Goal: Task Accomplishment & Management: Use online tool/utility

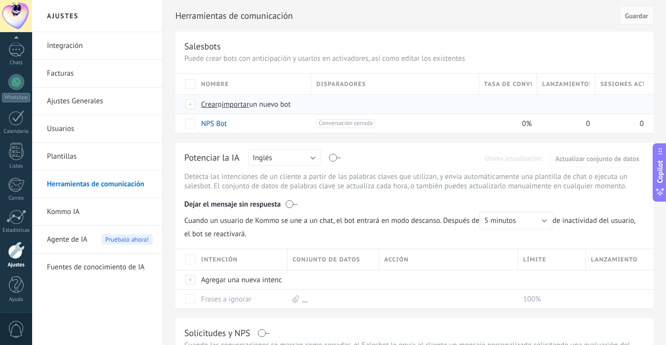
click at [244, 107] on span "importar" at bounding box center [236, 104] width 28 height 9
click at [0, 0] on input "importar un nuevo bot" at bounding box center [0, 0] width 0 height 0
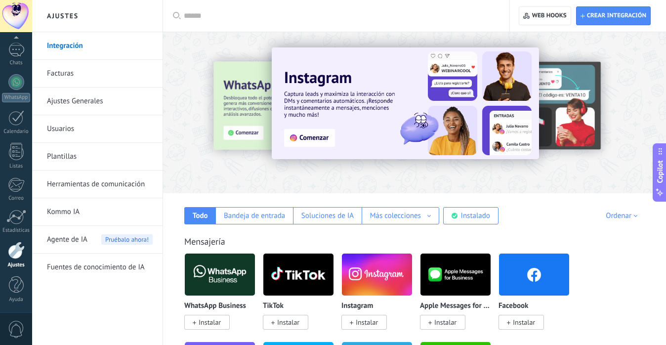
click at [107, 193] on link "Herramientas de comunicación" at bounding box center [100, 184] width 106 height 28
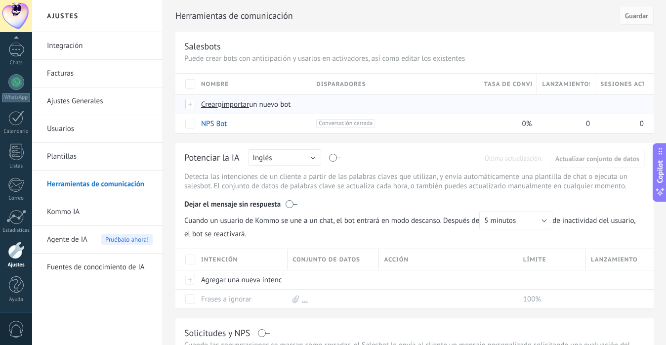
click at [237, 106] on span "importar" at bounding box center [236, 104] width 28 height 9
click at [0, 0] on input "importar un nuevo bot" at bounding box center [0, 0] width 0 height 0
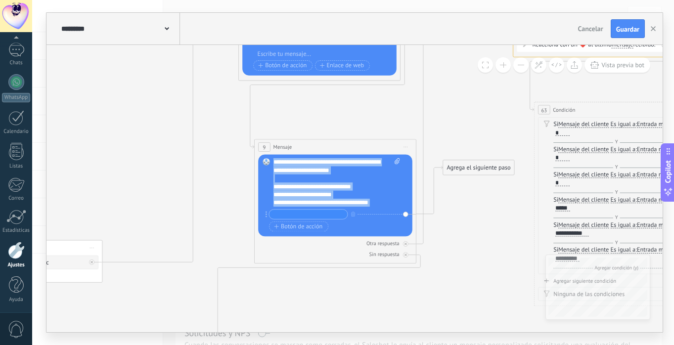
drag, startPoint x: 385, startPoint y: 203, endPoint x: 258, endPoint y: 105, distance: 161.0
copy div "**********"
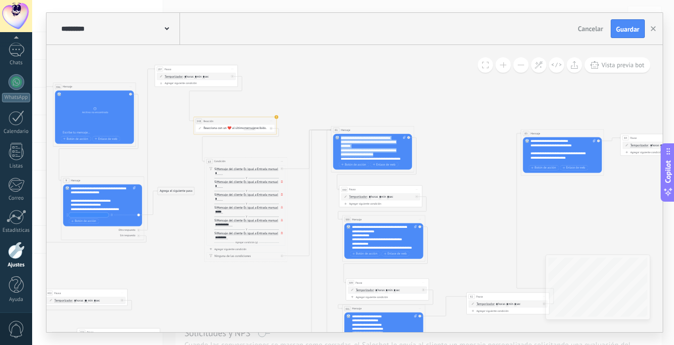
scroll to position [49, 0]
drag, startPoint x: 341, startPoint y: 138, endPoint x: 409, endPoint y: 173, distance: 76.5
copy div "**********"
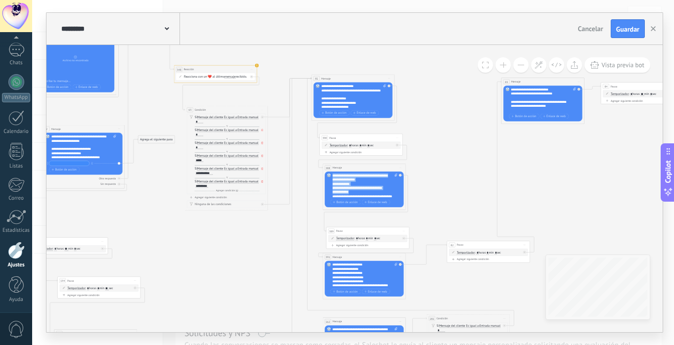
scroll to position [20, 0]
drag, startPoint x: 333, startPoint y: 176, endPoint x: 379, endPoint y: 208, distance: 55.8
click at [379, 208] on div "388 Mensaje ******* (a): Todos los contactos - canales seleccionados Todos los …" at bounding box center [364, 187] width 83 height 46
copy div "**********"
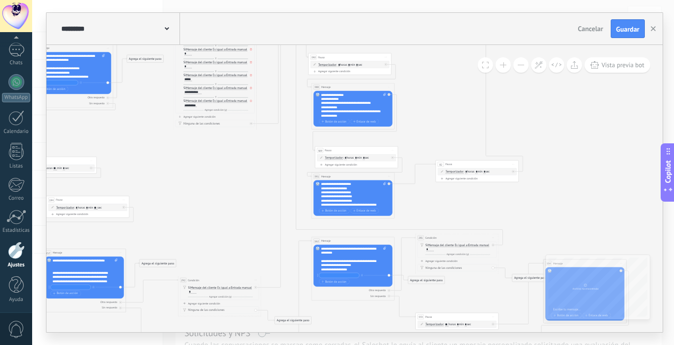
click at [354, 199] on div "**********" at bounding box center [353, 194] width 65 height 25
drag, startPoint x: 322, startPoint y: 184, endPoint x: 382, endPoint y: 228, distance: 75.0
copy div "**********"
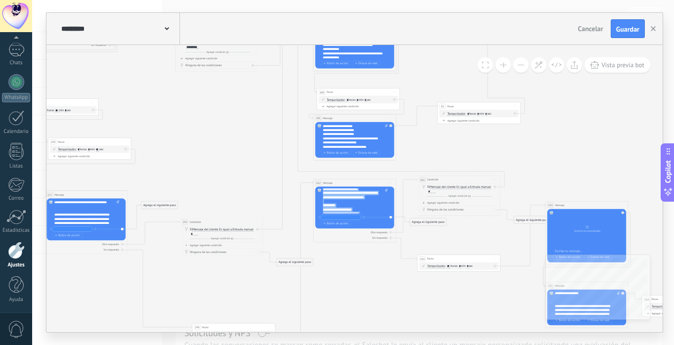
scroll to position [217, 0]
drag, startPoint x: 323, startPoint y: 190, endPoint x: 377, endPoint y: 226, distance: 64.8
click at [377, 226] on div "**********" at bounding box center [355, 207] width 65 height 39
copy div "**********"
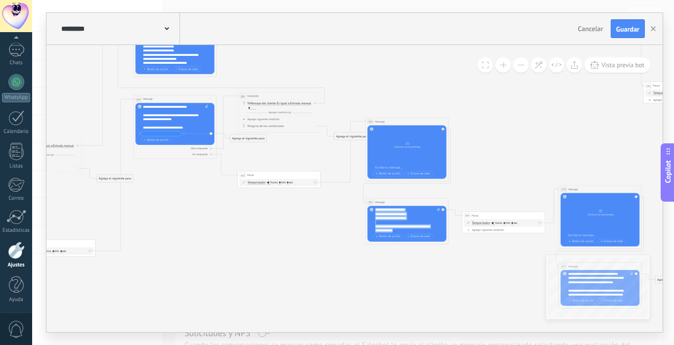
scroll to position [257, 0]
drag, startPoint x: 375, startPoint y: 211, endPoint x: 438, endPoint y: 250, distance: 74.2
copy div "**********"
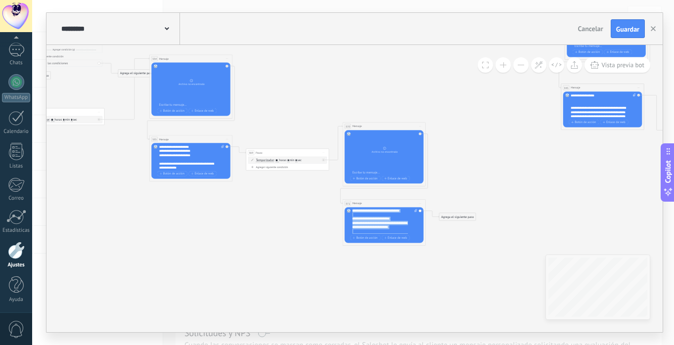
scroll to position [366, 0]
drag, startPoint x: 352, startPoint y: 212, endPoint x: 428, endPoint y: 271, distance: 95.8
copy div "**********"
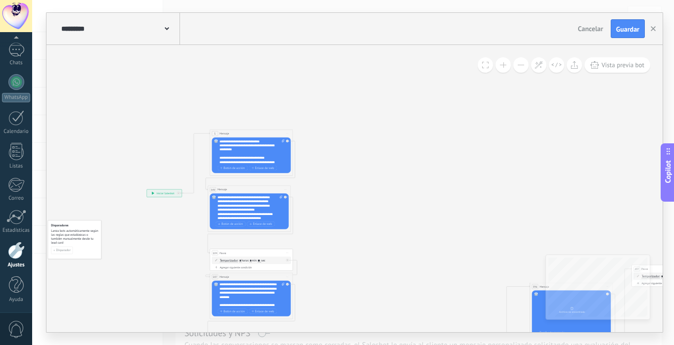
click at [283, 142] on icon at bounding box center [283, 140] width 2 height 3
click input "Subir" at bounding box center [0, 0] width 0 height 0
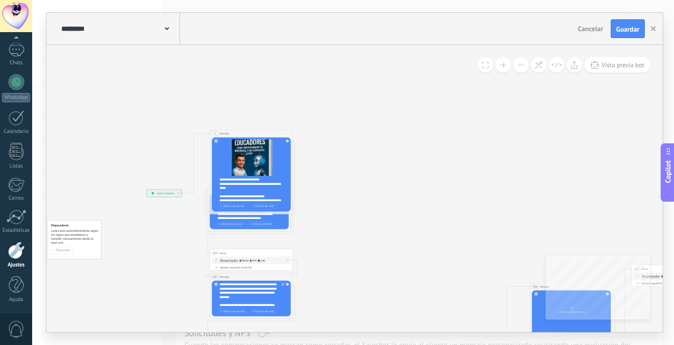
click at [231, 186] on div "**********" at bounding box center [253, 189] width 69 height 25
drag, startPoint x: 218, startPoint y: 178, endPoint x: 262, endPoint y: 202, distance: 49.7
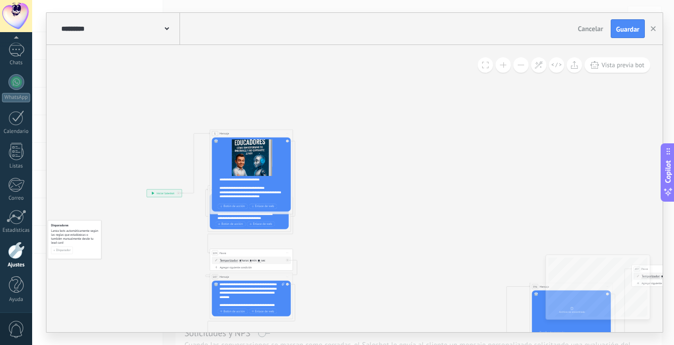
click at [262, 202] on div "Reemplazar Quitar Convertir a mensaje de voz Arrastre la imagen aquí para adjun…" at bounding box center [250, 174] width 79 height 74
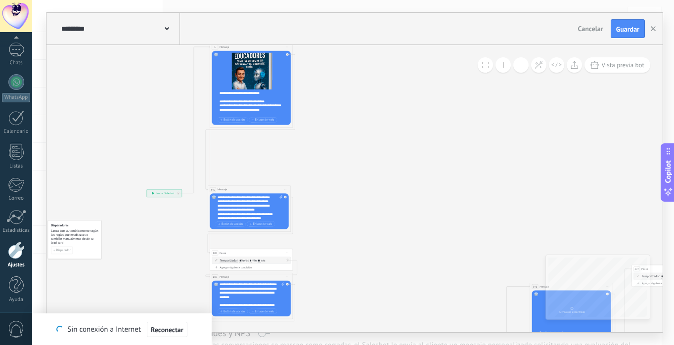
click at [249, 45] on div "1 Mensaje ******* (a): Todos los contactos - canales seleccionados Todos los co…" at bounding box center [251, 47] width 83 height 8
click at [218, 93] on div "Reemplazar Quitar Convertir a mensaje de voz Arrastre la imagen aquí para adjun…" at bounding box center [250, 88] width 79 height 74
click at [220, 93] on div "**********" at bounding box center [253, 103] width 69 height 25
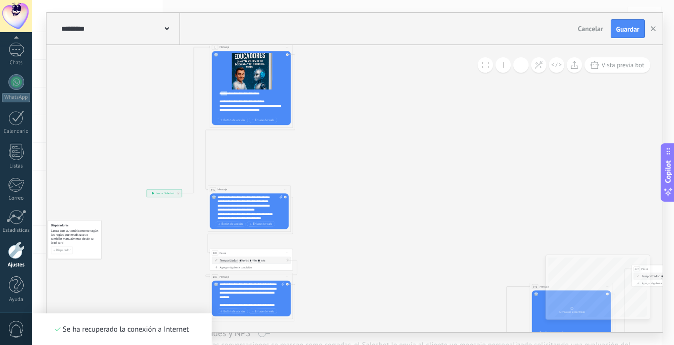
click at [220, 93] on div "**********" at bounding box center [253, 103] width 69 height 25
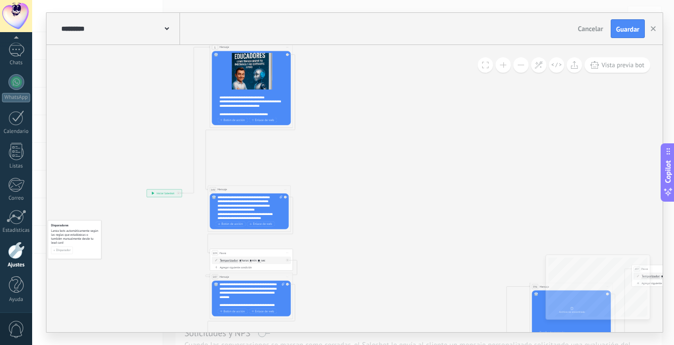
click at [224, 98] on div "**********" at bounding box center [253, 103] width 69 height 25
click at [228, 99] on div "**********" at bounding box center [253, 103] width 69 height 25
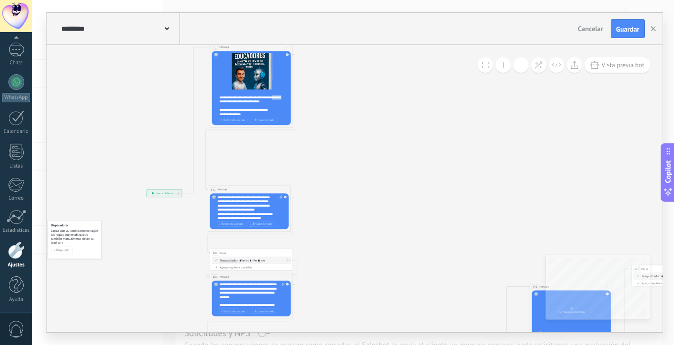
click at [228, 99] on div "**********" at bounding box center [253, 103] width 69 height 25
click at [231, 102] on div "**********" at bounding box center [253, 103] width 69 height 25
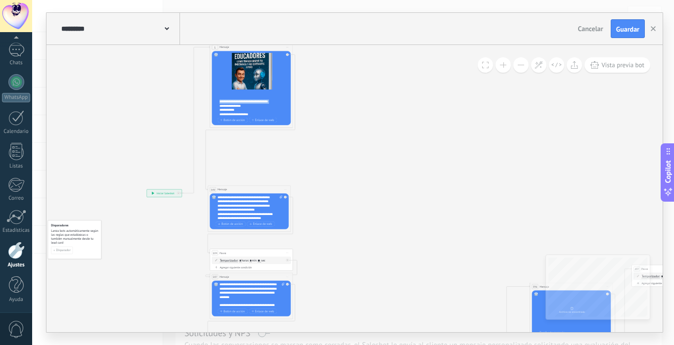
click at [231, 102] on div "**********" at bounding box center [253, 103] width 69 height 25
click at [234, 104] on div "**********" at bounding box center [253, 103] width 69 height 25
drag, startPoint x: 243, startPoint y: 113, endPoint x: 223, endPoint y: 95, distance: 26.6
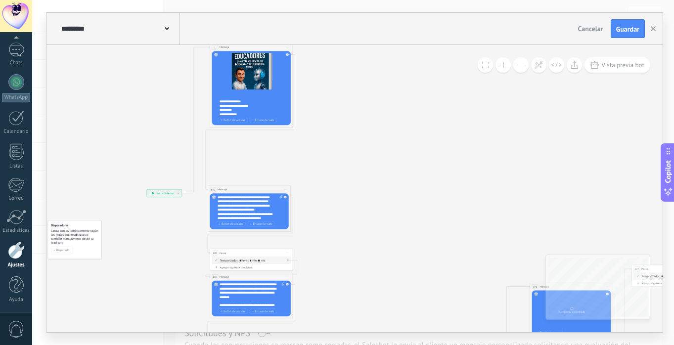
click at [223, 95] on div "**********" at bounding box center [253, 103] width 69 height 25
drag, startPoint x: 216, startPoint y: 96, endPoint x: 247, endPoint y: 110, distance: 33.6
click at [247, 110] on div "Reemplazar Quitar Convertir a mensaje de voz Arrastre la imagen aquí para adjun…" at bounding box center [250, 88] width 79 height 74
click at [247, 110] on div "**********" at bounding box center [253, 103] width 69 height 25
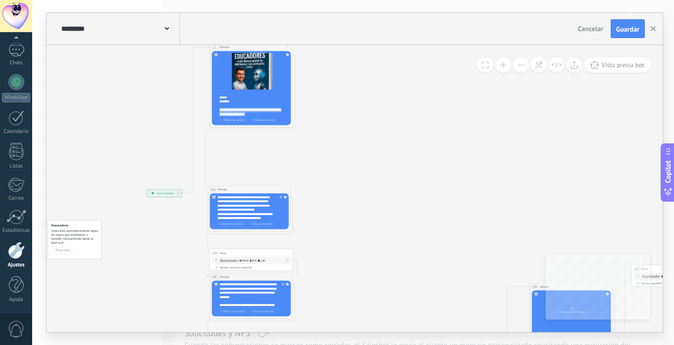
click at [247, 110] on div "**********" at bounding box center [253, 103] width 69 height 25
drag, startPoint x: 217, startPoint y: 97, endPoint x: 248, endPoint y: 114, distance: 35.2
click at [248, 114] on div "Reemplazar Quitar Convertir a mensaje de voz Arrastre la imagen aquí para adjun…" at bounding box center [250, 88] width 79 height 74
drag, startPoint x: 280, startPoint y: 115, endPoint x: 208, endPoint y: 95, distance: 74.8
click at [164, 252] on div "**********" at bounding box center [164, 252] width 0 height 0
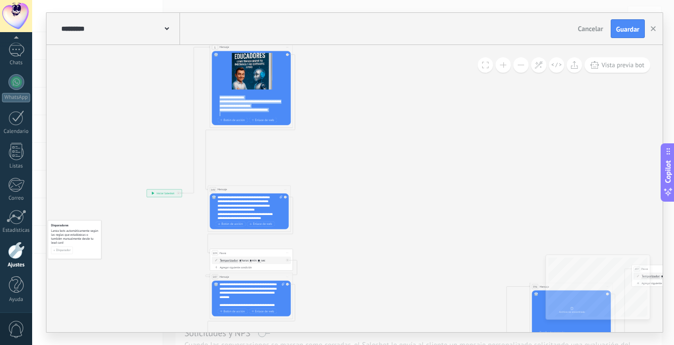
scroll to position [59, 0]
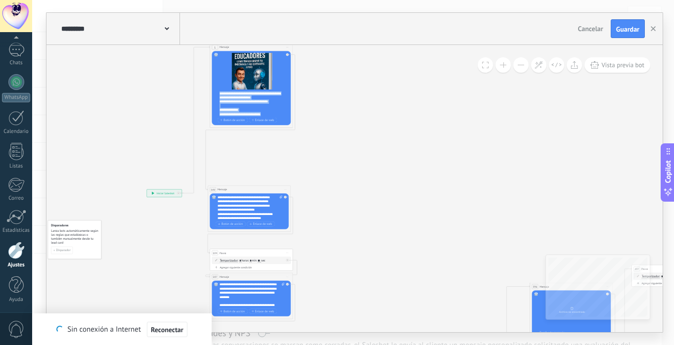
drag, startPoint x: 219, startPoint y: 95, endPoint x: 270, endPoint y: 151, distance: 74.9
click at [164, 252] on div "**********" at bounding box center [164, 252] width 0 height 0
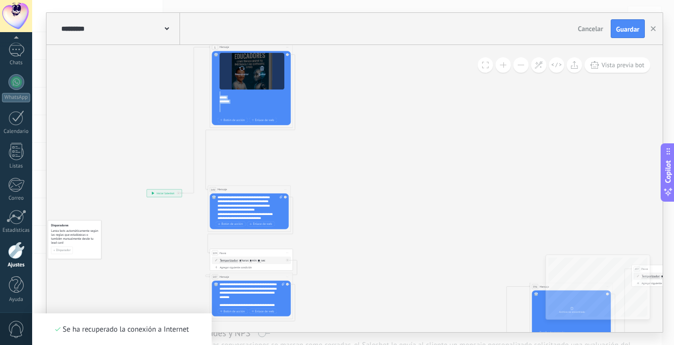
drag, startPoint x: 222, startPoint y: 113, endPoint x: 220, endPoint y: 82, distance: 31.2
click at [220, 82] on div "Reemplazar Quitar Convertir a mensaje de voz Arrastre la imagen aquí para adjun…" at bounding box center [251, 88] width 65 height 71
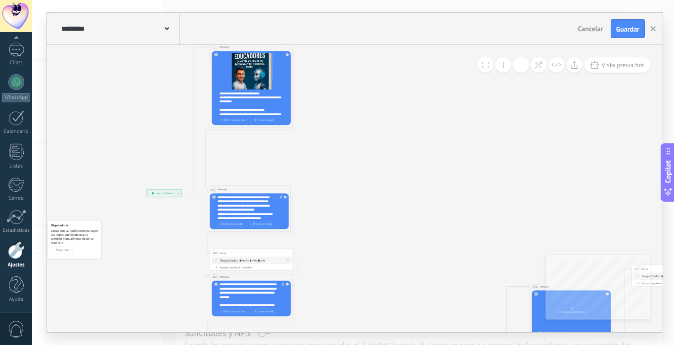
click at [264, 97] on div "**********" at bounding box center [250, 99] width 62 height 8
click at [271, 100] on div "**********" at bounding box center [250, 98] width 62 height 8
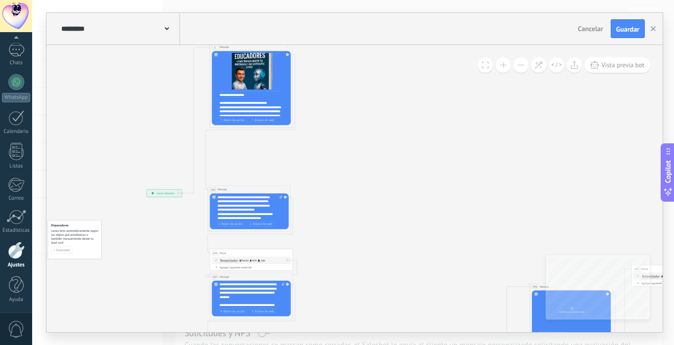
scroll to position [67, 0]
click at [226, 99] on div "**********" at bounding box center [250, 98] width 62 height 4
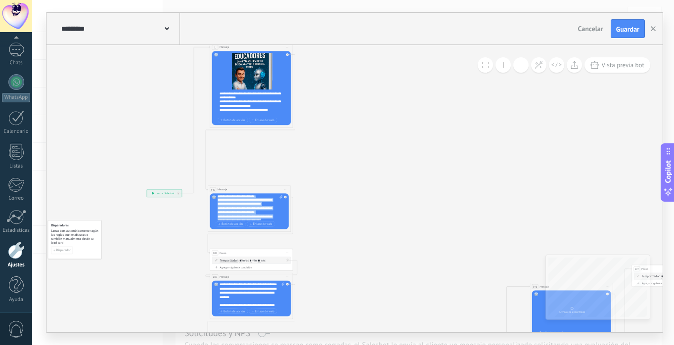
scroll to position [49, 0]
drag, startPoint x: 217, startPoint y: 197, endPoint x: 293, endPoint y: 231, distance: 82.9
click at [164, 252] on div "**********" at bounding box center [164, 252] width 0 height 0
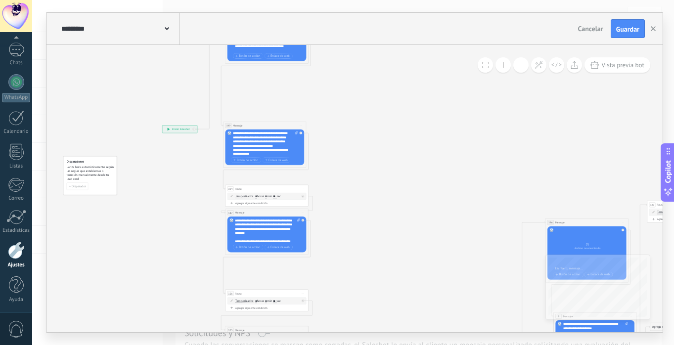
click at [298, 219] on icon at bounding box center [298, 219] width 2 height 3
click input "Subir" at bounding box center [0, 0] width 0 height 0
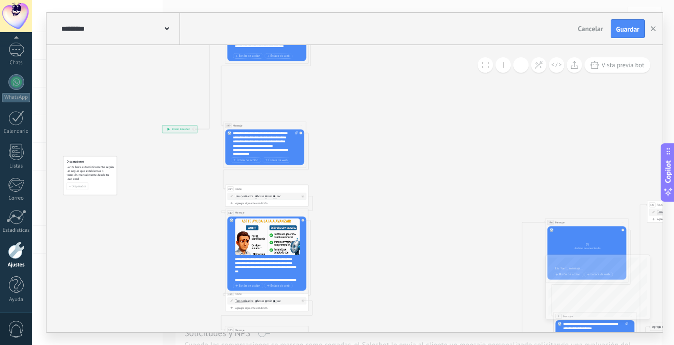
click at [240, 263] on div "**********" at bounding box center [269, 269] width 69 height 25
drag, startPoint x: 236, startPoint y: 260, endPoint x: 283, endPoint y: 301, distance: 62.3
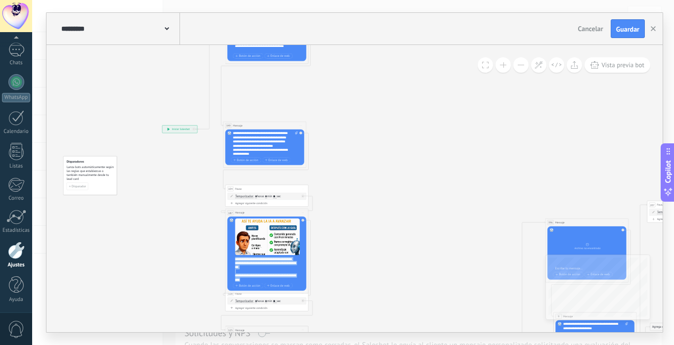
click at [179, 187] on div "**********" at bounding box center [179, 187] width 0 height 0
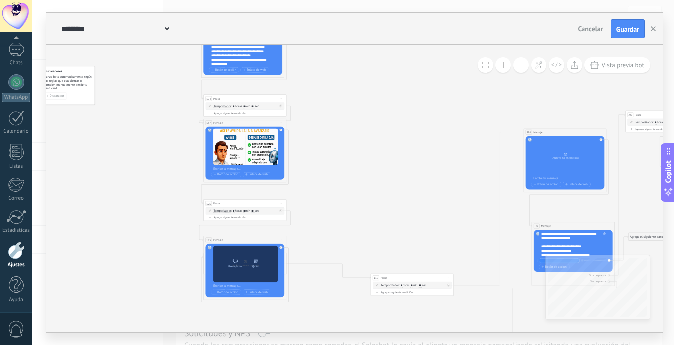
click at [234, 262] on icon at bounding box center [235, 261] width 6 height 6
click input "Subir" at bounding box center [0, 0] width 0 height 0
click at [267, 265] on div "Convertir a mensaje de voz" at bounding box center [265, 269] width 17 height 9
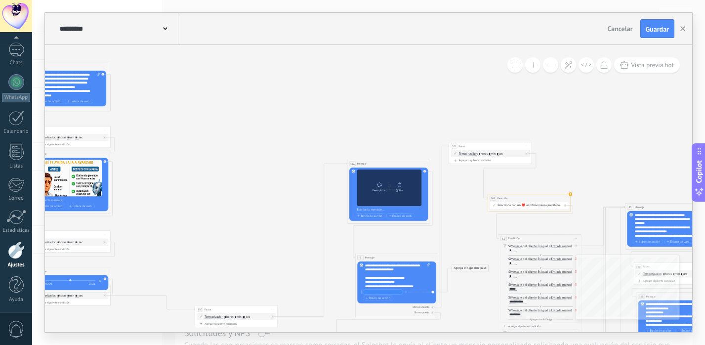
click at [380, 186] on icon at bounding box center [379, 184] width 5 height 4
click input "Subir" at bounding box center [0, 0] width 0 height 0
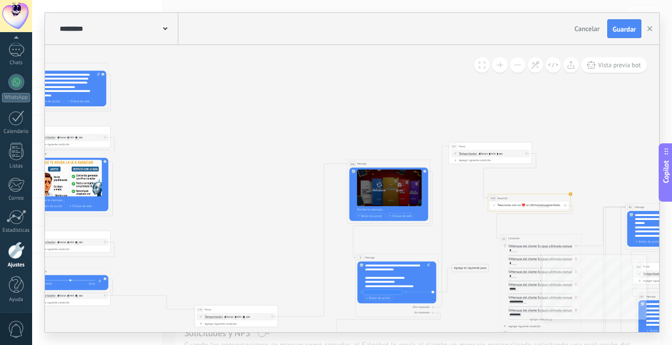
click at [374, 187] on div "Reemplazar" at bounding box center [379, 185] width 17 height 11
click input "Subir" at bounding box center [0, 0] width 0 height 0
click at [377, 273] on div "**********" at bounding box center [397, 275] width 65 height 25
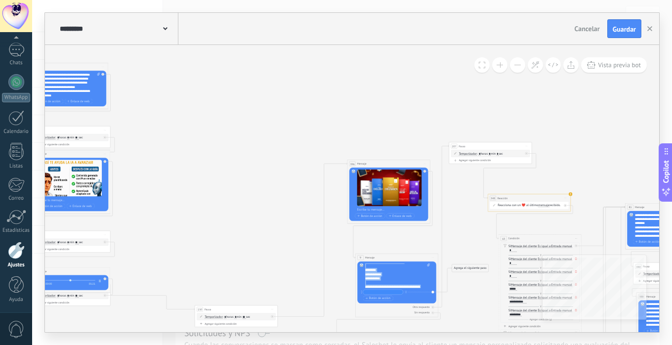
scroll to position [128, 0]
drag, startPoint x: 366, startPoint y: 266, endPoint x: 436, endPoint y: 323, distance: 89.9
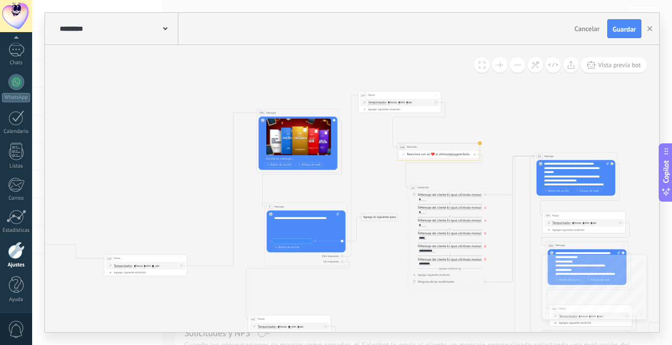
scroll to position [178, 0]
click at [293, 235] on div at bounding box center [304, 235] width 61 height 4
click at [282, 289] on icon at bounding box center [680, 238] width 1820 height 947
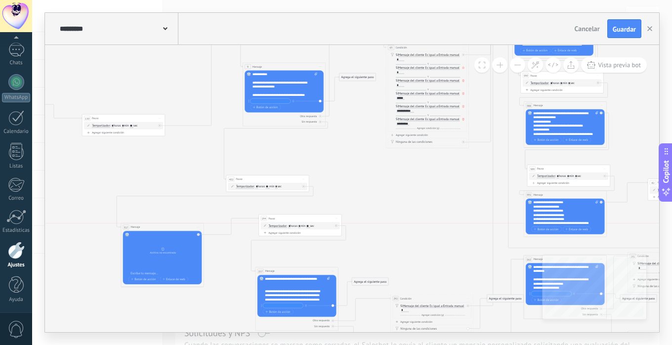
drag, startPoint x: 170, startPoint y: 263, endPoint x: 166, endPoint y: 222, distance: 40.8
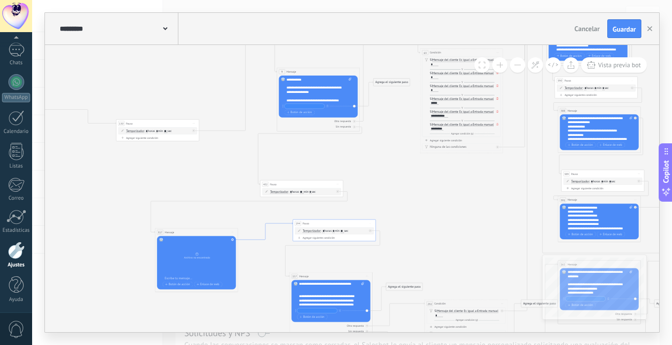
drag, startPoint x: 294, startPoint y: 226, endPoint x: 288, endPoint y: 222, distance: 7.0
click at [288, 222] on icon at bounding box center [265, 230] width 55 height 17
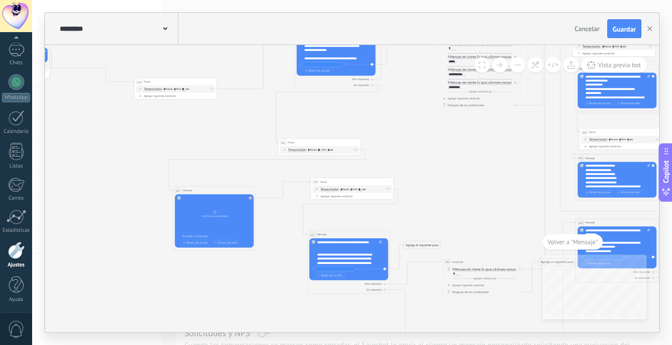
click at [252, 198] on div at bounding box center [251, 196] width 5 height 5
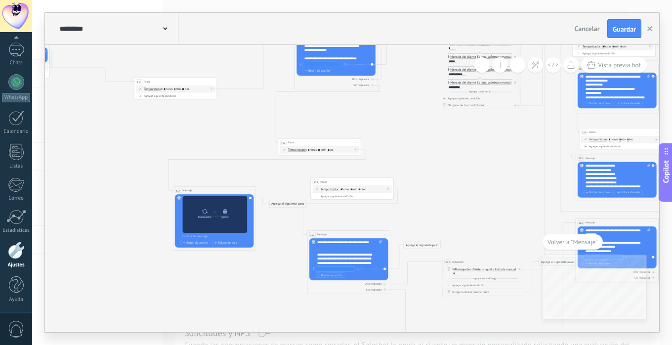
click at [206, 212] on icon at bounding box center [205, 212] width 6 height 6
click input "Subir" at bounding box center [0, 0] width 0 height 0
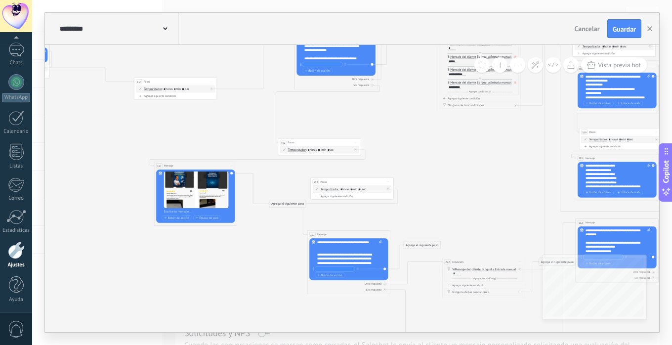
drag, startPoint x: 233, startPoint y: 189, endPoint x: 214, endPoint y: 165, distance: 29.9
click at [214, 165] on div "317 Mensaje ******* (a): Todos los contactos - canales seleccionados Todos los …" at bounding box center [195, 166] width 83 height 8
click at [231, 168] on span "Iniciar vista previa aquí Cambiar nombre Duplicar Borrar" at bounding box center [231, 167] width 6 height 6
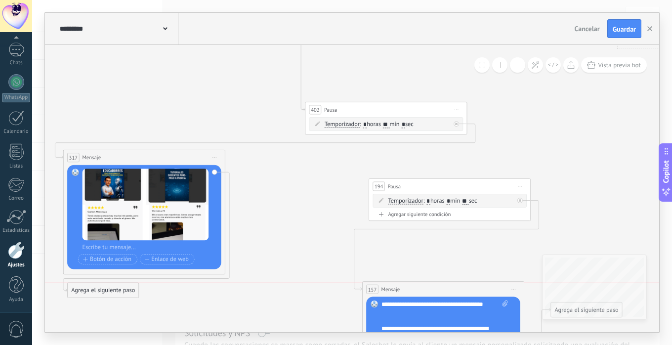
drag, startPoint x: 306, startPoint y: 233, endPoint x: 85, endPoint y: 294, distance: 229.1
click at [85, 294] on div "Agrega el siguiente paso" at bounding box center [103, 290] width 71 height 13
click at [85, 294] on div "Agrega el siguiente paso" at bounding box center [99, 290] width 71 height 13
click at [92, 289] on div "Agrega el siguiente paso" at bounding box center [99, 290] width 71 height 13
click at [108, 302] on div "Mensaje" at bounding box center [119, 305] width 68 height 8
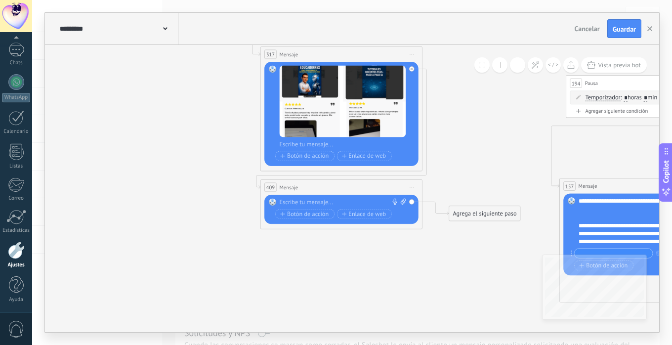
click at [402, 203] on icon at bounding box center [403, 201] width 5 height 6
click input "Subir" at bounding box center [0, 0] width 0 height 0
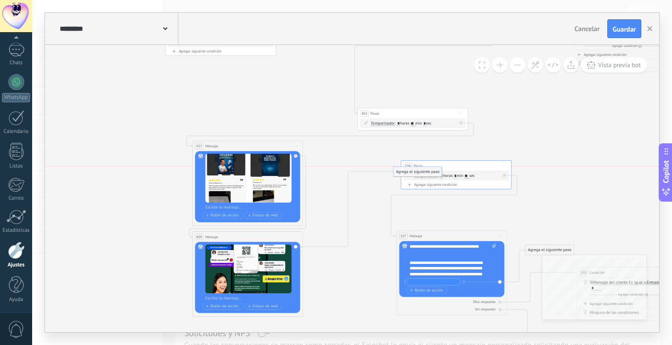
drag, startPoint x: 359, startPoint y: 254, endPoint x: 431, endPoint y: 169, distance: 111.1
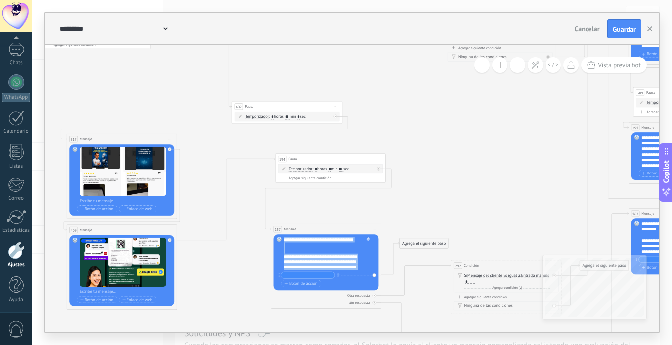
scroll to position [158, 0]
drag, startPoint x: 284, startPoint y: 239, endPoint x: 374, endPoint y: 303, distance: 110.9
click at [373, 300] on div "157 Mensaje ******* (a): Todos los contactos - canales seleccionados Todos los …" at bounding box center [326, 266] width 111 height 85
copy div "**********"
click at [304, 248] on div "**********" at bounding box center [327, 253] width 86 height 33
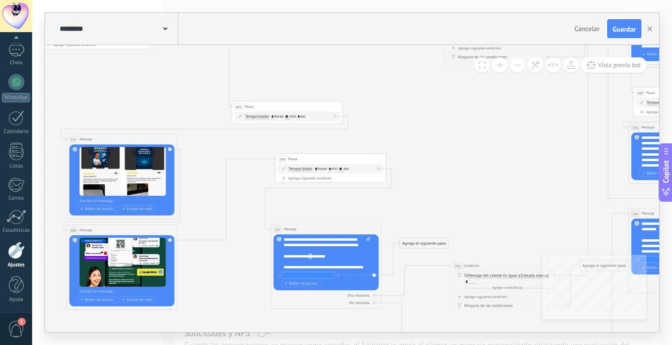
click at [304, 248] on div "**********" at bounding box center [327, 253] width 86 height 33
drag, startPoint x: 306, startPoint y: 269, endPoint x: 278, endPoint y: 218, distance: 57.9
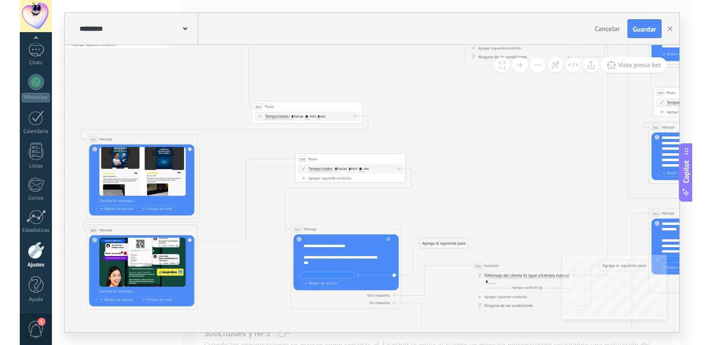
scroll to position [148, 0]
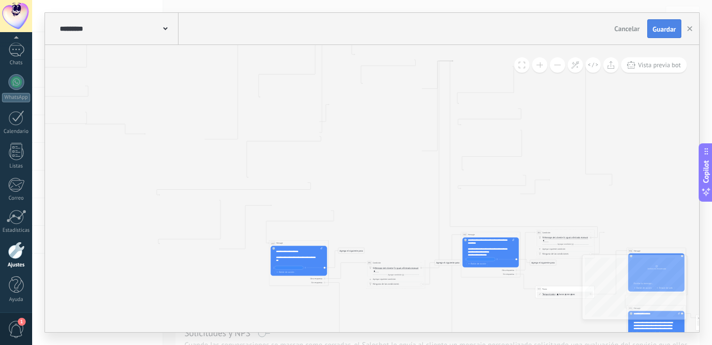
click at [658, 30] on span "Guardar" at bounding box center [663, 29] width 23 height 7
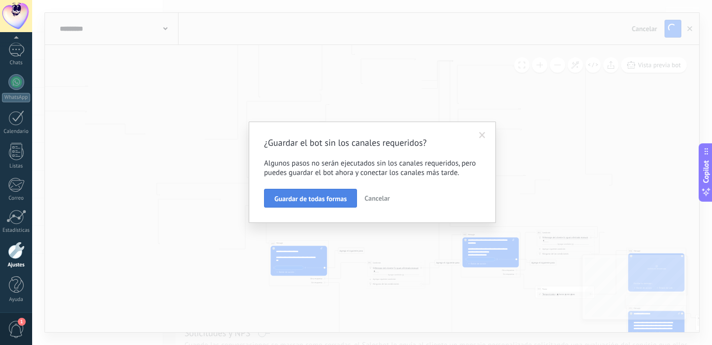
click at [318, 200] on span "Guardar de todas formas" at bounding box center [310, 198] width 72 height 7
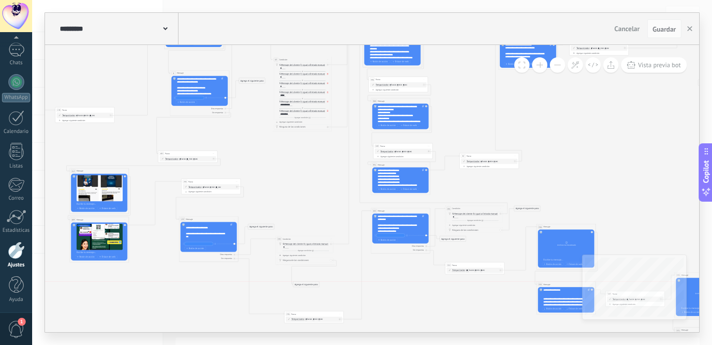
drag, startPoint x: 373, startPoint y: 269, endPoint x: 308, endPoint y: 284, distance: 65.9
click at [308, 284] on div "Agrega el siguiente paso" at bounding box center [306, 284] width 26 height 5
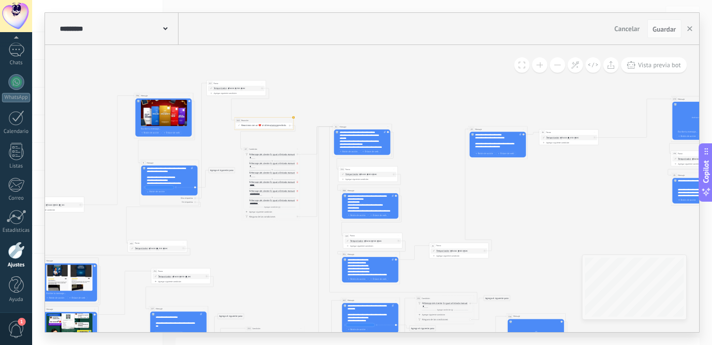
drag, startPoint x: 339, startPoint y: 133, endPoint x: 381, endPoint y: 146, distance: 43.3
click at [381, 146] on div "**********" at bounding box center [362, 140] width 46 height 18
drag, startPoint x: 381, startPoint y: 146, endPoint x: 334, endPoint y: 129, distance: 49.2
click at [334, 129] on div "Reemplazar Quitar Convertir a mensaje de voz Arrastre la imagen aquí para adjun…" at bounding box center [362, 142] width 56 height 26
drag, startPoint x: 371, startPoint y: 147, endPoint x: 336, endPoint y: 131, distance: 38.5
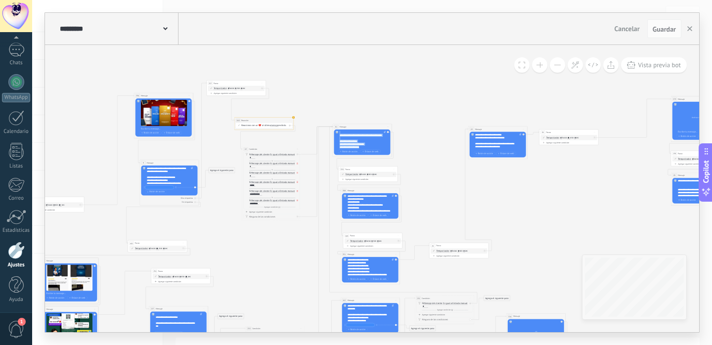
click at [336, 131] on div "Reemplazar Quitar Convertir a mensaje de voz Arrastre la imagen aquí para adjun…" at bounding box center [362, 142] width 56 height 26
click at [370, 204] on div "**********" at bounding box center [370, 204] width 46 height 18
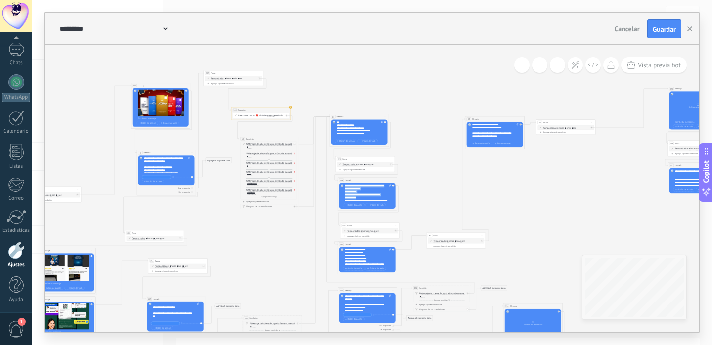
scroll to position [20, 0]
drag, startPoint x: 345, startPoint y: 187, endPoint x: 380, endPoint y: 208, distance: 40.8
click at [380, 208] on div "Reemplazar Quitar Convertir a mensaje de voz Arrastre la imagen aquí para adjun…" at bounding box center [367, 196] width 56 height 26
click at [409, 261] on icon at bounding box center [433, 176] width 1300 height 676
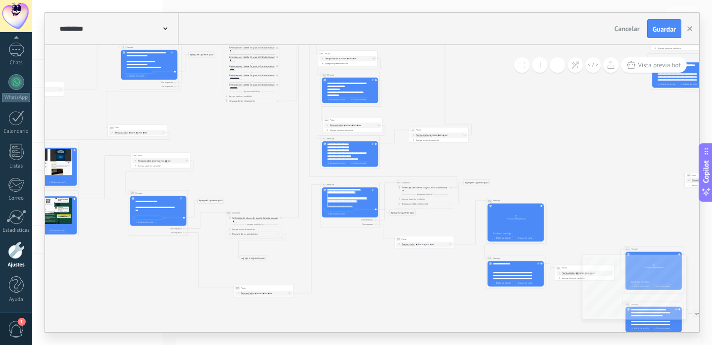
scroll to position [217, 0]
drag, startPoint x: 327, startPoint y: 190, endPoint x: 374, endPoint y: 221, distance: 56.3
click at [374, 221] on div "162 Mensaje ******* (a): Todos los contactos - [PERSON_NAME] seleccionados Todo…" at bounding box center [349, 204] width 59 height 45
click at [370, 259] on icon at bounding box center [416, 70] width 1300 height 676
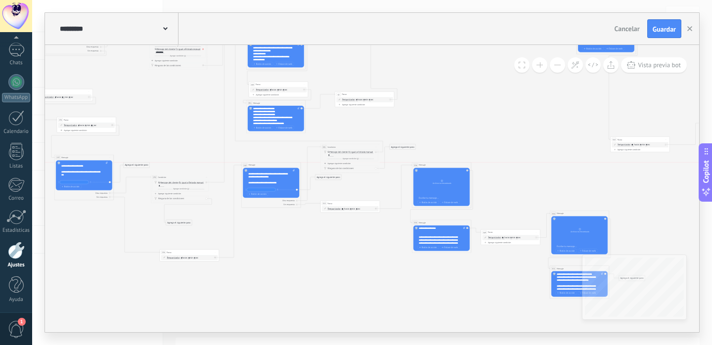
drag, startPoint x: 275, startPoint y: 146, endPoint x: 270, endPoint y: 162, distance: 16.6
click at [270, 163] on div "162 Mensaje ******* (a): Todos los contactos - [PERSON_NAME] seleccionados Todo…" at bounding box center [271, 165] width 59 height 5
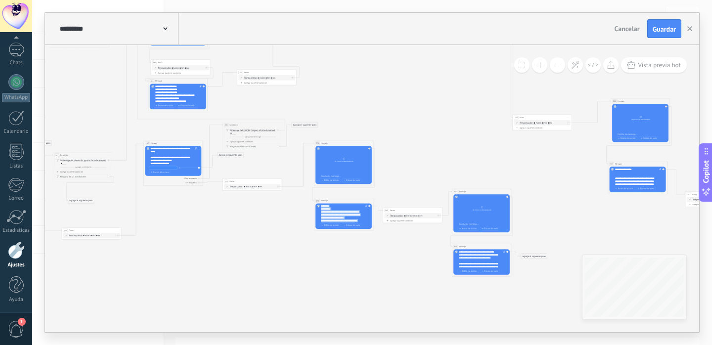
scroll to position [257, 0]
drag, startPoint x: 321, startPoint y: 207, endPoint x: 376, endPoint y: 250, distance: 69.0
click at [412, 154] on icon at bounding box center [244, 13] width 1300 height 676
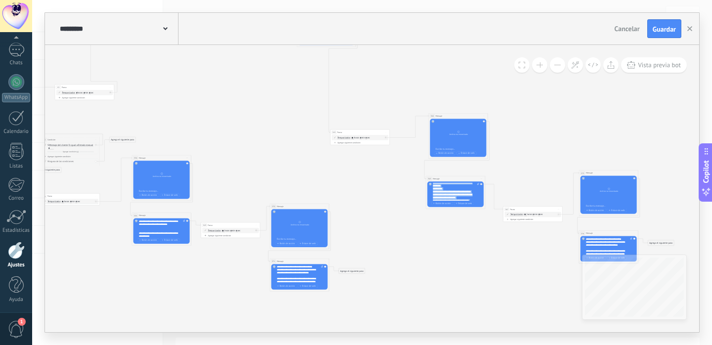
scroll to position [257, 0]
drag, startPoint x: 433, startPoint y: 185, endPoint x: 494, endPoint y: 224, distance: 72.2
paste div
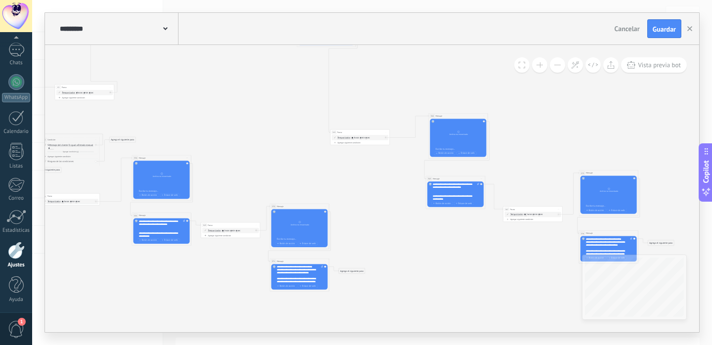
click at [474, 229] on icon at bounding box center [75, 28] width 1326 height 676
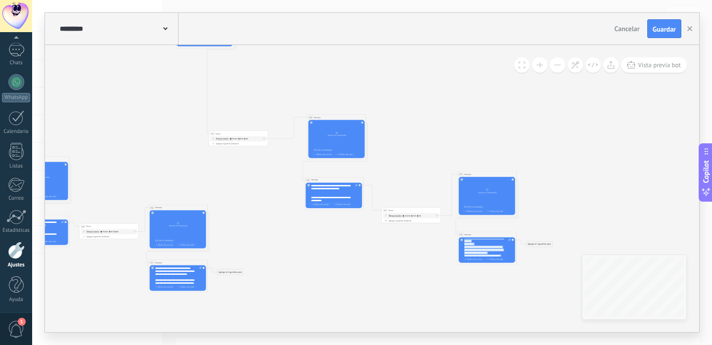
scroll to position [366, 0]
drag, startPoint x: 464, startPoint y: 242, endPoint x: 523, endPoint y: 278, distance: 69.0
click at [478, 240] on div "**********" at bounding box center [487, 242] width 46 height 6
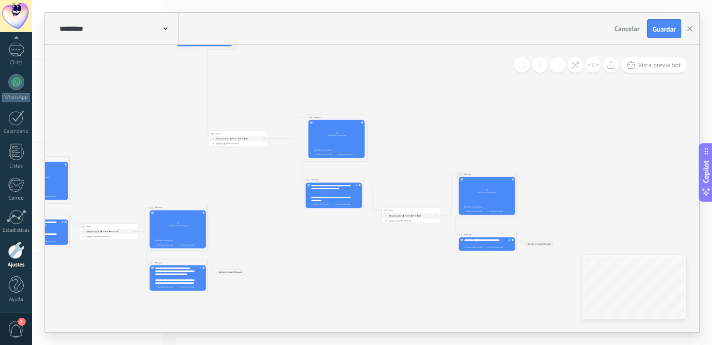
click at [478, 240] on div "**********" at bounding box center [487, 242] width 46 height 6
drag, startPoint x: 155, startPoint y: 269, endPoint x: 213, endPoint y: 318, distance: 76.5
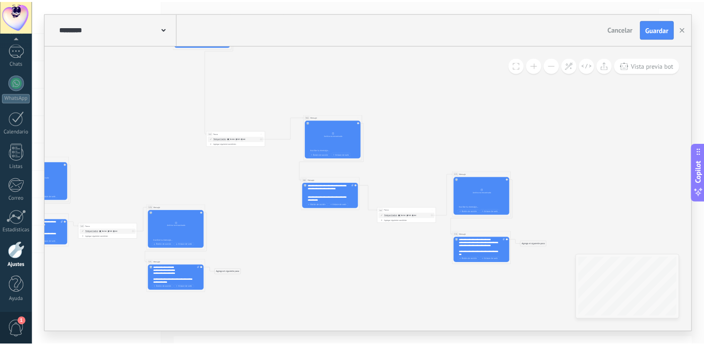
scroll to position [0, 0]
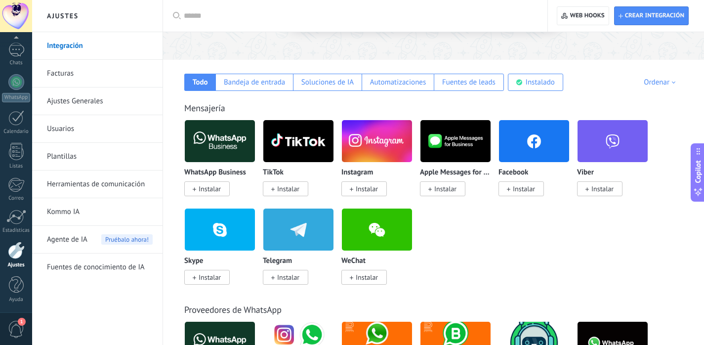
scroll to position [141, 0]
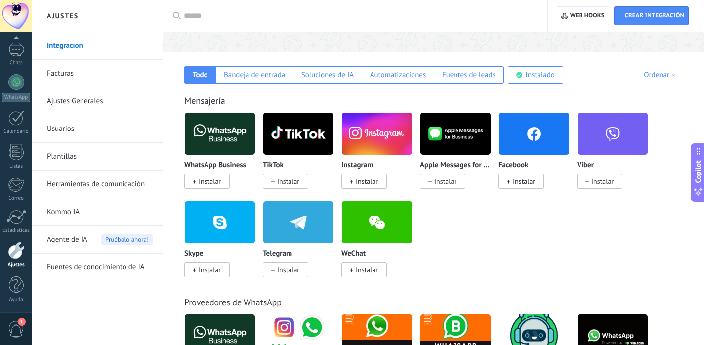
click at [126, 192] on link "Herramientas de comunicación" at bounding box center [100, 184] width 106 height 28
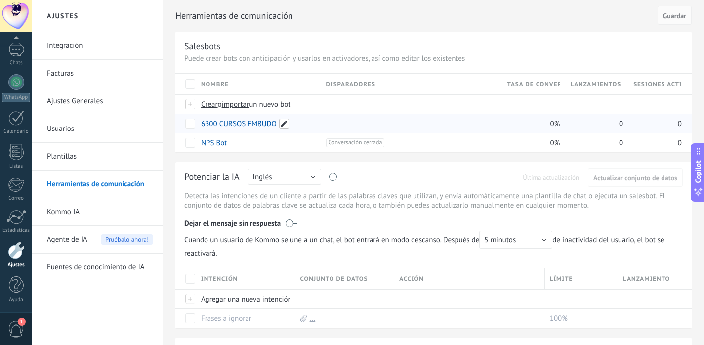
click at [282, 124] on span at bounding box center [284, 124] width 10 height 10
click at [277, 123] on input "**********" at bounding box center [258, 124] width 113 height 16
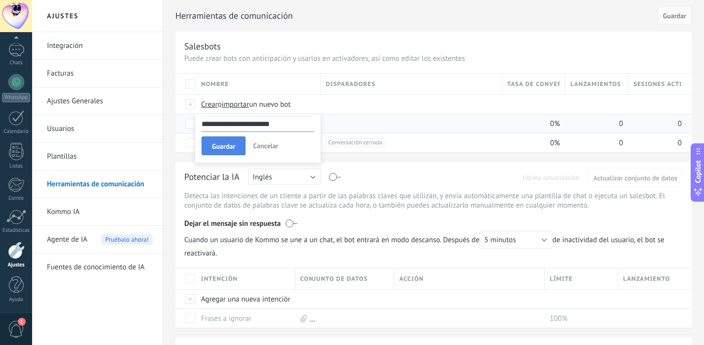
type input "**********"
click at [234, 139] on button "Guardar" at bounding box center [224, 145] width 44 height 19
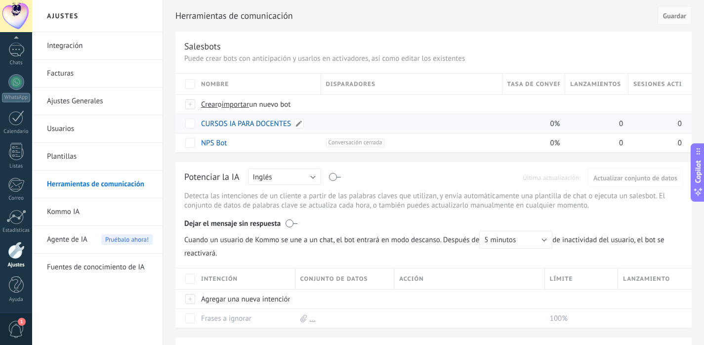
click at [277, 121] on link "CURSOS IA PARA DOCENTES" at bounding box center [246, 123] width 90 height 9
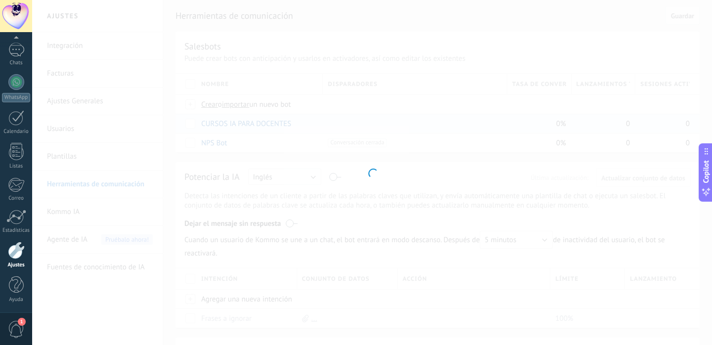
type input "**********"
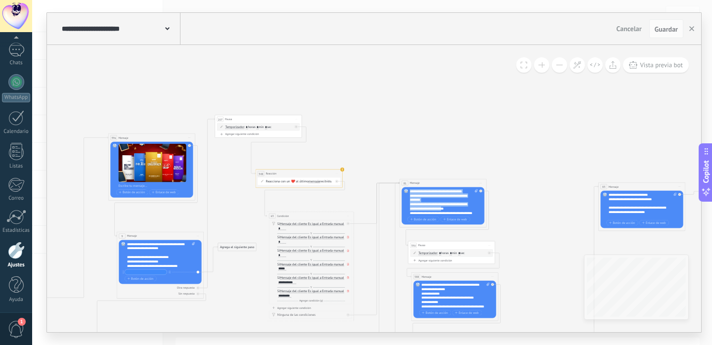
scroll to position [49, 0]
drag, startPoint x: 409, startPoint y: 190, endPoint x: 485, endPoint y: 247, distance: 94.3
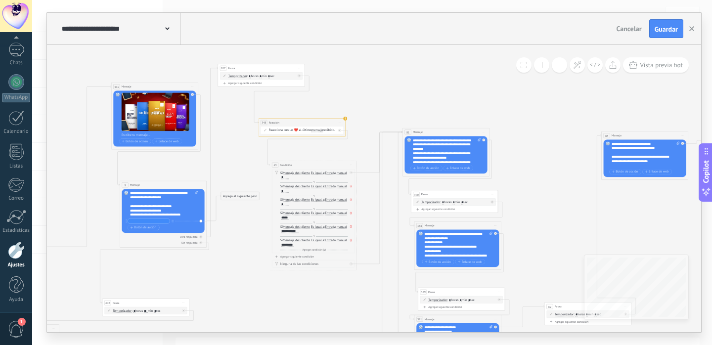
click at [424, 231] on div "Reemplazar Quitar Convertir a mensaje de voz Arrastre la imagen aquí para adjun…" at bounding box center [457, 249] width 83 height 38
click at [425, 233] on div "**********" at bounding box center [458, 245] width 68 height 26
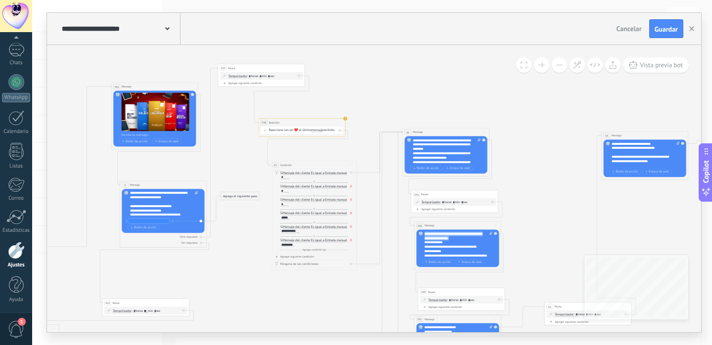
click at [425, 233] on div "**********" at bounding box center [458, 245] width 68 height 26
drag, startPoint x: 425, startPoint y: 233, endPoint x: 460, endPoint y: 271, distance: 51.8
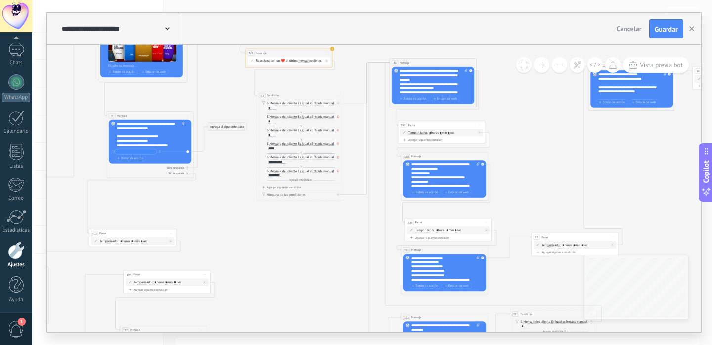
click at [453, 259] on div "**********" at bounding box center [445, 268] width 68 height 26
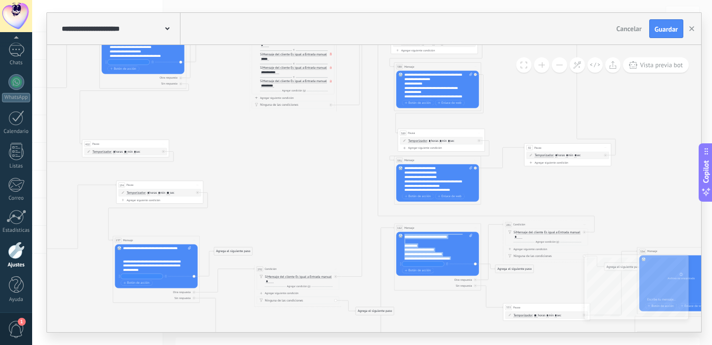
scroll to position [217, 0]
drag, startPoint x: 404, startPoint y: 237, endPoint x: 478, endPoint y: 293, distance: 92.8
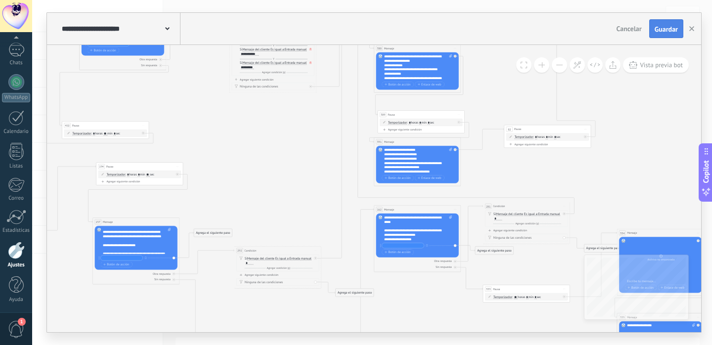
click at [660, 35] on button "Guardar" at bounding box center [666, 28] width 34 height 19
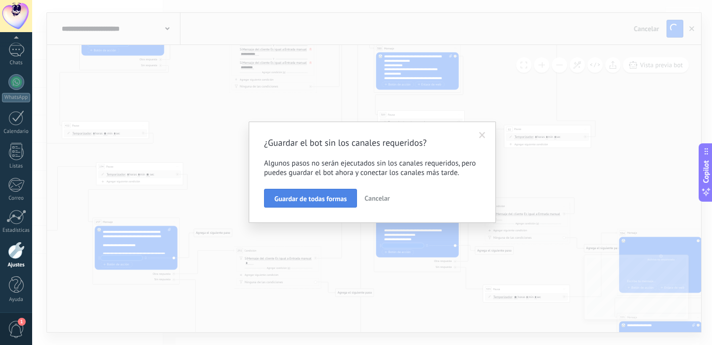
click at [330, 204] on button "Guardar de todas formas" at bounding box center [310, 198] width 93 height 19
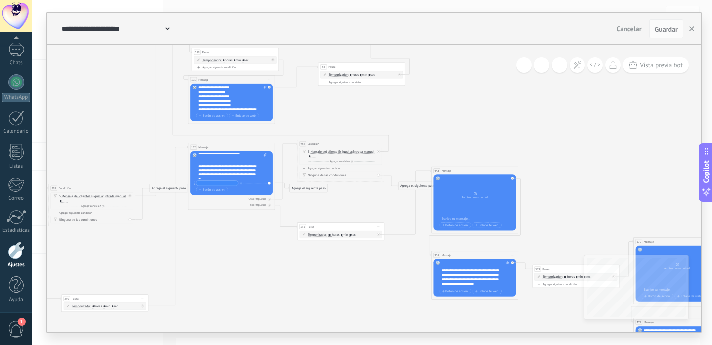
scroll to position [269, 0]
click at [198, 162] on div "Reemplazar Quitar Convertir a mensaje de voz Arrastre la imagen aquí para adjun…" at bounding box center [231, 173] width 83 height 44
drag, startPoint x: 199, startPoint y: 163, endPoint x: 256, endPoint y: 203, distance: 70.0
click at [256, 203] on div "162 Mensaje ******* (a): Todos los contactos - [PERSON_NAME] seleccionados Todo…" at bounding box center [231, 176] width 87 height 67
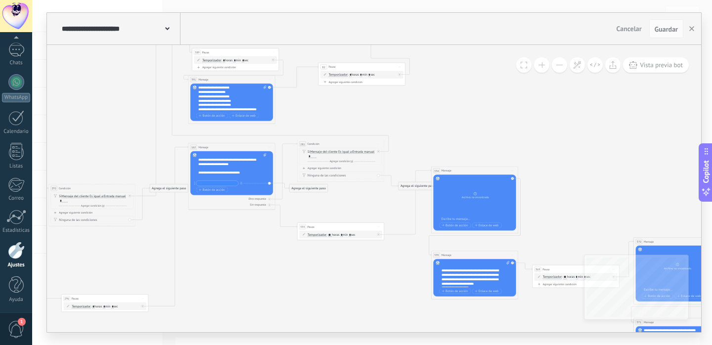
scroll to position [208, 0]
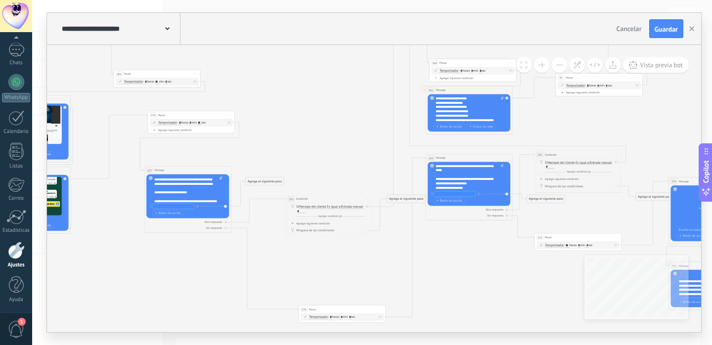
scroll to position [138, 0]
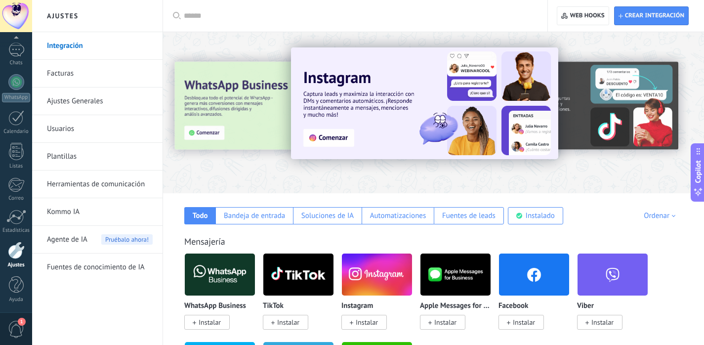
click at [118, 191] on link "Herramientas de comunicación" at bounding box center [100, 184] width 106 height 28
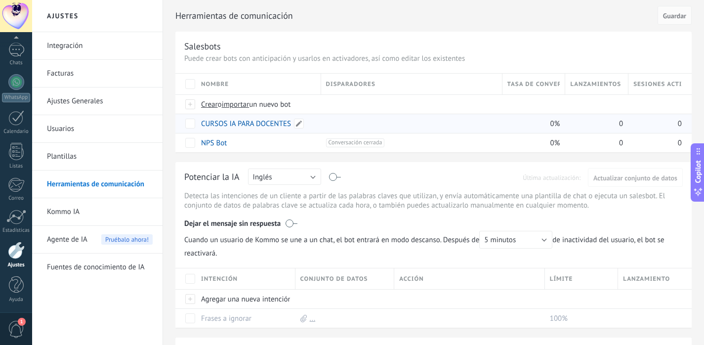
click at [255, 121] on link "CURSOS IA PARA DOCENTES" at bounding box center [246, 123] width 90 height 9
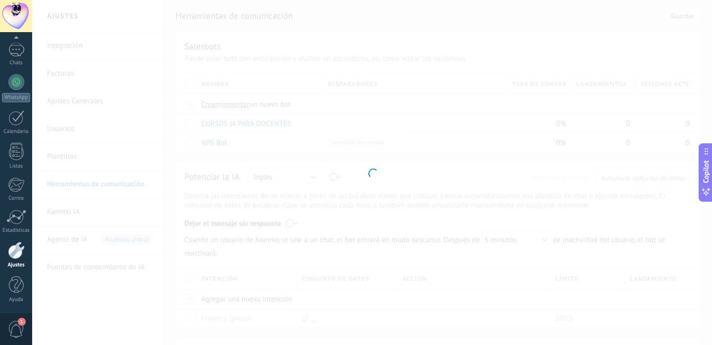
type input "**********"
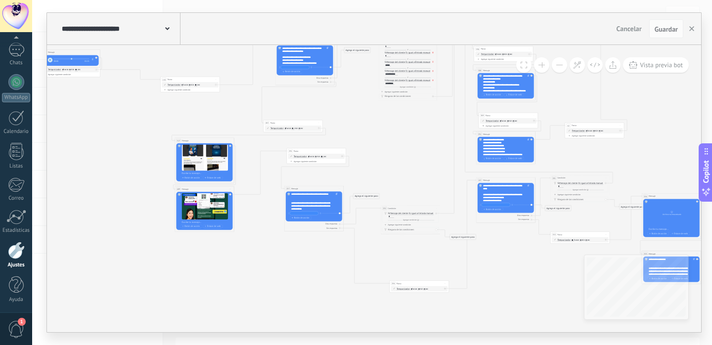
click at [228, 109] on icon at bounding box center [571, 66] width 1300 height 676
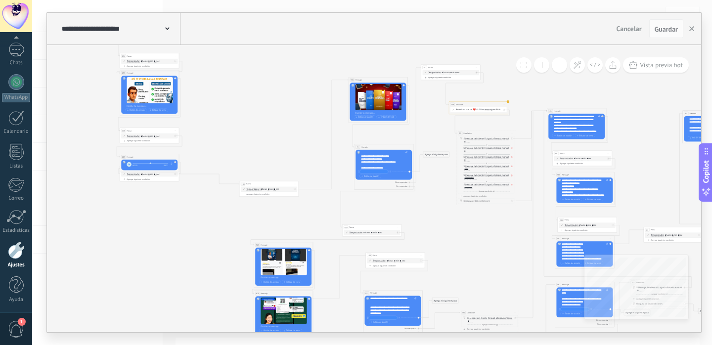
scroll to position [31, 0]
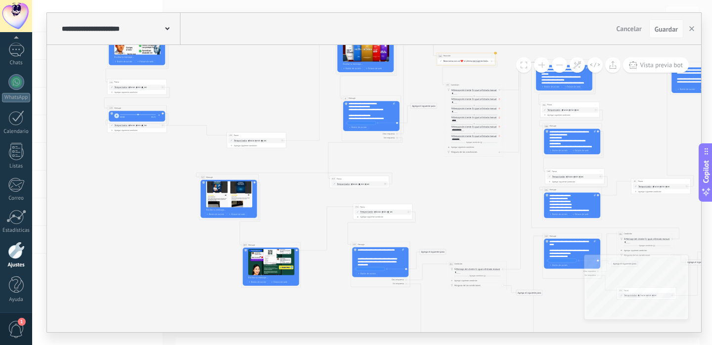
drag, startPoint x: 278, startPoint y: 194, endPoint x: 236, endPoint y: 175, distance: 46.0
click at [236, 175] on div "317 Mensaje ******* (a): Todos los contactos - canales seleccionados Todos los …" at bounding box center [228, 176] width 59 height 5
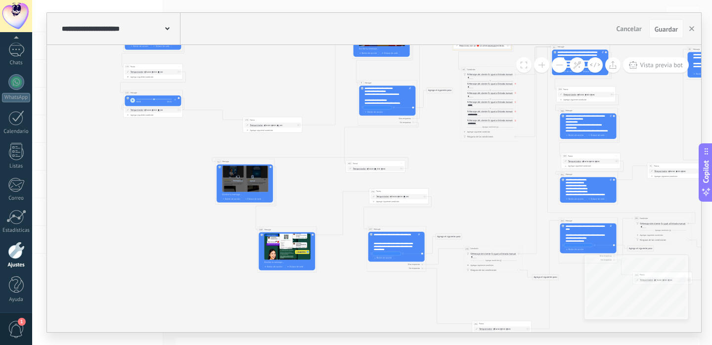
click at [239, 179] on div at bounding box center [238, 176] width 4 height 6
click input "Subir" at bounding box center [0, 0] width 0 height 0
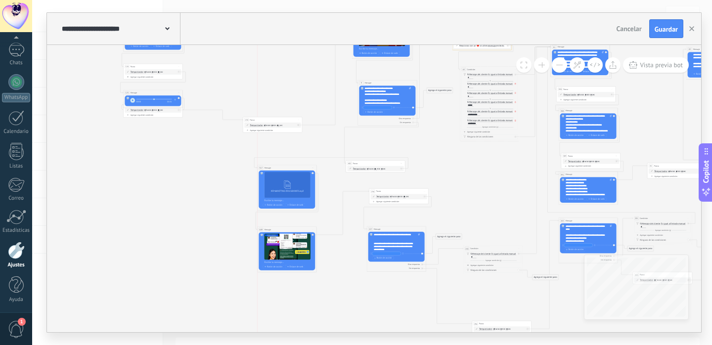
drag, startPoint x: 252, startPoint y: 160, endPoint x: 294, endPoint y: 166, distance: 42.9
click at [294, 166] on div "317 Mensaje ******* (a): Todos los contactos - canales seleccionados Todos los …" at bounding box center [286, 167] width 59 height 5
click at [301, 186] on div "Convertir a mensaje de voz" at bounding box center [302, 189] width 12 height 7
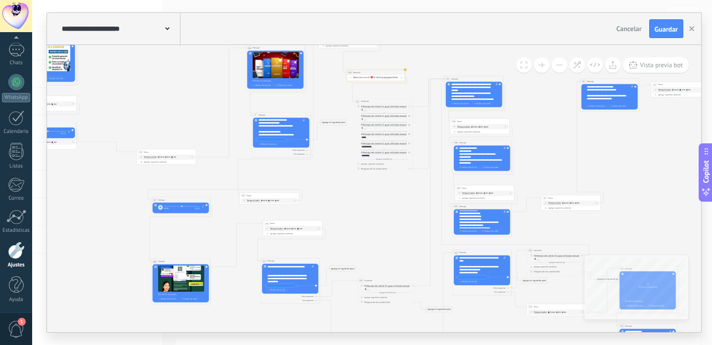
scroll to position [20, 0]
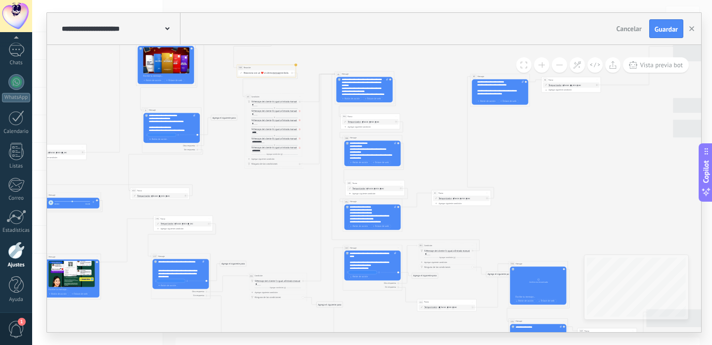
drag, startPoint x: 538, startPoint y: 158, endPoint x: 427, endPoint y: 158, distance: 110.7
click at [427, 158] on icon at bounding box center [439, 133] width 1300 height 676
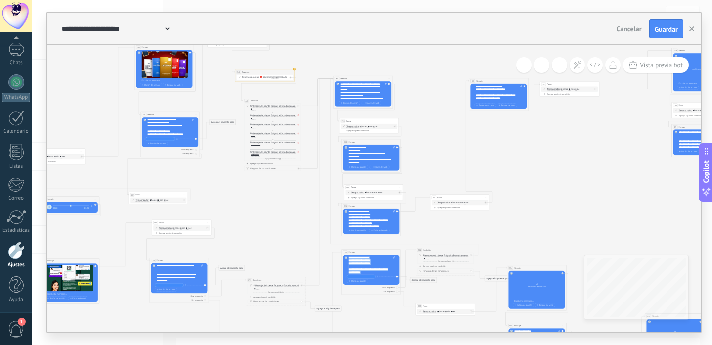
scroll to position [534, 0]
drag, startPoint x: 348, startPoint y: 264, endPoint x: 370, endPoint y: 285, distance: 30.8
click at [370, 285] on div "162 Mensaje ******* (a): Todos los contactos - [PERSON_NAME] seleccionados Todo…" at bounding box center [370, 271] width 59 height 45
click at [438, 92] on icon at bounding box center [437, 137] width 1300 height 676
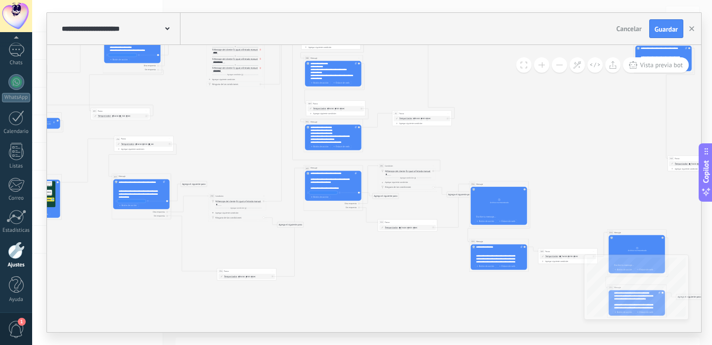
drag, startPoint x: 528, startPoint y: 217, endPoint x: 489, endPoint y: 133, distance: 92.4
click at [489, 132] on icon at bounding box center [399, 53] width 1300 height 676
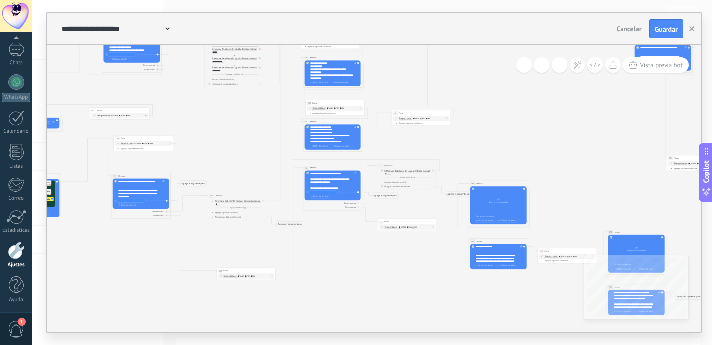
click at [401, 227] on input "**" at bounding box center [399, 227] width 2 height 2
type input "*"
click at [433, 227] on div at bounding box center [432, 227] width 2 height 2
drag, startPoint x: 455, startPoint y: 230, endPoint x: 368, endPoint y: 248, distance: 88.7
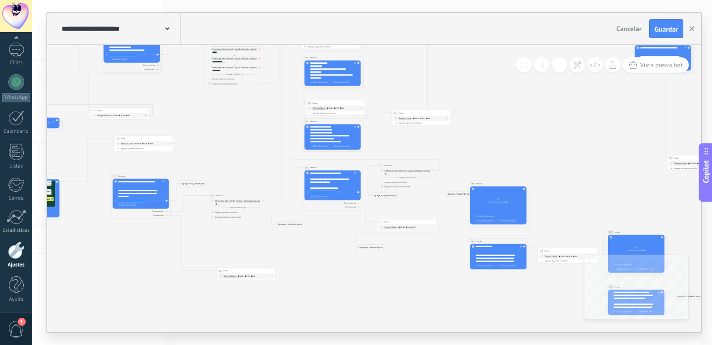
click at [368, 248] on div "Agrega el siguiente paso" at bounding box center [371, 247] width 26 height 5
click at [374, 252] on div "Mensaje" at bounding box center [378, 252] width 25 height 3
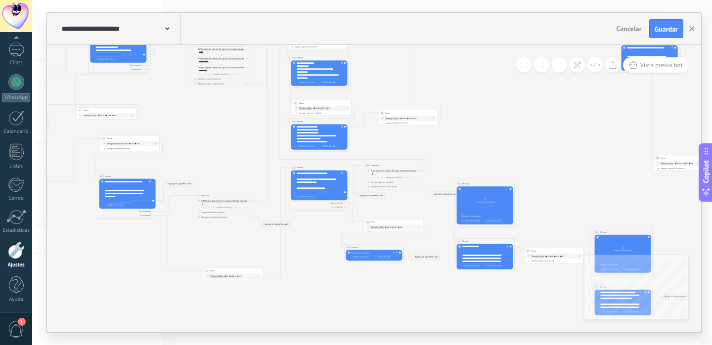
click at [395, 252] on icon at bounding box center [396, 252] width 2 height 2
click input "Subir" at bounding box center [0, 0] width 0 height 0
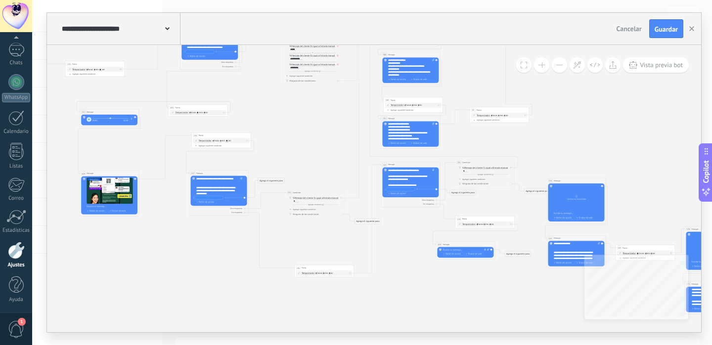
drag, startPoint x: 314, startPoint y: 247, endPoint x: 432, endPoint y: 253, distance: 118.7
click at [430, 251] on icon at bounding box center [477, 50] width 1300 height 676
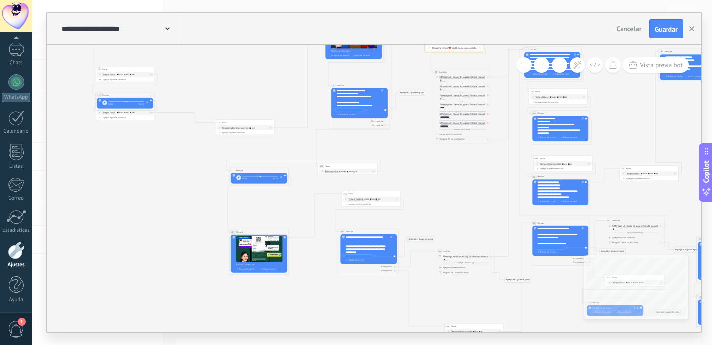
drag, startPoint x: 240, startPoint y: 249, endPoint x: 396, endPoint y: 322, distance: 173.1
click at [394, 321] on icon at bounding box center [626, 108] width 1300 height 676
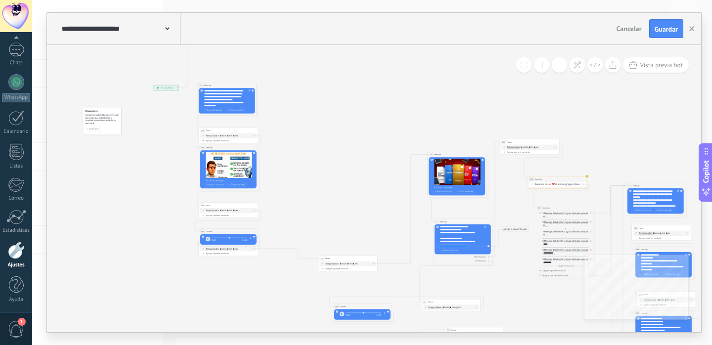
drag, startPoint x: 211, startPoint y: 183, endPoint x: 285, endPoint y: 302, distance: 140.3
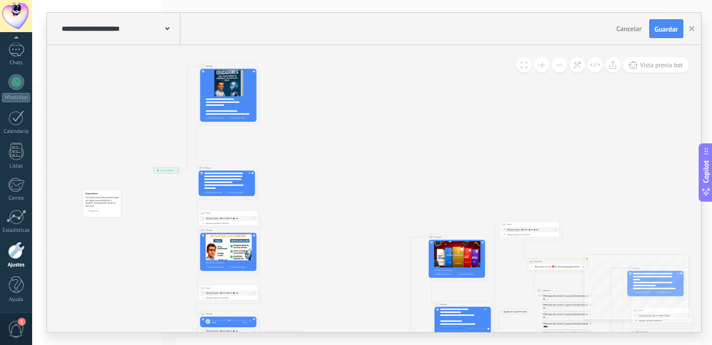
drag, startPoint x: 304, startPoint y: 182, endPoint x: 303, endPoint y: 275, distance: 92.9
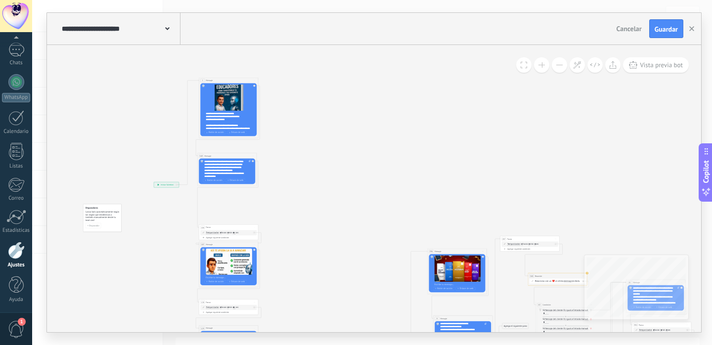
drag, startPoint x: 228, startPoint y: 181, endPoint x: 228, endPoint y: 155, distance: 26.2
click at [228, 155] on div "349 Mensaje ******* (a): Todos los contactos - canales seleccionados Todos los …" at bounding box center [227, 155] width 59 height 5
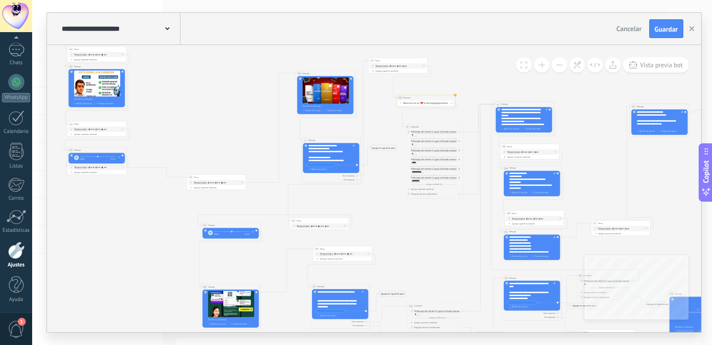
drag, startPoint x: 401, startPoint y: 279, endPoint x: 377, endPoint y: 178, distance: 103.6
click at [377, 177] on icon at bounding box center [598, 164] width 1300 height 676
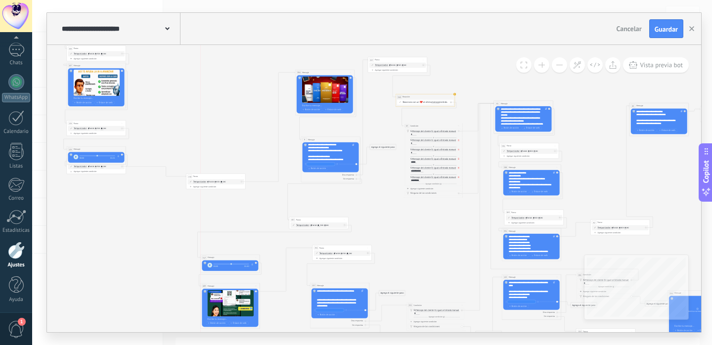
drag, startPoint x: 238, startPoint y: 223, endPoint x: 238, endPoint y: 257, distance: 33.6
click at [238, 257] on div "317 Mensaje ******* (a): Todos los contactos - canales seleccionados Todos los …" at bounding box center [230, 256] width 59 height 5
click at [263, 238] on icon at bounding box center [597, 154] width 1300 height 659
click at [384, 209] on icon at bounding box center [598, 154] width 1300 height 659
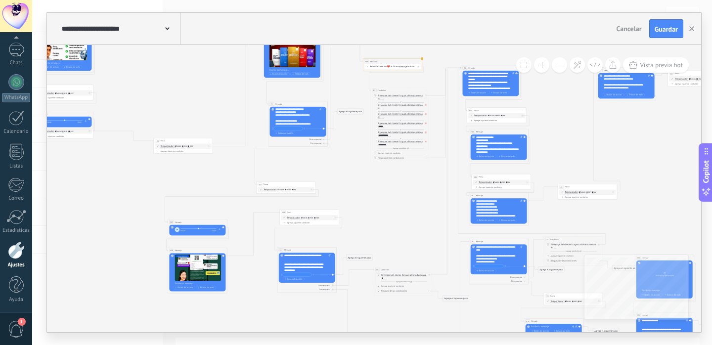
drag, startPoint x: 401, startPoint y: 219, endPoint x: 367, endPoint y: 185, distance: 48.6
click at [367, 185] on icon at bounding box center [565, 118] width 1300 height 659
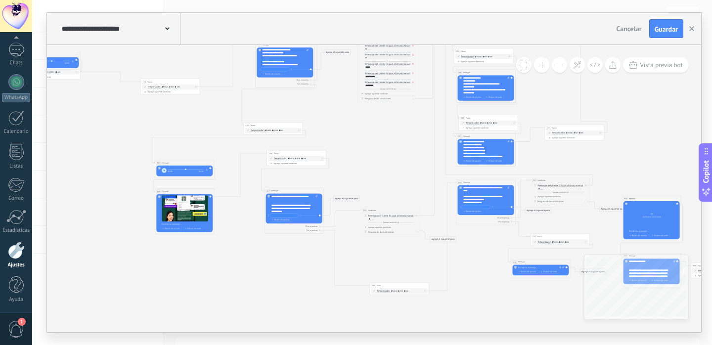
drag, startPoint x: 385, startPoint y: 217, endPoint x: 373, endPoint y: 153, distance: 65.9
click at [373, 153] on icon at bounding box center [552, 59] width 1300 height 659
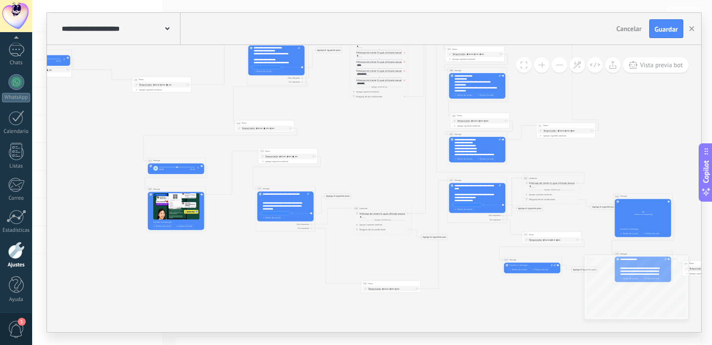
drag, startPoint x: 398, startPoint y: 162, endPoint x: 390, endPoint y: 166, distance: 8.6
click at [390, 166] on icon at bounding box center [543, 57] width 1300 height 659
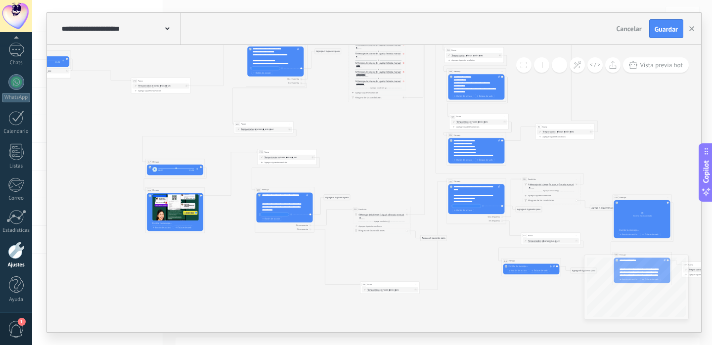
click at [384, 291] on span ": * horas * min * sec" at bounding box center [389, 290] width 19 height 3
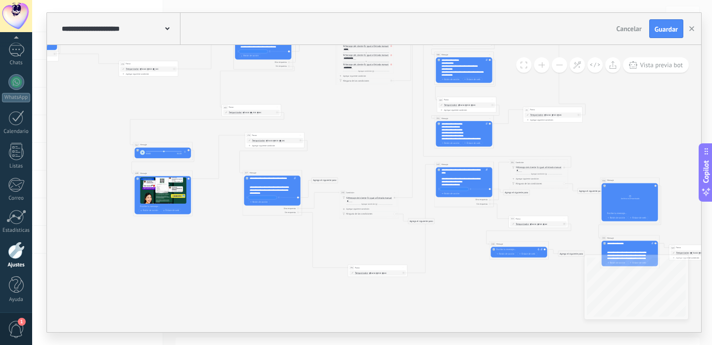
drag, startPoint x: 405, startPoint y: 257, endPoint x: 393, endPoint y: 241, distance: 20.9
click at [393, 241] on icon at bounding box center [530, 41] width 1300 height 659
click at [371, 273] on span ": * horas * min * sec" at bounding box center [376, 272] width 19 height 3
click at [370, 273] on span ": * horas * min * sec" at bounding box center [376, 272] width 19 height 3
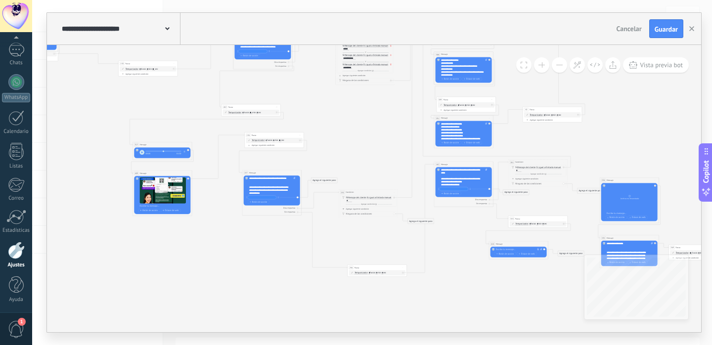
click at [370, 273] on span ": * horas * min * sec" at bounding box center [376, 272] width 19 height 3
click at [370, 273] on input "*" at bounding box center [369, 273] width 1 height 2
click at [395, 280] on icon at bounding box center [529, 41] width 1300 height 659
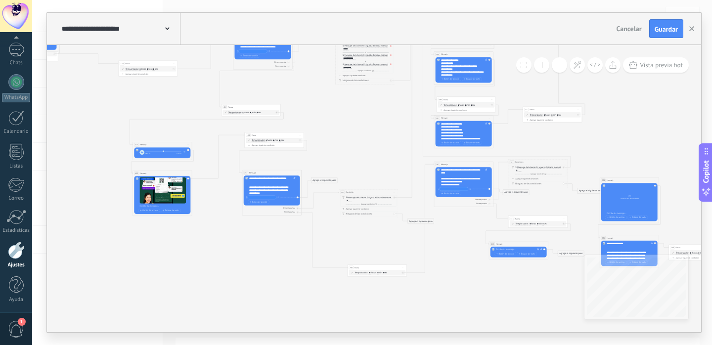
click at [369, 273] on input "**" at bounding box center [370, 273] width 2 height 2
click at [370, 273] on input "**" at bounding box center [370, 273] width 2 height 2
type input "*"
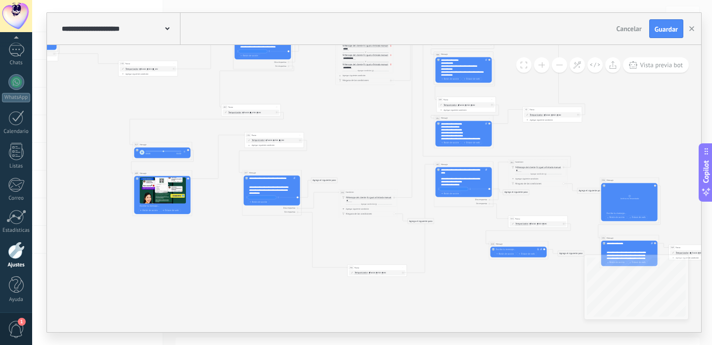
click at [390, 290] on icon at bounding box center [529, 41] width 1300 height 659
click at [530, 223] on input "*" at bounding box center [529, 224] width 1 height 2
type input "**"
click at [515, 291] on icon at bounding box center [529, 41] width 1300 height 659
click at [563, 223] on icon at bounding box center [563, 223] width 1 height 1
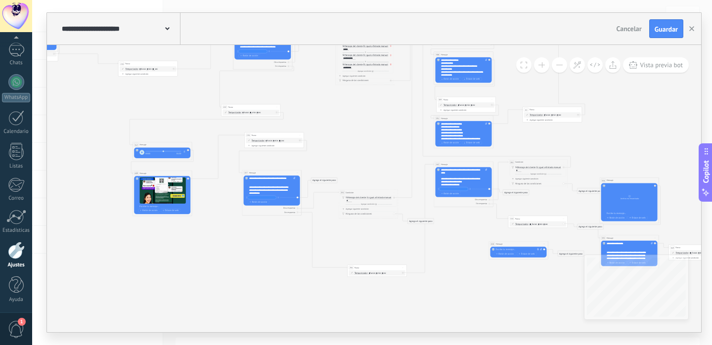
click at [545, 243] on span "Iniciar vista previa aquí Cambiar nombre Duplicar Borrar" at bounding box center [544, 244] width 5 height 4
click at [552, 264] on div "Borrar" at bounding box center [557, 263] width 29 height 5
drag, startPoint x: 588, startPoint y: 225, endPoint x: 605, endPoint y: 195, distance: 34.5
drag, startPoint x: 583, startPoint y: 189, endPoint x: 618, endPoint y: 138, distance: 61.8
click at [618, 138] on div "Agrega el siguiente paso" at bounding box center [625, 138] width 26 height 5
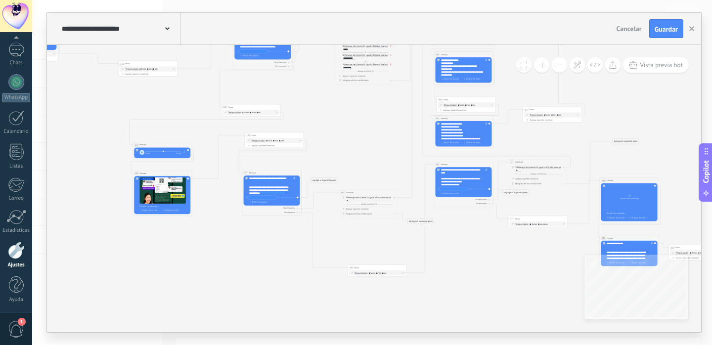
click at [538, 259] on icon at bounding box center [529, 50] width 1300 height 676
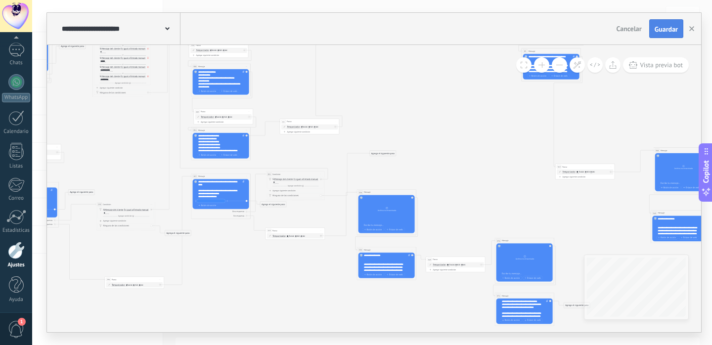
click at [658, 26] on span "Guardar" at bounding box center [665, 29] width 23 height 7
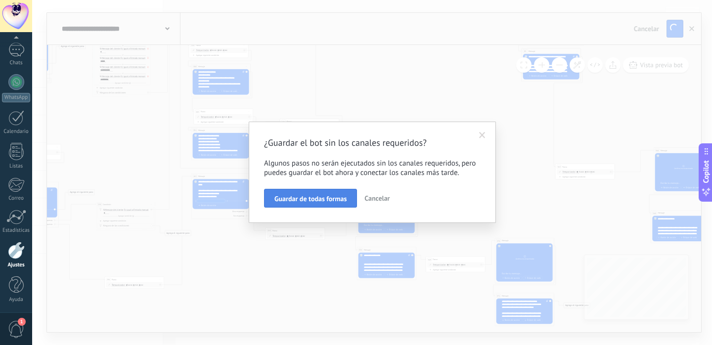
click at [335, 197] on span "Guardar de todas formas" at bounding box center [310, 198] width 72 height 7
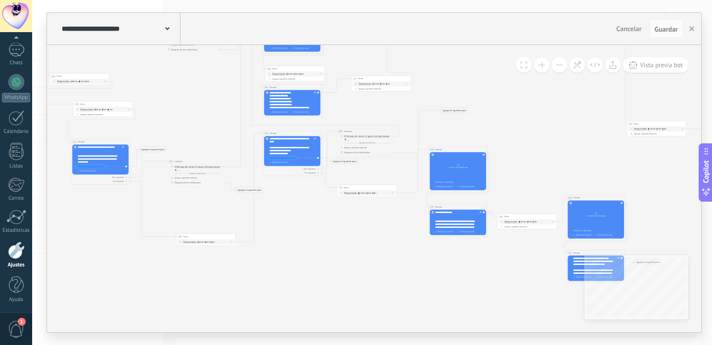
drag, startPoint x: 435, startPoint y: 167, endPoint x: 509, endPoint y: 112, distance: 92.9
click at [509, 112] on icon at bounding box center [358, 19] width 1300 height 676
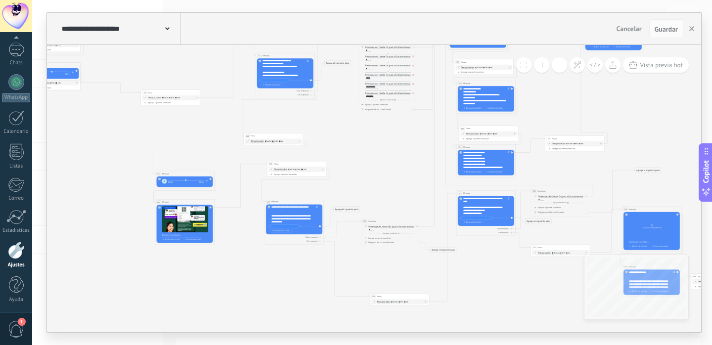
drag, startPoint x: 345, startPoint y: 220, endPoint x: 554, endPoint y: 300, distance: 224.0
click at [554, 300] on icon at bounding box center [552, 79] width 1300 height 676
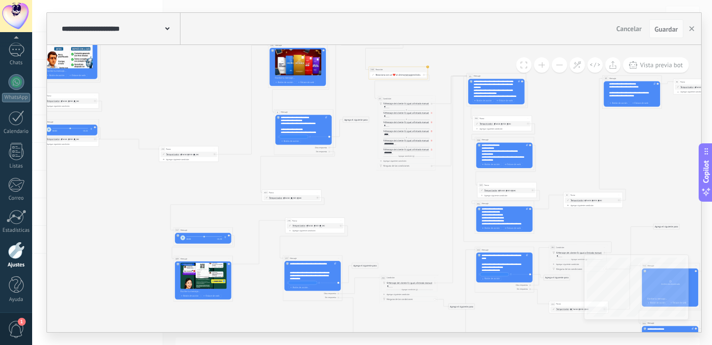
drag, startPoint x: 420, startPoint y: 181, endPoint x: 395, endPoint y: 210, distance: 38.2
click at [395, 211] on icon at bounding box center [570, 135] width 1300 height 676
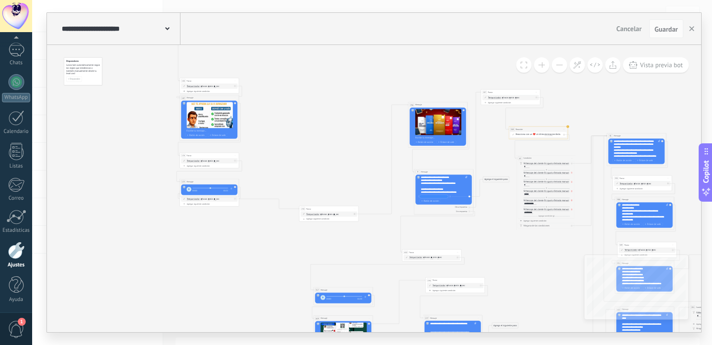
drag, startPoint x: 381, startPoint y: 187, endPoint x: 545, endPoint y: 265, distance: 181.5
click at [545, 265] on icon at bounding box center [710, 195] width 1300 height 676
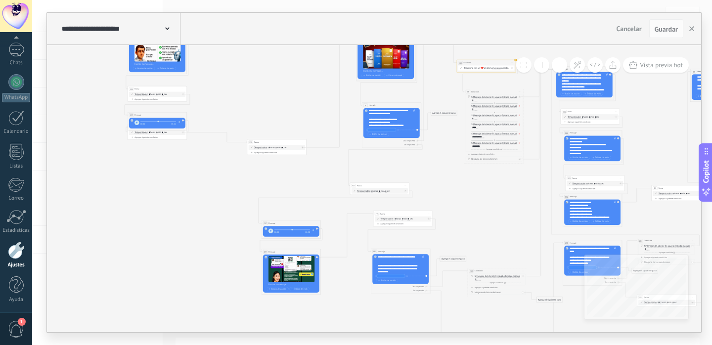
drag, startPoint x: 368, startPoint y: 238, endPoint x: 315, endPoint y: 171, distance: 85.1
click at [315, 171] on icon at bounding box center [658, 128] width 1300 height 676
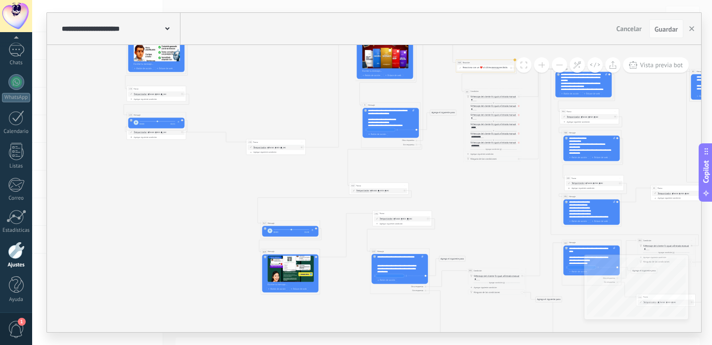
click at [271, 231] on button "button" at bounding box center [269, 230] width 5 height 5
click at [269, 230] on use "button" at bounding box center [269, 231] width 1 height 2
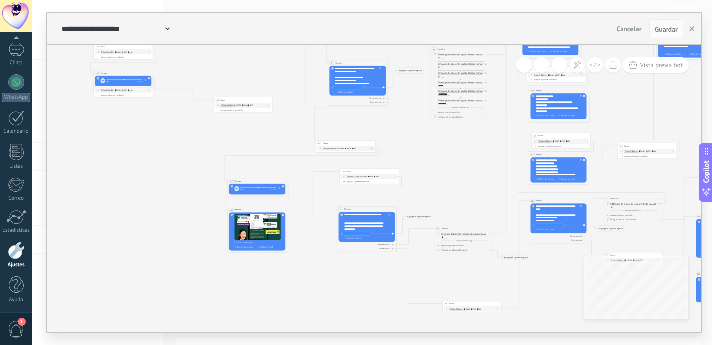
drag, startPoint x: 342, startPoint y: 276, endPoint x: 291, endPoint y: 232, distance: 67.3
click at [292, 232] on icon at bounding box center [624, 86] width 1300 height 676
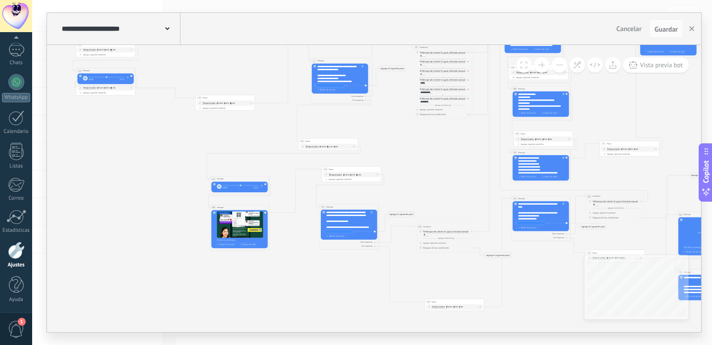
scroll to position [138, 0]
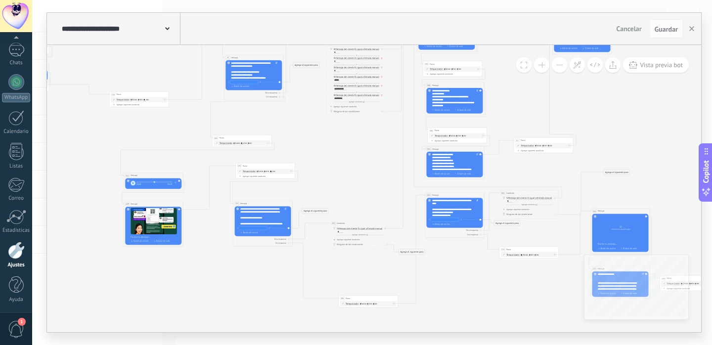
drag, startPoint x: 419, startPoint y: 182, endPoint x: 333, endPoint y: 179, distance: 86.5
click at [333, 179] on icon at bounding box center [521, 81] width 1300 height 676
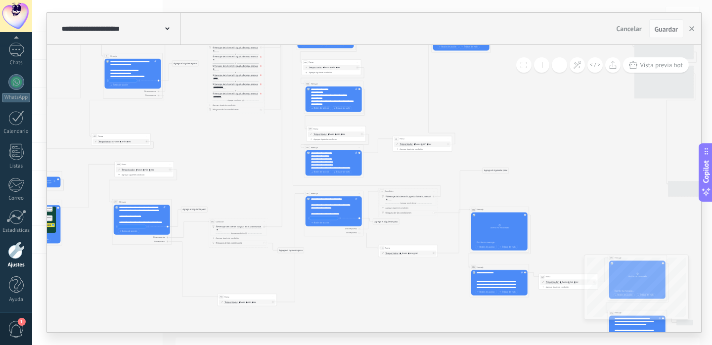
drag, startPoint x: 466, startPoint y: 259, endPoint x: 344, endPoint y: 260, distance: 122.1
click at [344, 259] on icon at bounding box center [399, 79] width 1300 height 676
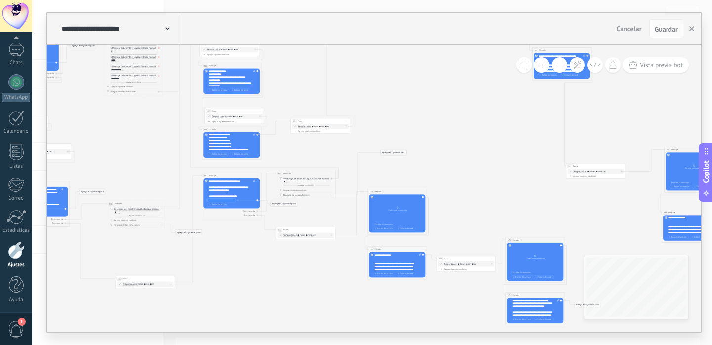
drag, startPoint x: 438, startPoint y: 290, endPoint x: 336, endPoint y: 270, distance: 104.3
click at [336, 270] on icon at bounding box center [298, 61] width 1300 height 676
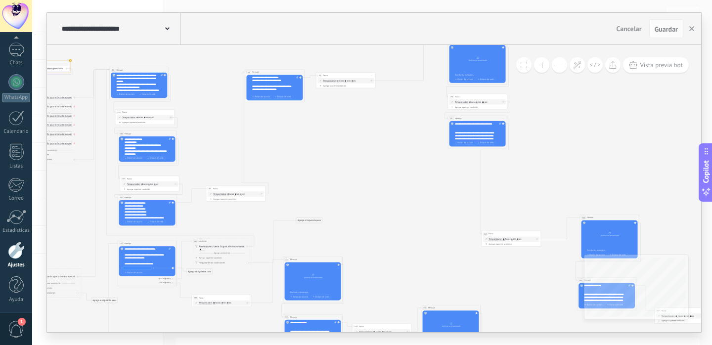
drag, startPoint x: 402, startPoint y: 104, endPoint x: 320, endPoint y: 171, distance: 106.7
click at [320, 171] on icon at bounding box center [226, 129] width 1326 height 676
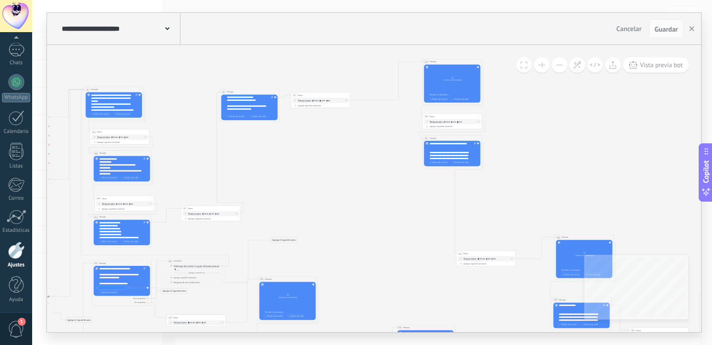
drag, startPoint x: 436, startPoint y: 170, endPoint x: 395, endPoint y: 251, distance: 90.2
click at [395, 251] on icon at bounding box center [201, 149] width 1326 height 676
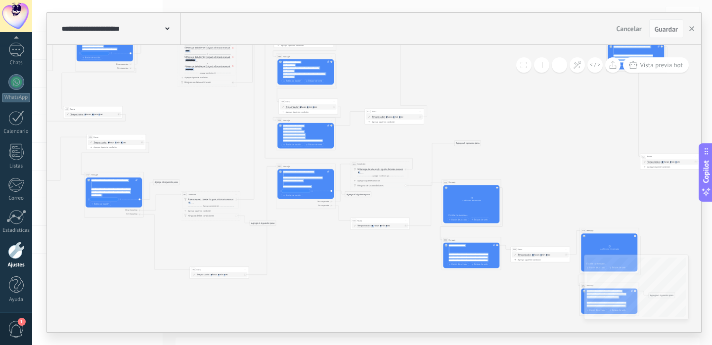
drag, startPoint x: 373, startPoint y: 168, endPoint x: 556, endPoint y: 70, distance: 207.6
click at [556, 70] on div "**********" at bounding box center [374, 188] width 654 height 287
click at [102, 186] on div "**********" at bounding box center [114, 187] width 46 height 18
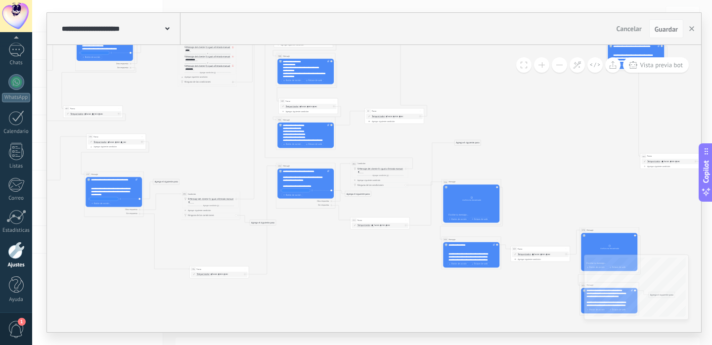
click at [90, 180] on span at bounding box center [88, 179] width 5 height 2
drag, startPoint x: 91, startPoint y: 179, endPoint x: 131, endPoint y: 211, distance: 51.3
click at [131, 212] on div "157 Mensaje ******* (a): Todos los contactos - canales seleccionados Todos los …" at bounding box center [113, 193] width 59 height 45
copy div "**********"
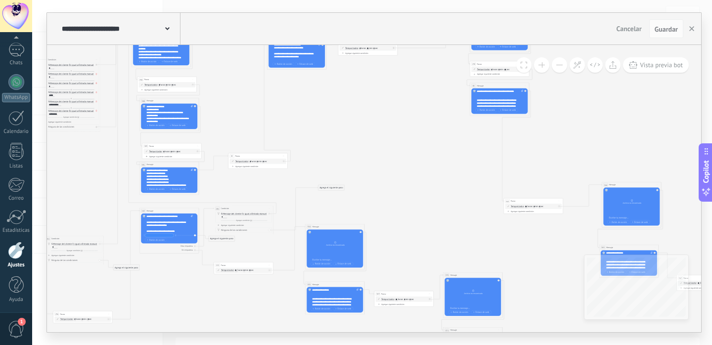
drag, startPoint x: 504, startPoint y: 95, endPoint x: 310, endPoint y: 207, distance: 223.6
click at [311, 206] on icon at bounding box center [248, 96] width 1326 height 676
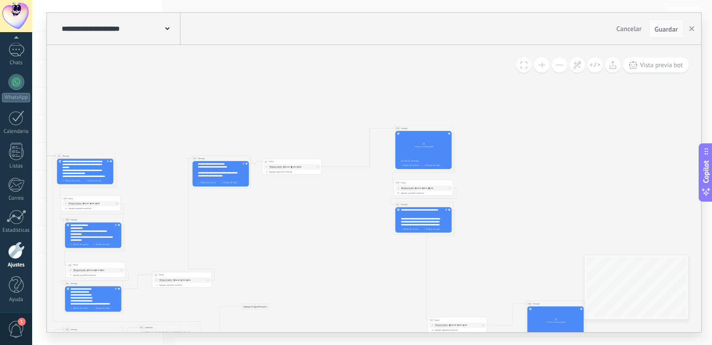
drag, startPoint x: 427, startPoint y: 198, endPoint x: 402, endPoint y: 260, distance: 67.2
click at [402, 260] on icon at bounding box center [172, 215] width 1326 height 676
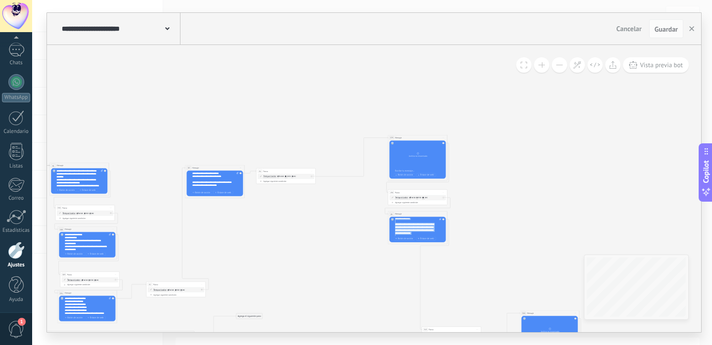
scroll to position [158, 0]
drag, startPoint x: 395, startPoint y: 220, endPoint x: 421, endPoint y: 258, distance: 45.9
click at [489, 241] on icon at bounding box center [166, 224] width 1326 height 676
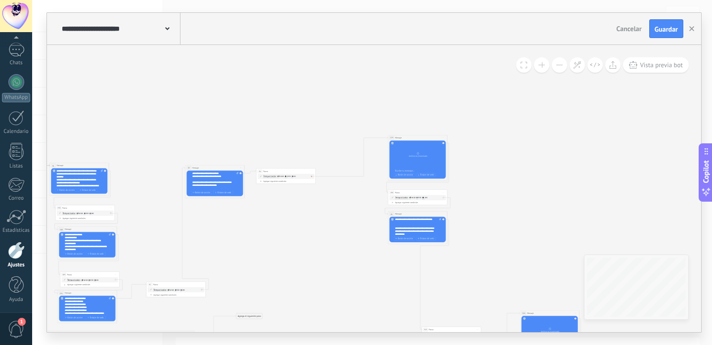
click at [311, 176] on icon at bounding box center [311, 176] width 1 height 1
drag, startPoint x: 346, startPoint y: 178, endPoint x: 407, endPoint y: 62, distance: 130.8
click at [407, 63] on div "Agrega el siguiente paso" at bounding box center [396, 65] width 26 height 5
click at [406, 62] on div "Agrega el siguiente paso" at bounding box center [398, 63] width 26 height 5
click at [410, 67] on div "Mensaje" at bounding box center [405, 68] width 25 height 3
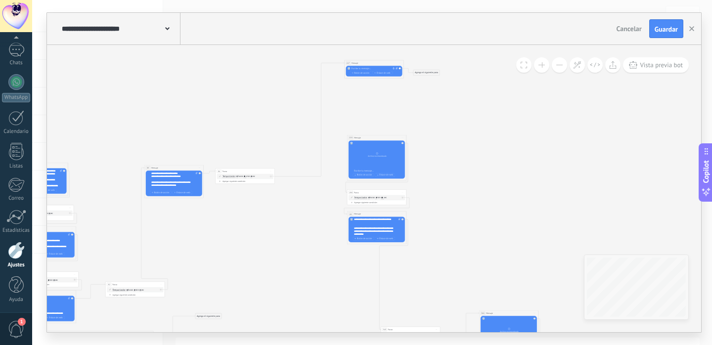
click at [396, 68] on icon at bounding box center [396, 68] width 2 height 2
click input "Subir" at bounding box center [0, 0] width 0 height 0
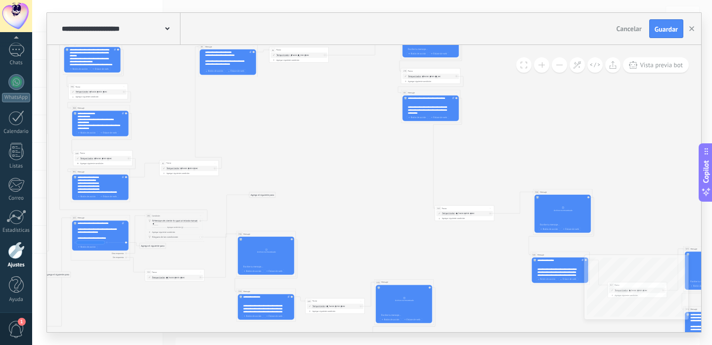
drag, startPoint x: 517, startPoint y: 209, endPoint x: 571, endPoint y: 88, distance: 132.5
click at [571, 88] on icon at bounding box center [179, 91] width 1326 height 653
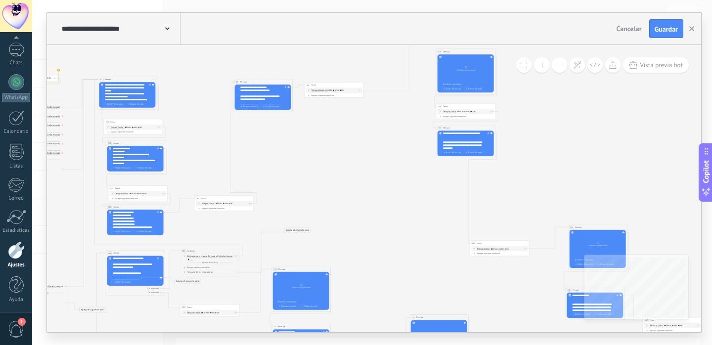
drag, startPoint x: 458, startPoint y: 148, endPoint x: 453, endPoint y: 225, distance: 76.8
click at [453, 224] on icon at bounding box center [214, 126] width 1326 height 653
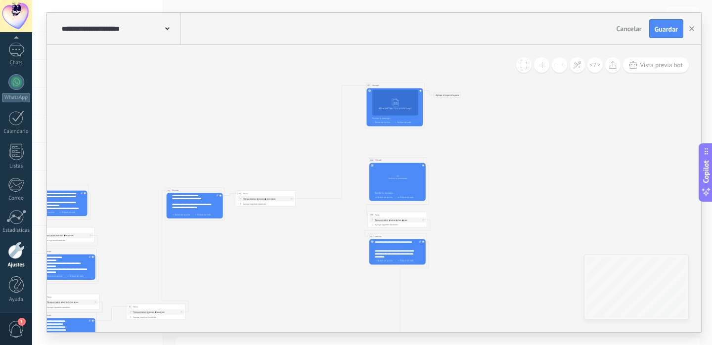
drag, startPoint x: 521, startPoint y: 145, endPoint x: 493, endPoint y: 234, distance: 93.2
click at [493, 232] on icon at bounding box center [146, 235] width 1326 height 653
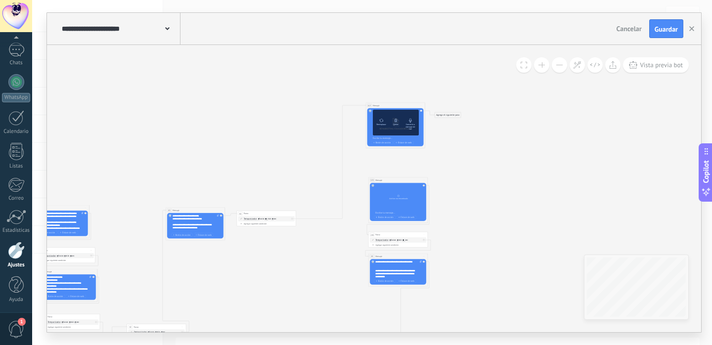
click at [411, 124] on div "Convertir a mensaje de voz" at bounding box center [410, 127] width 12 height 7
drag, startPoint x: 446, startPoint y: 115, endPoint x: 390, endPoint y: 180, distance: 86.2
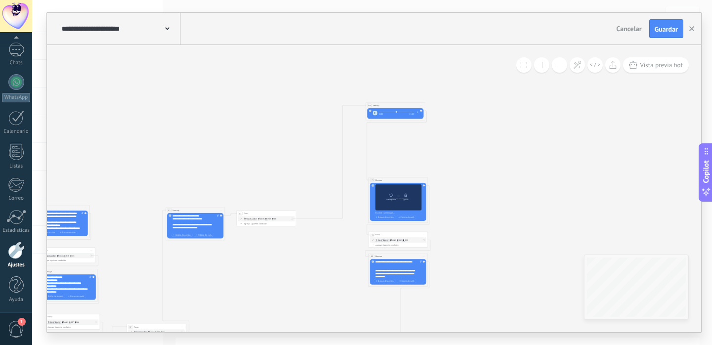
click at [400, 191] on div "Reemplazar Quitar Convertir a mensaje de voz" at bounding box center [398, 197] width 46 height 26
click at [390, 195] on icon at bounding box center [391, 195] width 4 height 4
click input "Subir" at bounding box center [0, 0] width 0 height 0
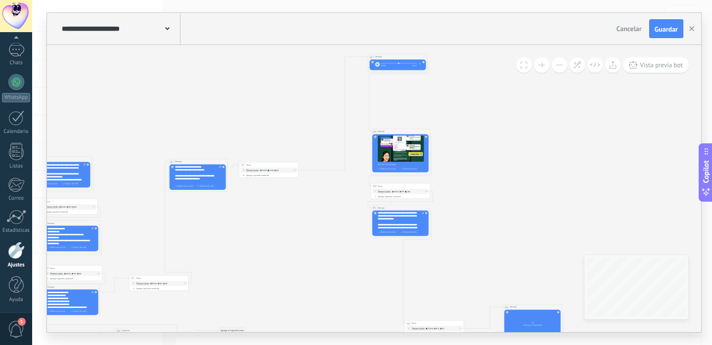
scroll to position [138, 0]
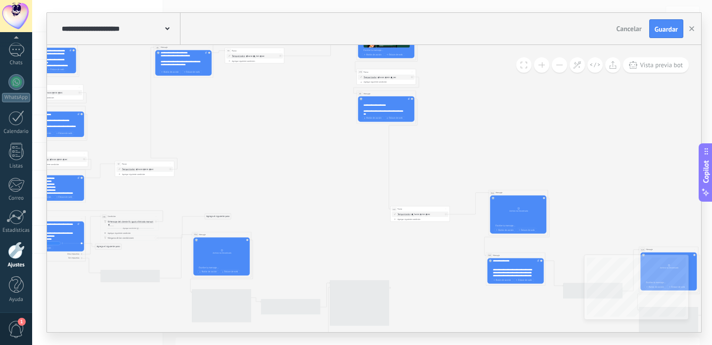
drag, startPoint x: 469, startPoint y: 229, endPoint x: 454, endPoint y: 114, distance: 115.7
click at [454, 114] on icon at bounding box center [135, 92] width 1326 height 653
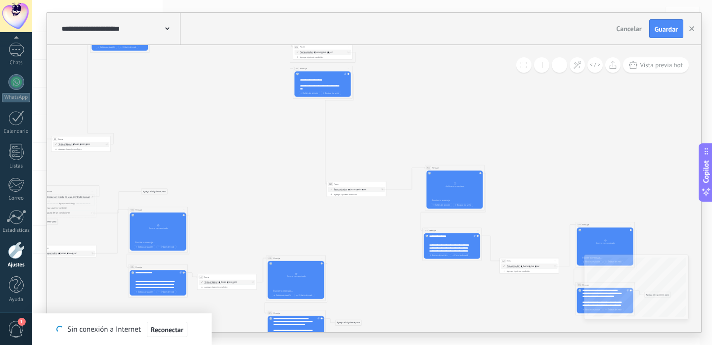
drag, startPoint x: 496, startPoint y: 140, endPoint x: 434, endPoint y: 116, distance: 66.8
click at [434, 116] on icon at bounding box center [71, 67] width 1326 height 653
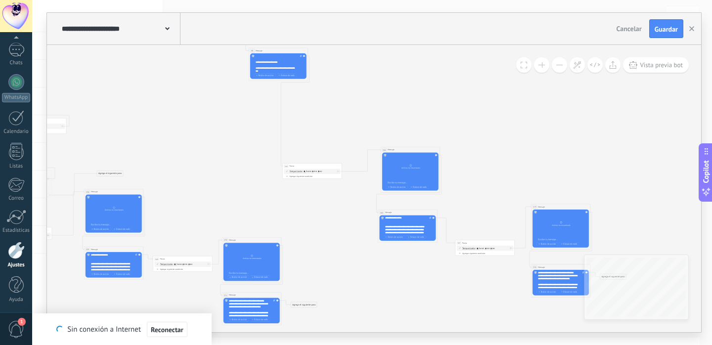
drag, startPoint x: 517, startPoint y: 155, endPoint x: 473, endPoint y: 137, distance: 47.4
click at [473, 137] on icon at bounding box center [27, 49] width 1326 height 653
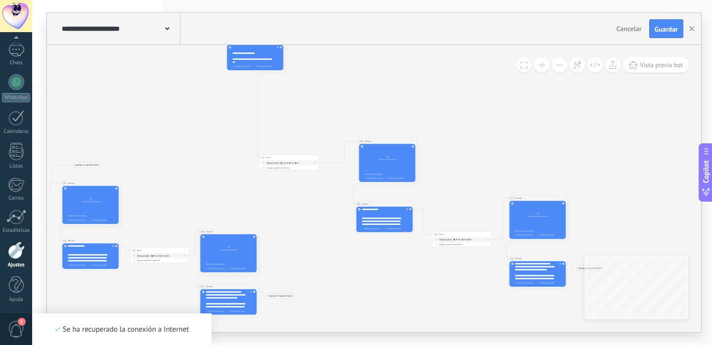
drag, startPoint x: 492, startPoint y: 166, endPoint x: 467, endPoint y: 157, distance: 25.8
click at [467, 157] on icon at bounding box center [4, 40] width 1326 height 653
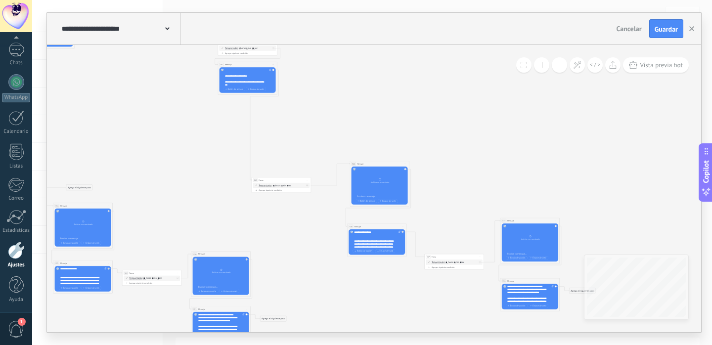
drag, startPoint x: 476, startPoint y: 177, endPoint x: 468, endPoint y: 202, distance: 25.3
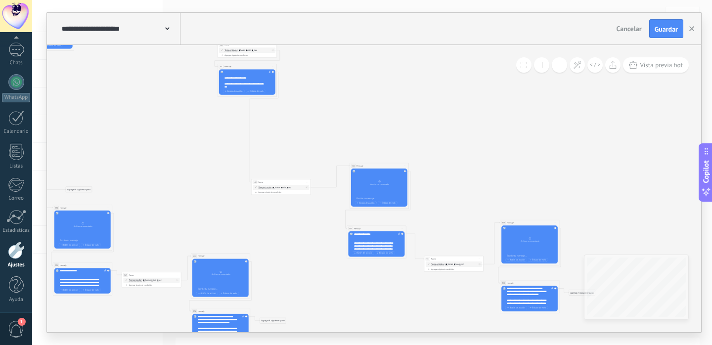
click at [663, 32] on span "Guardar" at bounding box center [665, 29] width 23 height 7
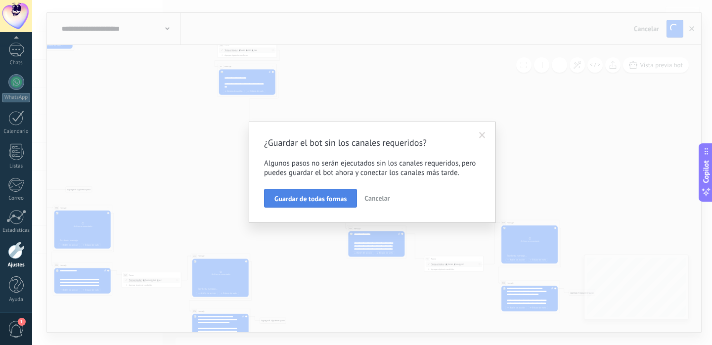
click at [328, 198] on span "Guardar de todas formas" at bounding box center [310, 198] width 72 height 7
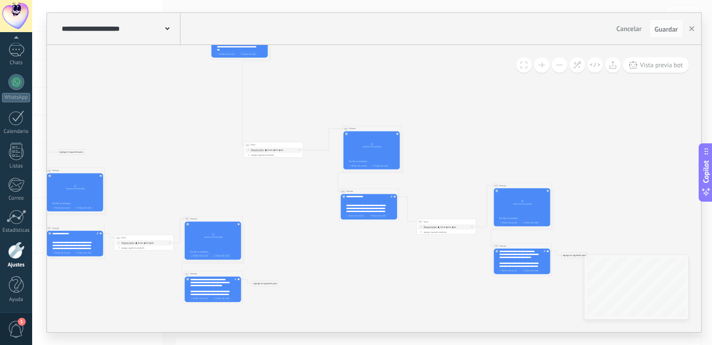
drag, startPoint x: 381, startPoint y: 121, endPoint x: 368, endPoint y: 67, distance: 55.9
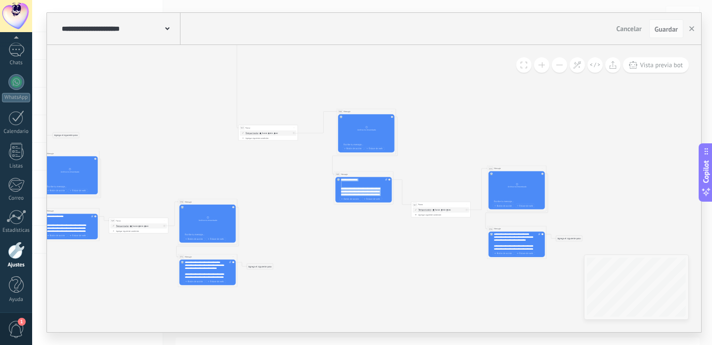
scroll to position [257, 0]
drag, startPoint x: 340, startPoint y: 181, endPoint x: 384, endPoint y: 223, distance: 60.8
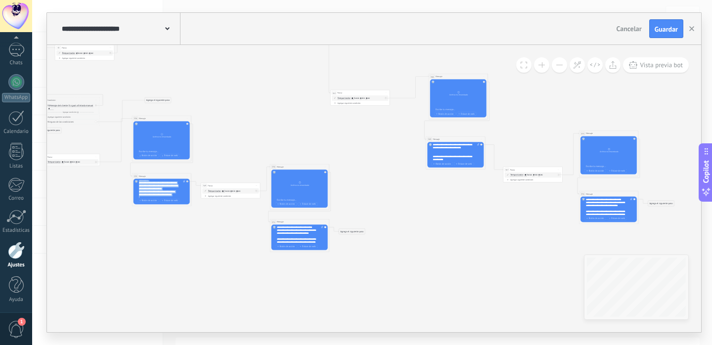
scroll to position [257, 0]
drag, startPoint x: 139, startPoint y: 182, endPoint x: 174, endPoint y: 224, distance: 54.4
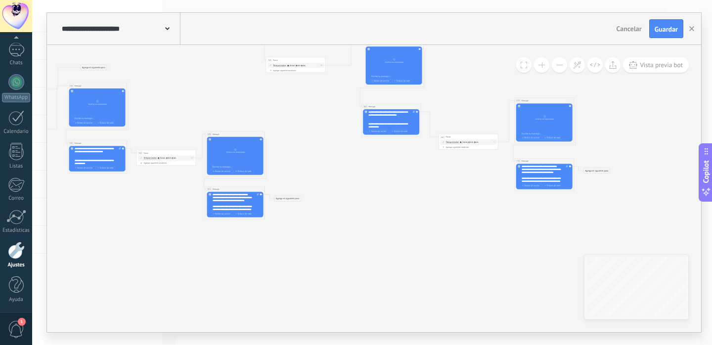
drag, startPoint x: 475, startPoint y: 215, endPoint x: 404, endPoint y: 185, distance: 77.7
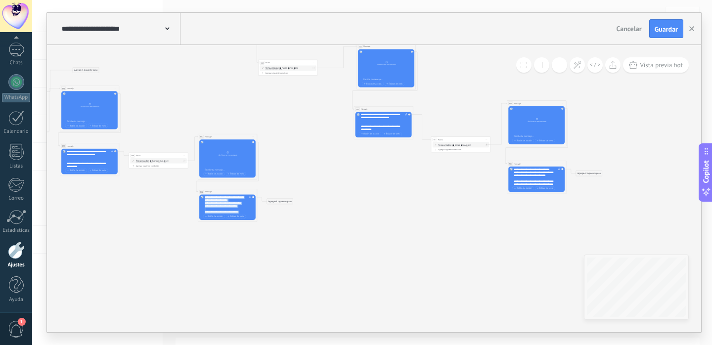
scroll to position [366, 0]
drag, startPoint x: 205, startPoint y: 197, endPoint x: 234, endPoint y: 250, distance: 60.4
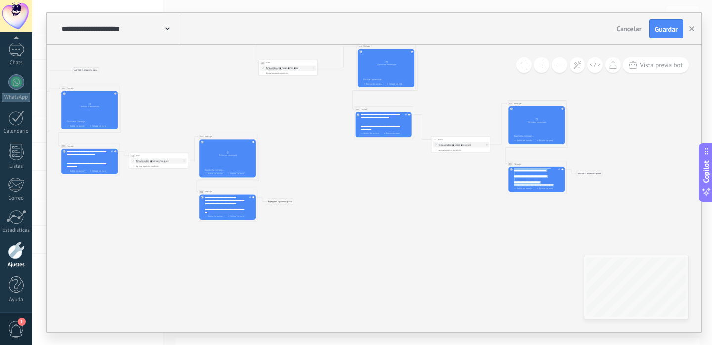
scroll to position [366, 0]
drag, startPoint x: 513, startPoint y: 170, endPoint x: 550, endPoint y: 218, distance: 60.6
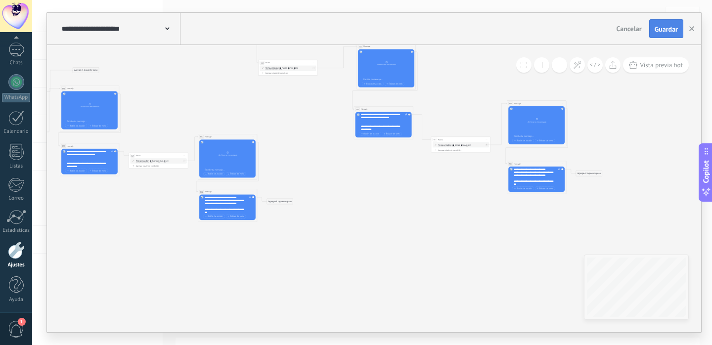
click at [662, 26] on span "Guardar" at bounding box center [665, 29] width 23 height 7
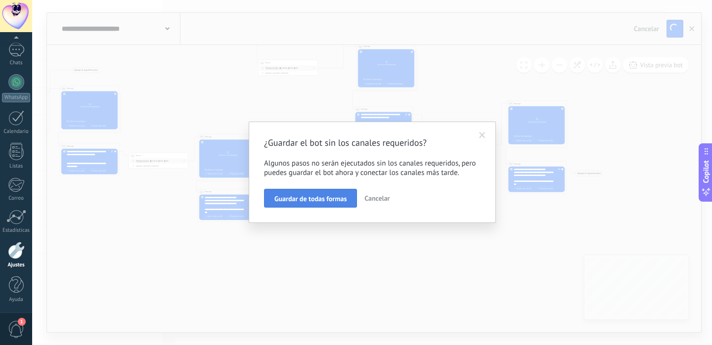
click at [325, 201] on span "Guardar de todas formas" at bounding box center [310, 198] width 72 height 7
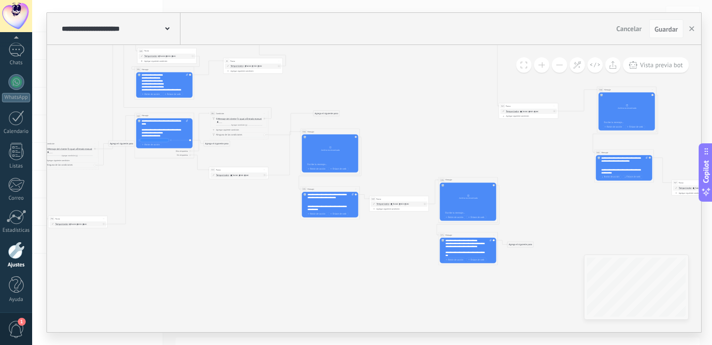
drag, startPoint x: 291, startPoint y: 259, endPoint x: 533, endPoint y: 305, distance: 246.9
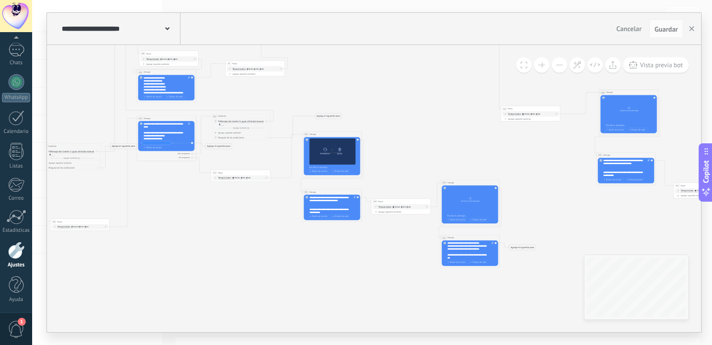
click at [324, 151] on div at bounding box center [325, 149] width 4 height 6
click input "Subir" at bounding box center [0, 0] width 0 height 0
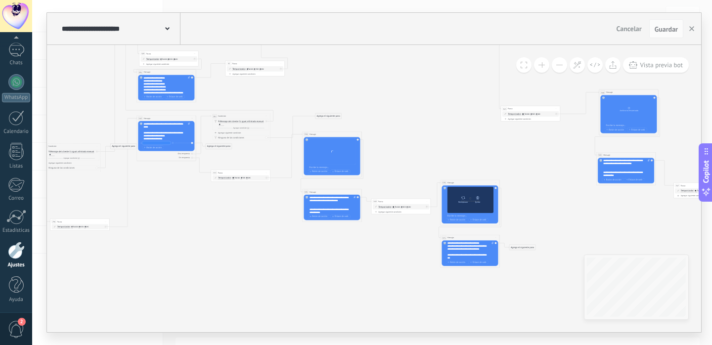
click at [461, 199] on icon at bounding box center [463, 198] width 4 height 4
click input "Subir" at bounding box center [0, 0] width 0 height 0
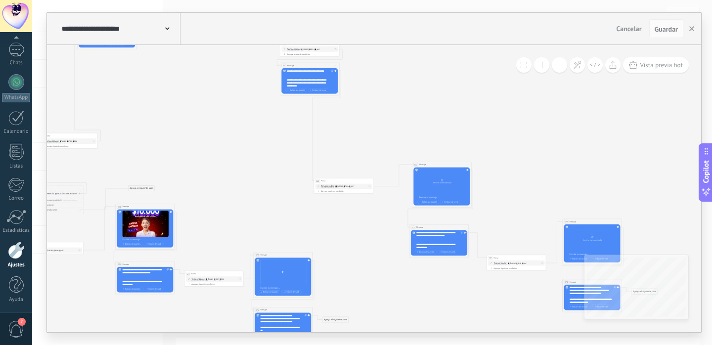
click at [346, 287] on icon at bounding box center [59, 64] width 1326 height 653
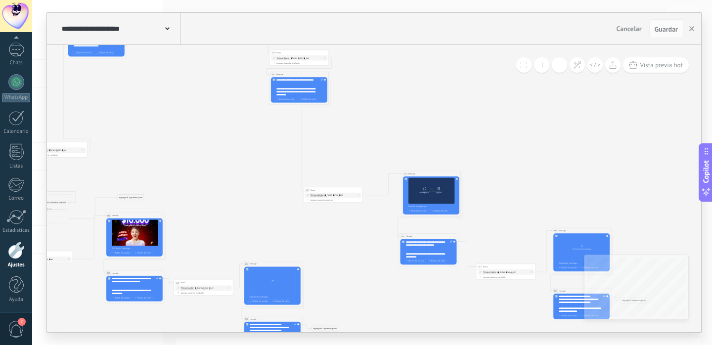
click at [423, 192] on div "Reemplazar" at bounding box center [423, 193] width 9 height 2
click input "Subir" at bounding box center [0, 0] width 0 height 0
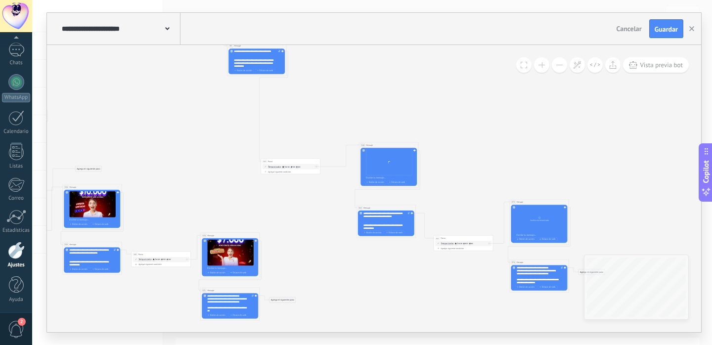
drag, startPoint x: 513, startPoint y: 217, endPoint x: 413, endPoint y: 159, distance: 116.0
click at [413, 159] on icon at bounding box center [6, 44] width 1326 height 653
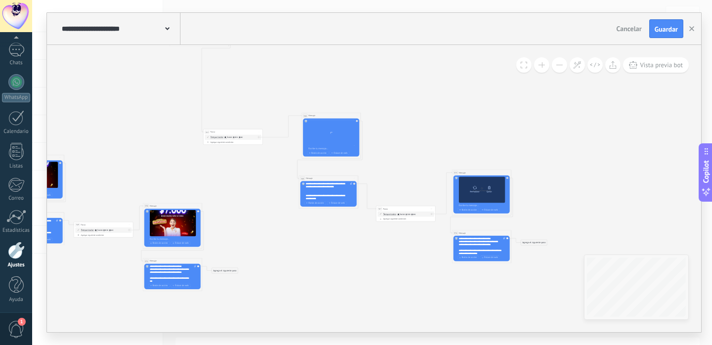
click at [472, 191] on div "Reemplazar" at bounding box center [473, 192] width 9 height 2
click input "Subir" at bounding box center [0, 0] width 0 height 0
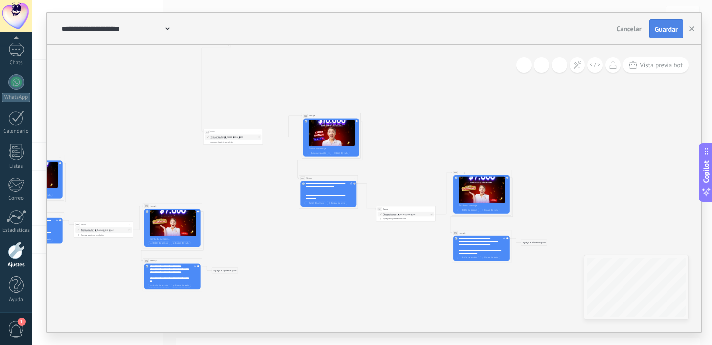
click at [656, 35] on button "Guardar" at bounding box center [666, 28] width 34 height 19
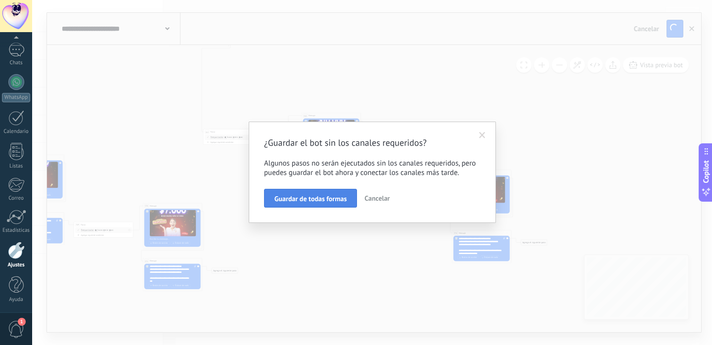
click at [336, 193] on button "Guardar de todas formas" at bounding box center [310, 198] width 93 height 19
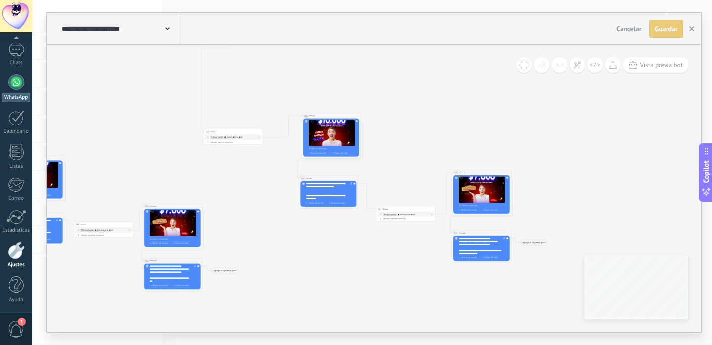
click at [16, 90] on link "WhatsApp" at bounding box center [16, 88] width 32 height 28
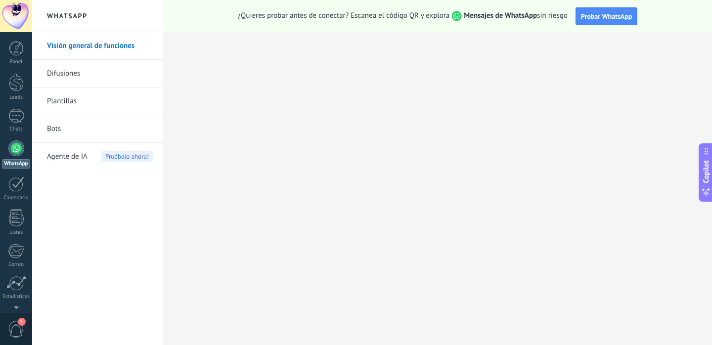
click at [17, 146] on div at bounding box center [16, 148] width 16 height 16
click at [16, 109] on div at bounding box center [16, 116] width 16 height 14
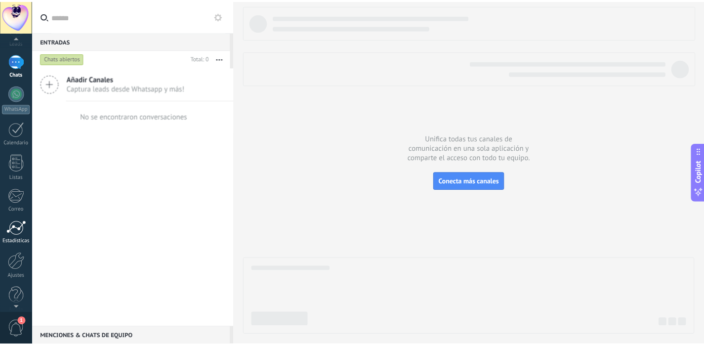
scroll to position [66, 0]
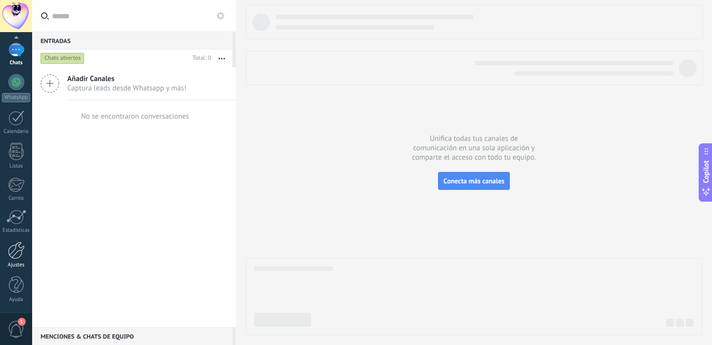
click at [17, 255] on div at bounding box center [16, 250] width 17 height 17
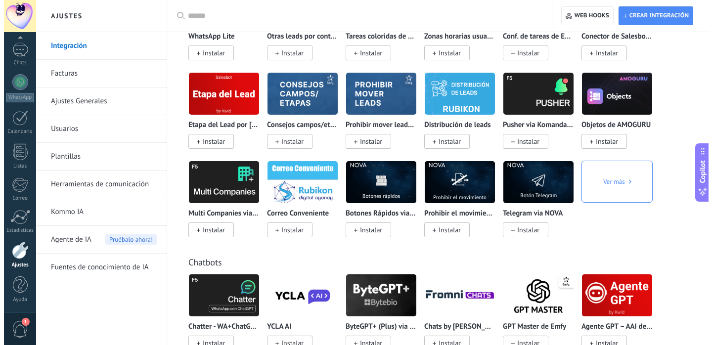
scroll to position [2403, 0]
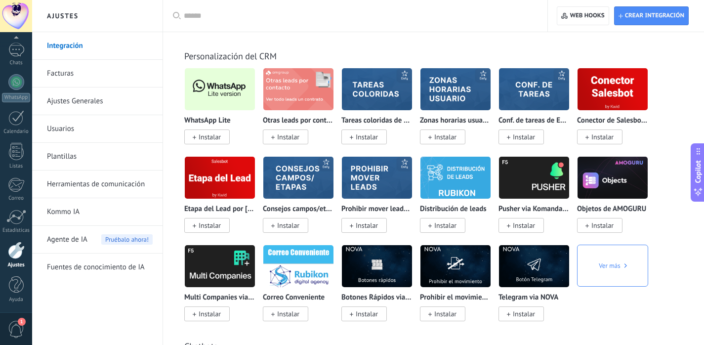
click at [215, 141] on span "Instalar" at bounding box center [210, 136] width 22 height 9
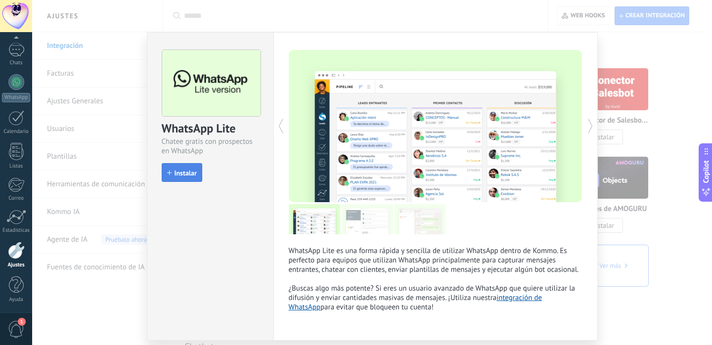
click at [190, 167] on button "Instalar" at bounding box center [182, 172] width 41 height 19
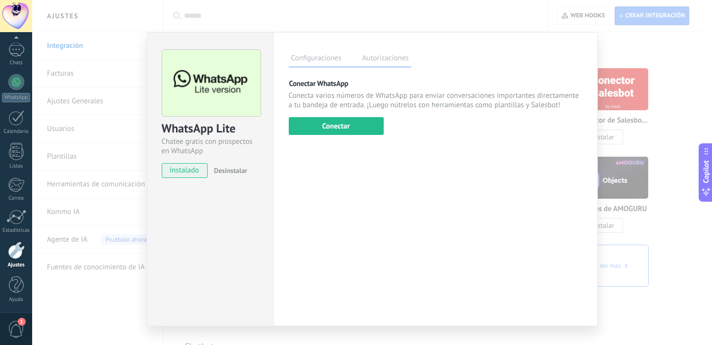
click at [349, 116] on div "Conectar WhatsApp Conecta varios números de WhatsApp para enviar conversaciones…" at bounding box center [436, 107] width 294 height 56
click at [349, 123] on button "Conectar" at bounding box center [336, 126] width 95 height 18
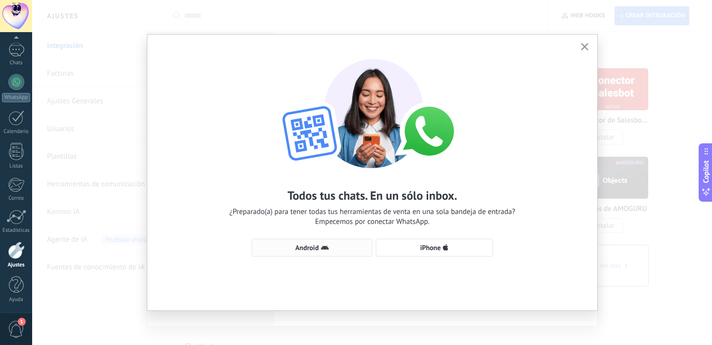
click at [339, 241] on button "Android" at bounding box center [312, 248] width 121 height 18
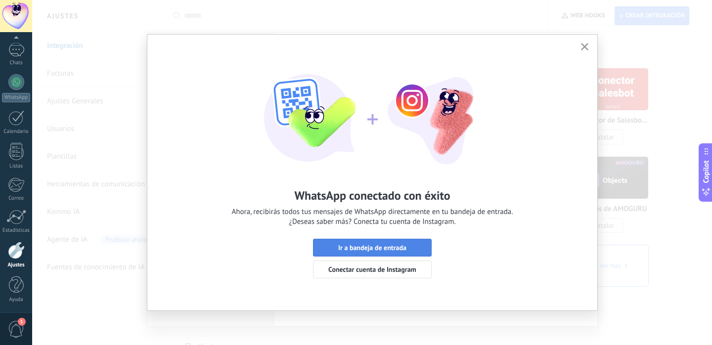
click at [395, 244] on span "Ir a bandeja de entrada" at bounding box center [372, 247] width 68 height 7
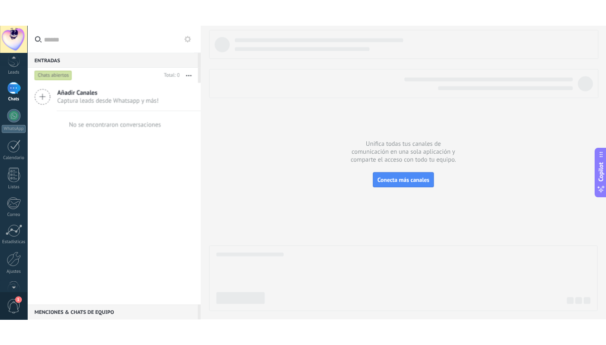
scroll to position [66, 0]
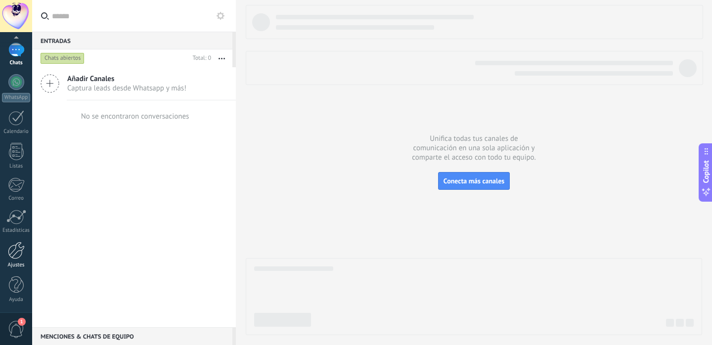
click at [15, 254] on div at bounding box center [16, 250] width 17 height 17
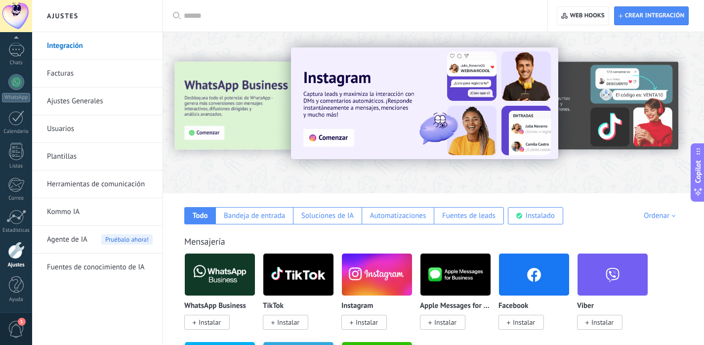
click at [101, 184] on link "Herramientas de comunicación" at bounding box center [100, 184] width 106 height 28
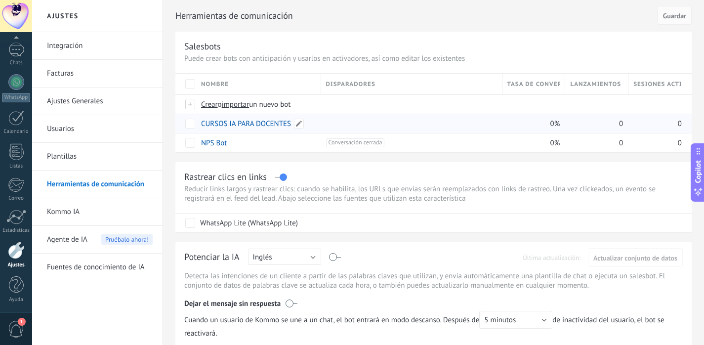
click at [250, 124] on link "CURSOS IA PARA DOCENTES" at bounding box center [246, 123] width 90 height 9
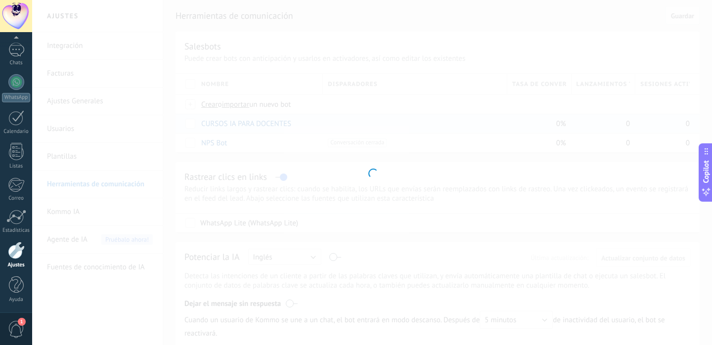
type input "**********"
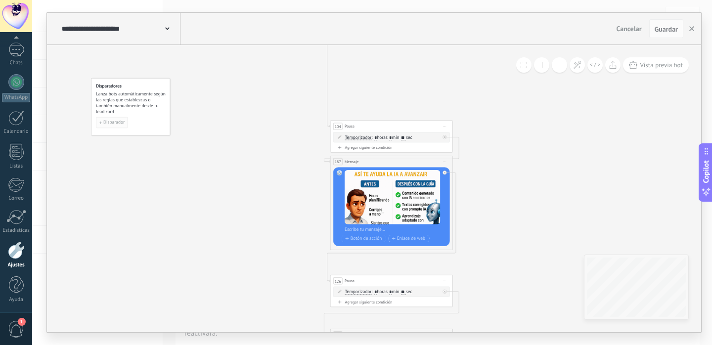
click at [119, 123] on span "Disparador" at bounding box center [113, 123] width 21 height 4
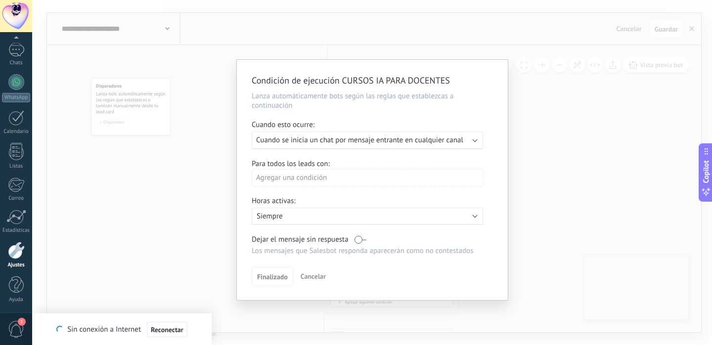
click at [366, 243] on div "Dejar el mensaje sin respuesta" at bounding box center [367, 239] width 231 height 9
click at [360, 243] on label at bounding box center [360, 239] width 12 height 9
click at [264, 285] on button "Finalizado" at bounding box center [273, 276] width 42 height 19
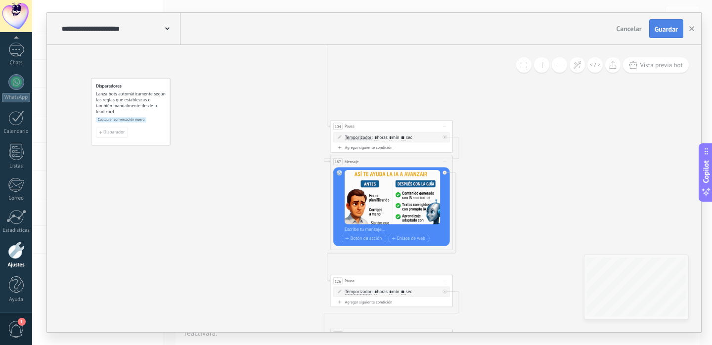
click at [658, 30] on span "Guardar" at bounding box center [665, 29] width 23 height 7
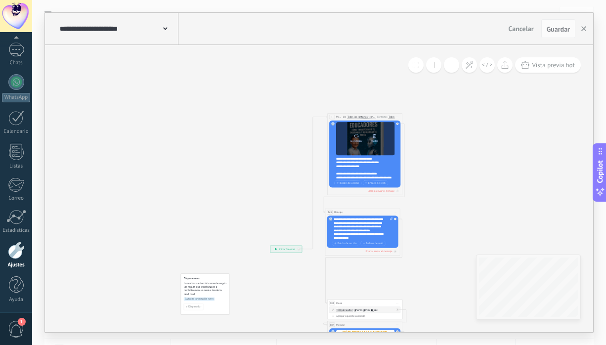
click at [358, 140] on div "Reemplazar" at bounding box center [356, 141] width 12 height 3
click input "Subir" at bounding box center [0, 0] width 0 height 0
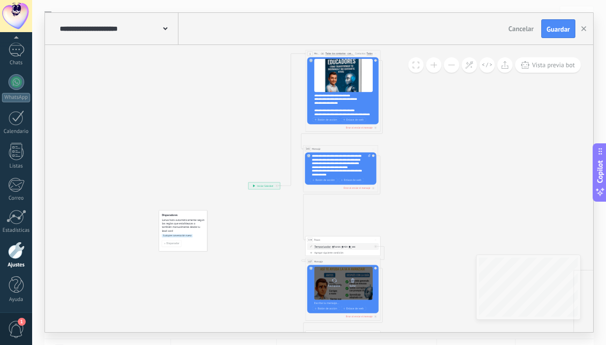
click at [337, 283] on div at bounding box center [334, 280] width 5 height 7
click input "Subir" at bounding box center [0, 0] width 0 height 0
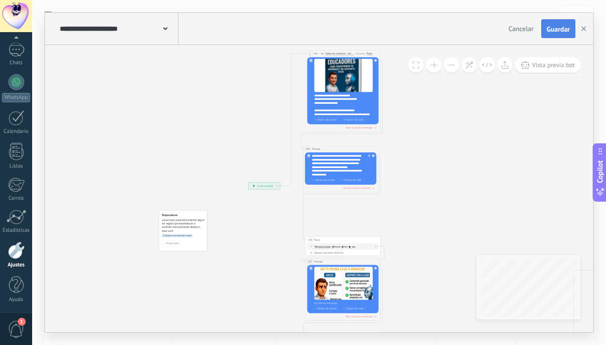
click at [561, 24] on button "Guardar" at bounding box center [558, 28] width 34 height 19
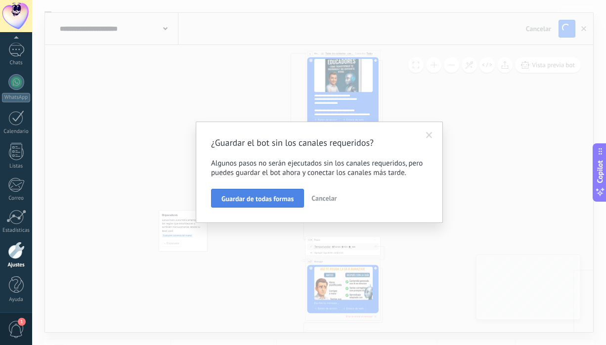
click at [273, 198] on span "Guardar de todas formas" at bounding box center [257, 198] width 72 height 7
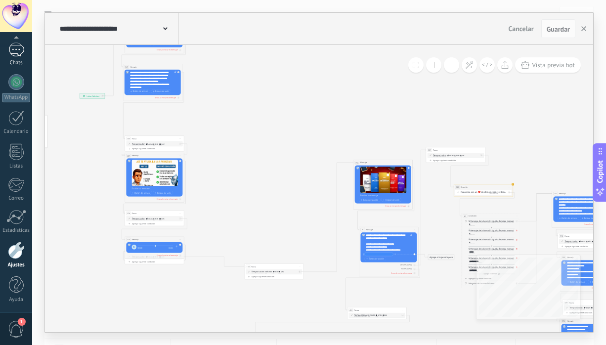
click at [17, 62] on div "Chats" at bounding box center [16, 63] width 29 height 6
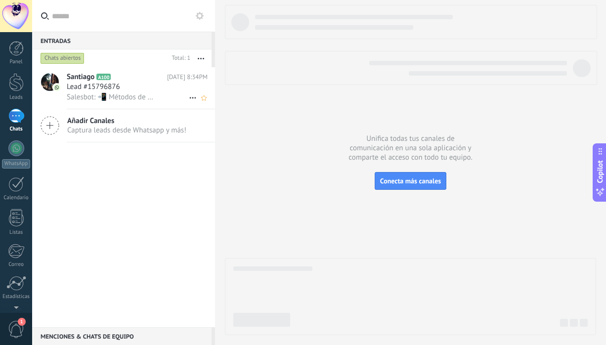
click at [183, 87] on div "Lead #15796876" at bounding box center [137, 87] width 141 height 10
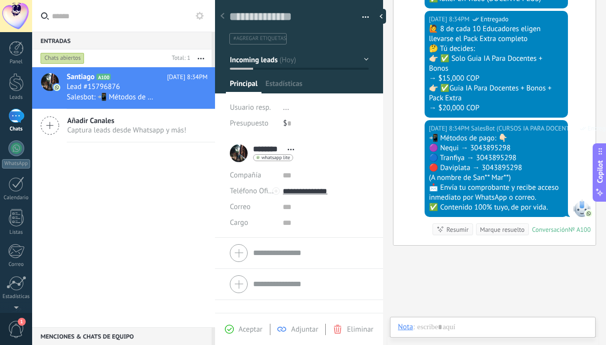
scroll to position [15, 0]
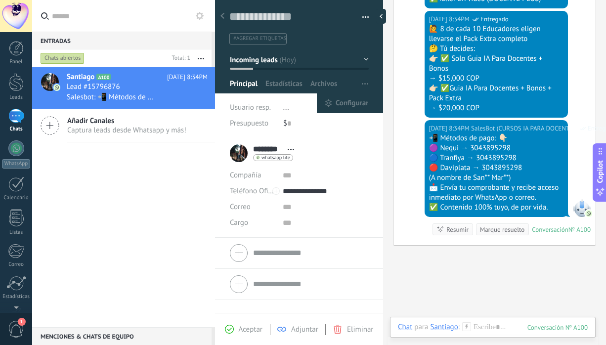
click at [366, 75] on button "button" at bounding box center [365, 84] width 14 height 19
click at [357, 10] on button "button" at bounding box center [362, 17] width 14 height 15
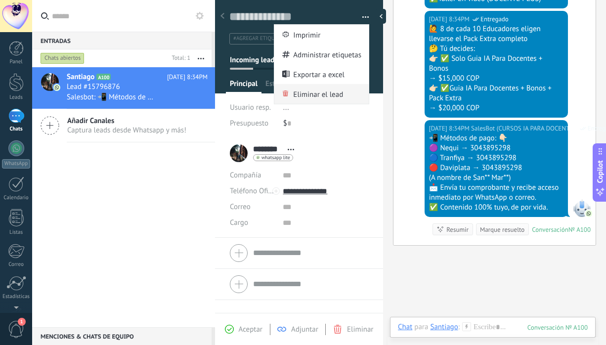
click at [318, 91] on span "Eliminar el lead" at bounding box center [318, 94] width 50 height 20
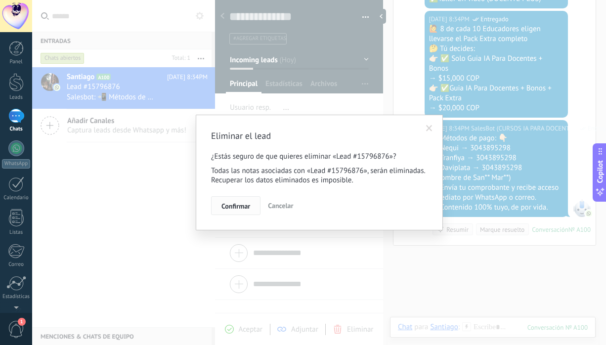
click at [252, 211] on button "Confirmar" at bounding box center [235, 205] width 49 height 19
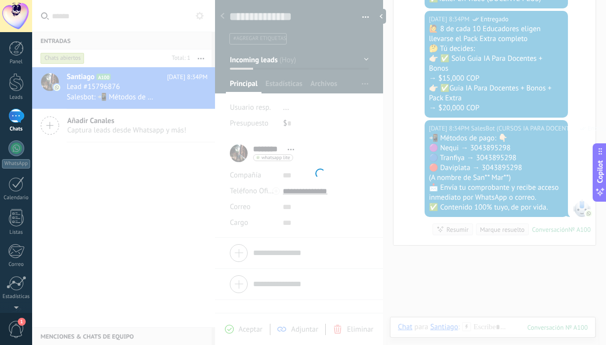
scroll to position [1328, 0]
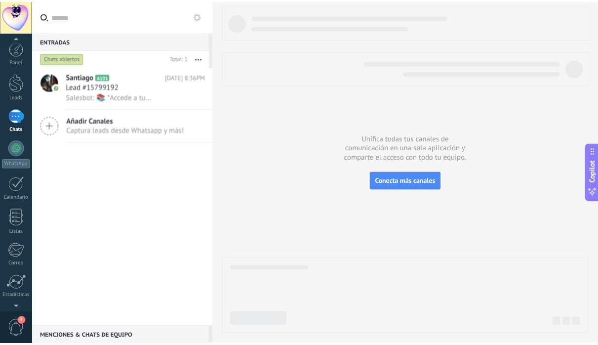
scroll to position [66, 0]
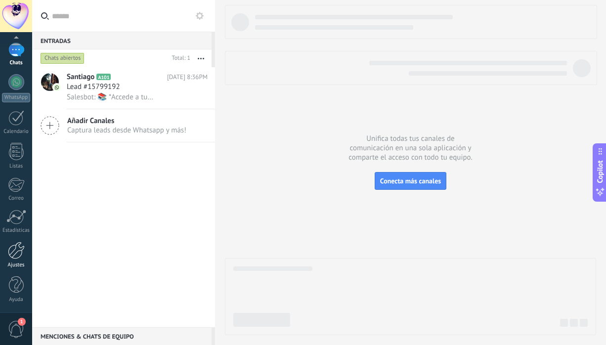
click at [17, 265] on div "Ajustes" at bounding box center [16, 265] width 29 height 6
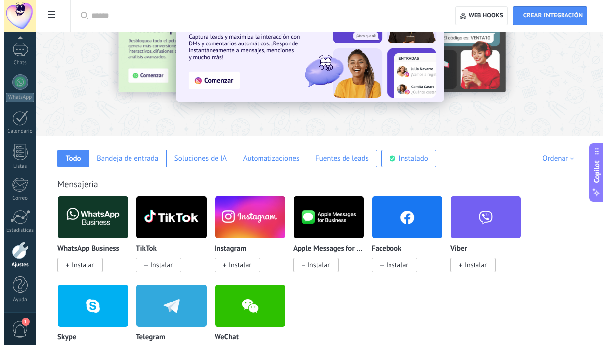
scroll to position [62, 0]
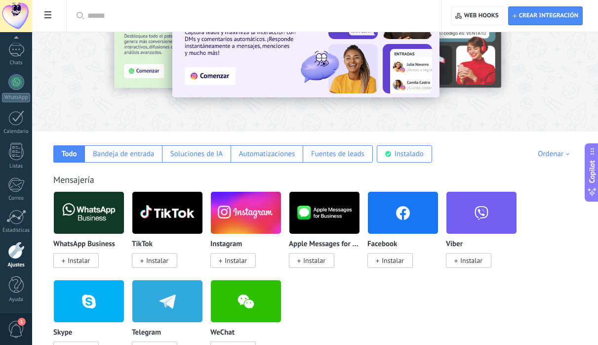
click at [23, 250] on div at bounding box center [16, 250] width 17 height 17
click at [45, 27] on div "Aplicar Aplicar Restablecer Crear integración Web hooks 0" at bounding box center [315, 16] width 566 height 32
click at [45, 22] on span at bounding box center [48, 15] width 17 height 19
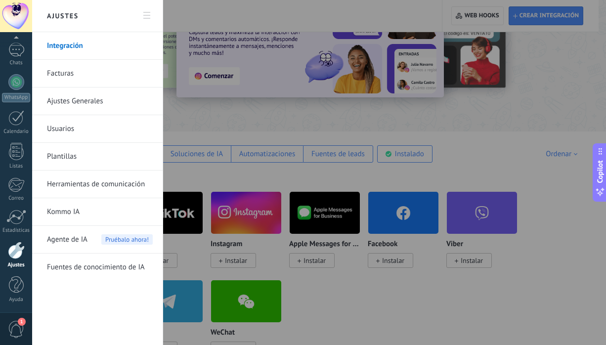
click at [106, 185] on link "Herramientas de comunicación" at bounding box center [100, 184] width 106 height 28
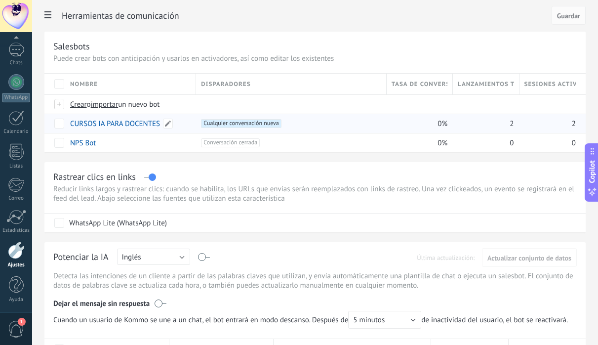
click at [128, 120] on link "CURSOS IA PARA DOCENTES" at bounding box center [115, 123] width 90 height 9
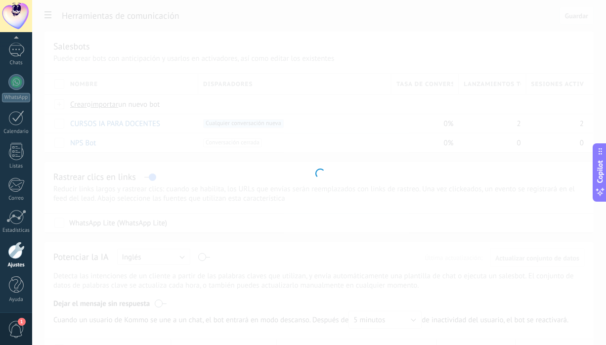
type input "**********"
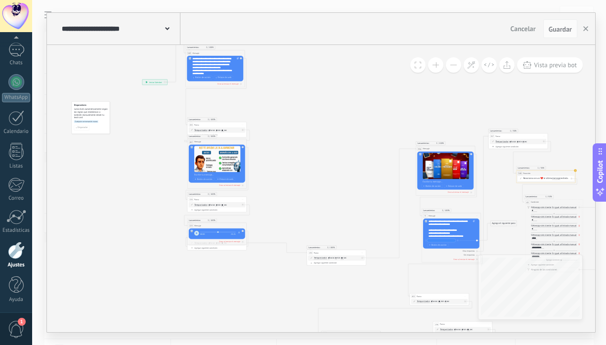
drag, startPoint x: 427, startPoint y: 213, endPoint x: 291, endPoint y: 163, distance: 145.1
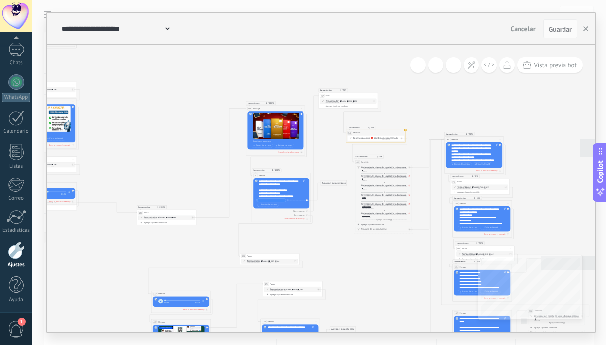
drag, startPoint x: 319, startPoint y: 209, endPoint x: 186, endPoint y: 169, distance: 139.0
click at [186, 169] on icon at bounding box center [548, 199] width 1300 height 676
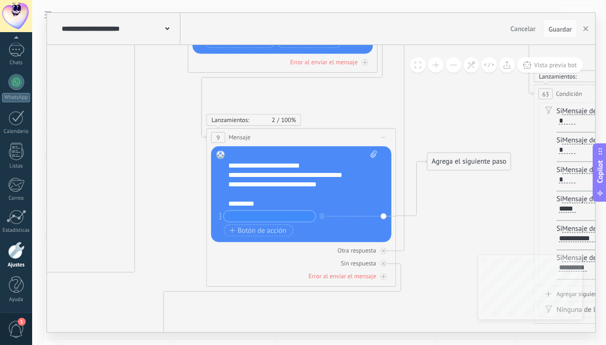
scroll to position [66, 0]
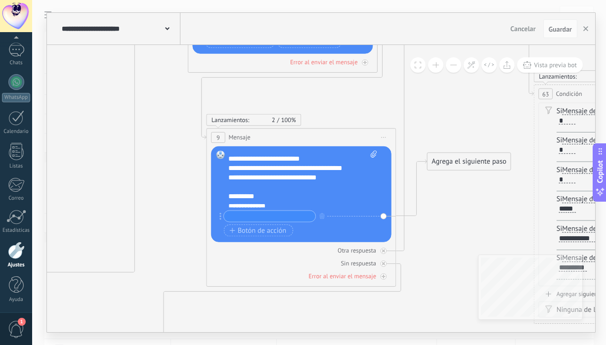
click at [281, 160] on div "**********" at bounding box center [302, 178] width 148 height 57
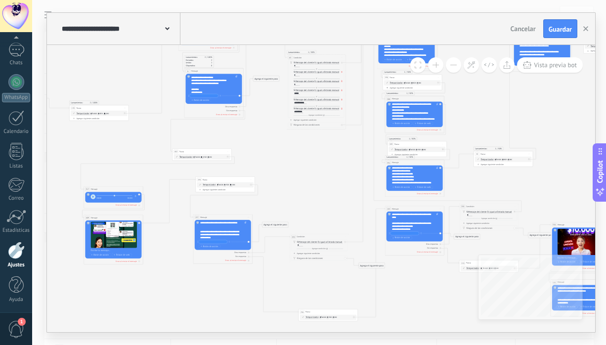
drag, startPoint x: 264, startPoint y: 256, endPoint x: 262, endPoint y: 148, distance: 107.7
click at [262, 148] on icon at bounding box center [481, 94] width 1300 height 676
click at [296, 196] on icon at bounding box center [481, 94] width 1300 height 676
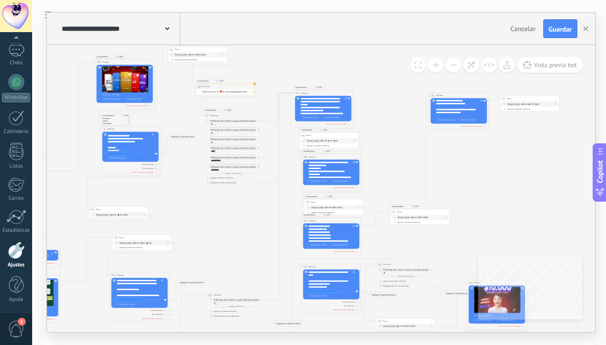
drag, startPoint x: 317, startPoint y: 169, endPoint x: 220, endPoint y: 245, distance: 123.2
click at [220, 244] on icon at bounding box center [397, 152] width 1300 height 676
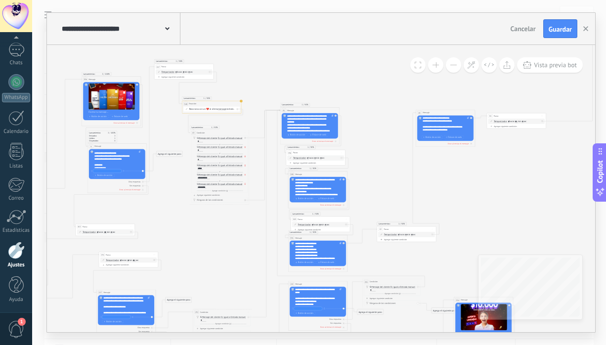
click at [322, 125] on div "**********" at bounding box center [310, 123] width 46 height 18
click at [365, 208] on icon at bounding box center [384, 169] width 1300 height 676
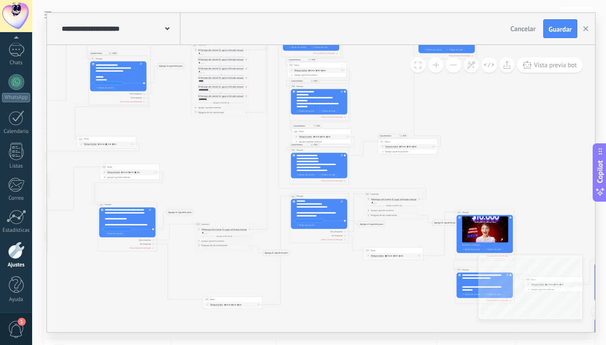
scroll to position [208, 0]
click at [551, 31] on span "Guardar" at bounding box center [560, 29] width 23 height 7
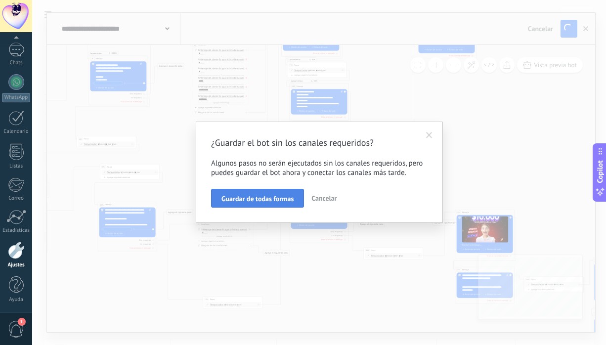
click at [278, 194] on button "Guardar de todas formas" at bounding box center [257, 198] width 93 height 19
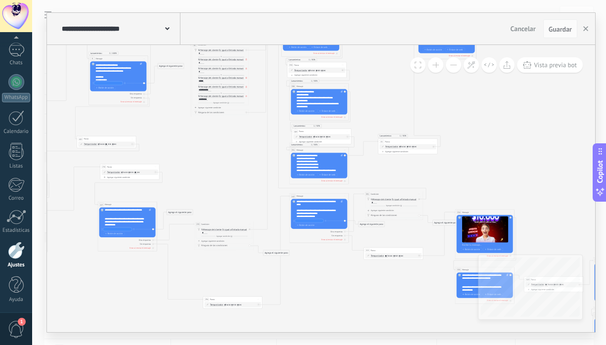
scroll to position [138, 0]
click at [583, 26] on icon "button" at bounding box center [585, 28] width 5 height 5
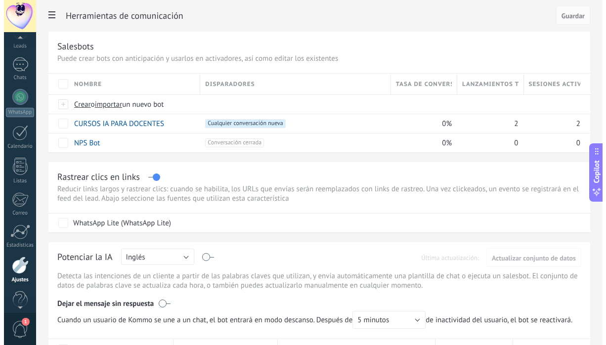
scroll to position [66, 0]
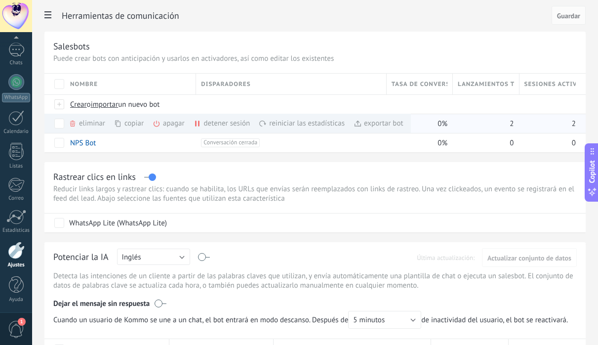
click at [366, 125] on div "exportar bot màs" at bounding box center [379, 123] width 50 height 19
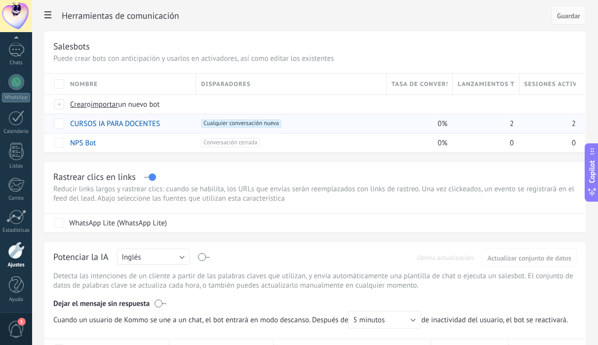
click at [286, 16] on h2 "Herramientas de comunicación" at bounding box center [305, 16] width 487 height 20
click at [130, 125] on link "CURSOS IA PARA DOCENTES" at bounding box center [115, 123] width 90 height 9
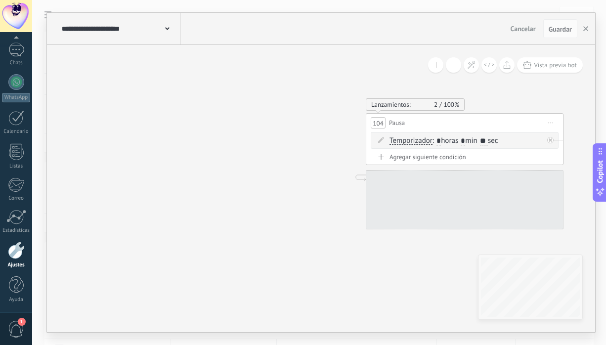
type textarea "**********"
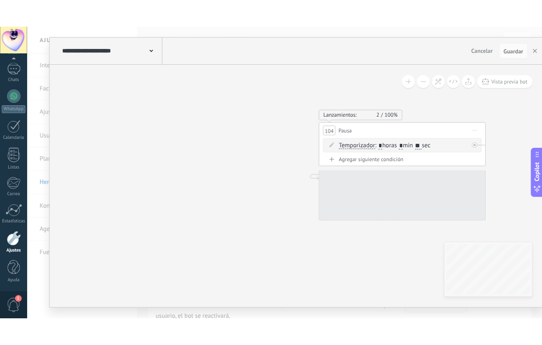
scroll to position [15, 0]
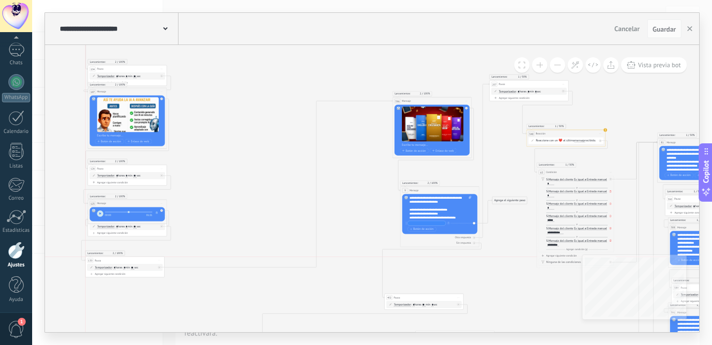
drag, startPoint x: 313, startPoint y: 238, endPoint x: 151, endPoint y: 258, distance: 163.3
click at [151, 258] on div "130 Pausa ***** Iniciar vista previa aquí Cambiar nombre Duplicar Borrar" at bounding box center [124, 259] width 79 height 7
click at [160, 268] on div at bounding box center [160, 266] width 4 height 5
drag, startPoint x: 197, startPoint y: 271, endPoint x: 103, endPoint y: 293, distance: 96.7
click at [103, 293] on div "Agrega el siguiente paso" at bounding box center [100, 292] width 35 height 6
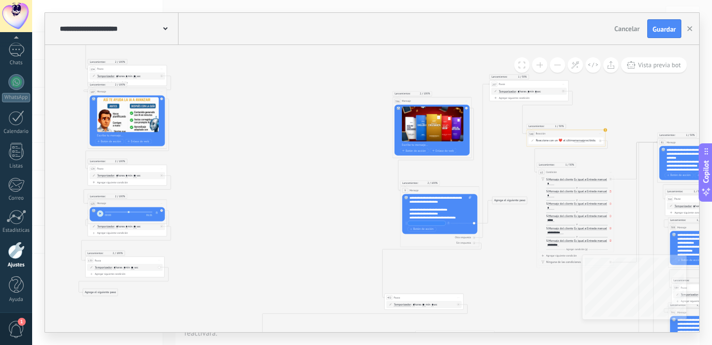
click at [103, 293] on div "Agrega el siguiente paso" at bounding box center [100, 292] width 35 height 6
click at [116, 297] on div "Mensaje" at bounding box center [107, 299] width 44 height 7
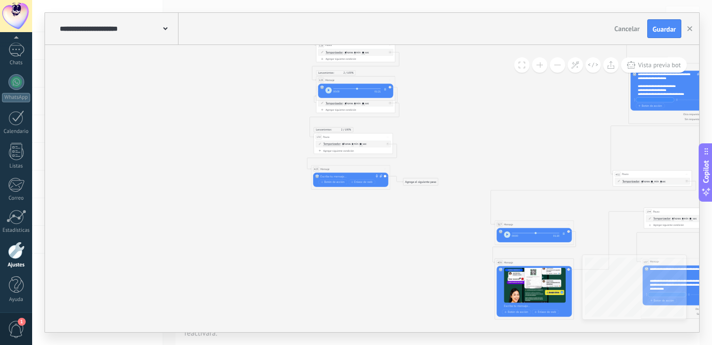
click at [381, 174] on icon at bounding box center [381, 175] width 2 height 3
click input "Subir" at bounding box center [0, 0] width 0 height 0
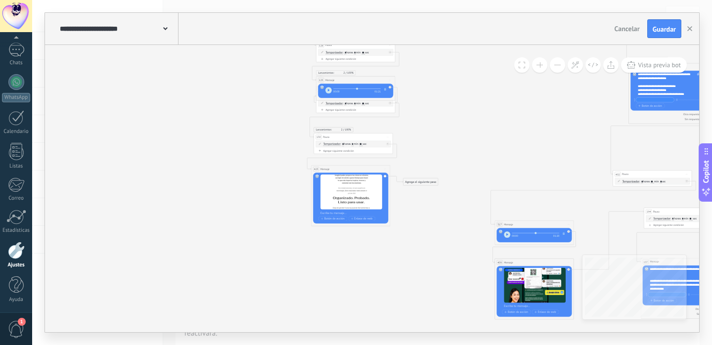
click at [386, 137] on icon at bounding box center [387, 137] width 2 height 0
click at [418, 156] on div "Duplicar" at bounding box center [405, 156] width 39 height 7
drag, startPoint x: 374, startPoint y: 170, endPoint x: 364, endPoint y: 240, distance: 70.8
click at [364, 240] on div "425 Pausa ***** Iniciar vista previa aquí Cambiar nombre Duplicar Borrar" at bounding box center [343, 240] width 79 height 7
drag, startPoint x: 418, startPoint y: 181, endPoint x: 426, endPoint y: 156, distance: 26.7
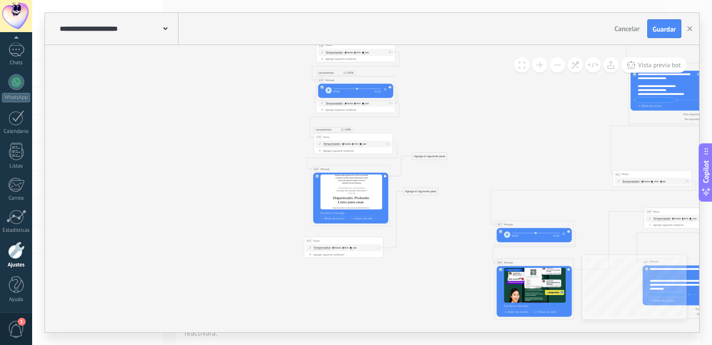
click at [426, 156] on div "Agrega el siguiente paso" at bounding box center [429, 156] width 35 height 6
click at [353, 248] on input "**" at bounding box center [350, 248] width 3 height 3
type input "*"
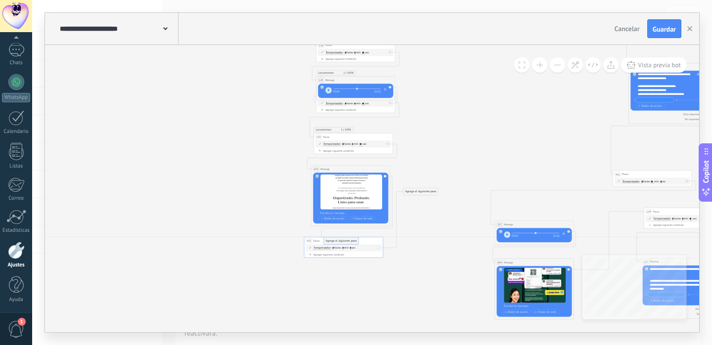
drag, startPoint x: 428, startPoint y: 157, endPoint x: 339, endPoint y: 243, distance: 123.4
click at [377, 241] on icon at bounding box center [378, 241] width 2 height 0
click at [397, 258] on div "Duplicar" at bounding box center [395, 259] width 39 height 7
drag, startPoint x: 414, startPoint y: 193, endPoint x: 285, endPoint y: 270, distance: 150.4
click at [285, 269] on div "Agrega el siguiente paso" at bounding box center [299, 265] width 35 height 6
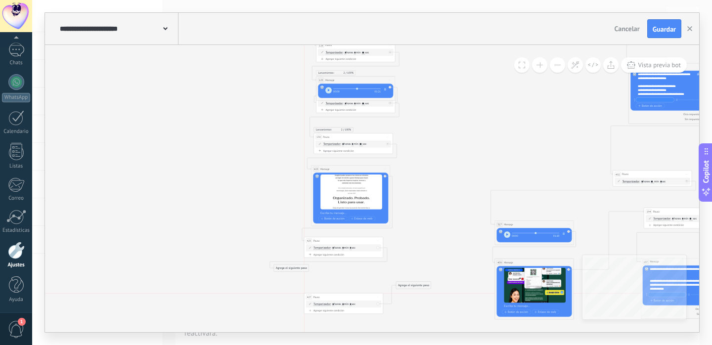
drag, startPoint x: 334, startPoint y: 276, endPoint x: 334, endPoint y: 299, distance: 23.7
click at [334, 299] on div "427 Pausa ***** Iniciar vista previa aquí Cambiar nombre Duplicar Borrar" at bounding box center [343, 296] width 79 height 7
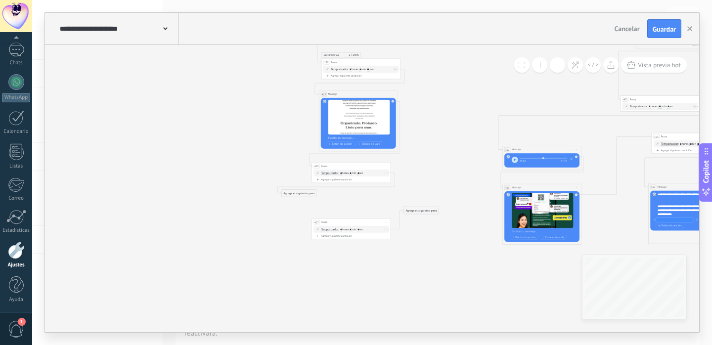
click at [305, 193] on div "Agrega el siguiente paso" at bounding box center [299, 193] width 35 height 6
click at [311, 198] on div "Mensaje" at bounding box center [308, 200] width 33 height 4
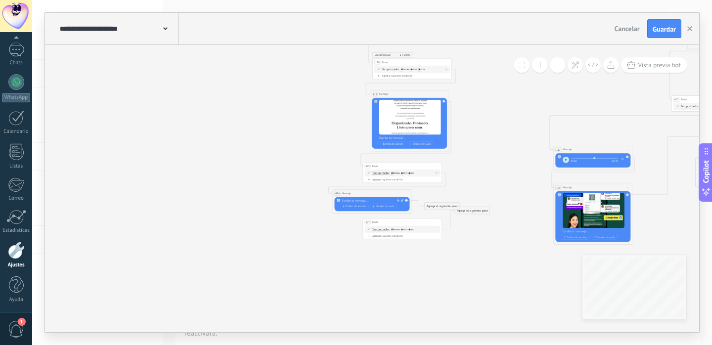
click at [403, 200] on div "Reemplazar Quitar Convertir a mensaje de voz Arrastre la imagen aquí para adjun…" at bounding box center [372, 204] width 75 height 14
click at [402, 200] on icon at bounding box center [402, 200] width 2 height 3
click input "Subir" at bounding box center [0, 0] width 0 height 0
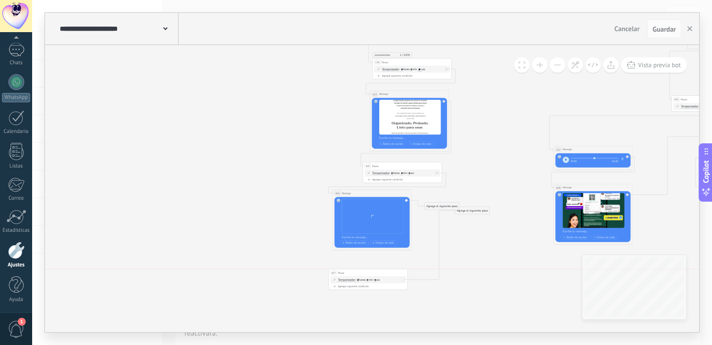
drag, startPoint x: 433, startPoint y: 219, endPoint x: 399, endPoint y: 268, distance: 59.6
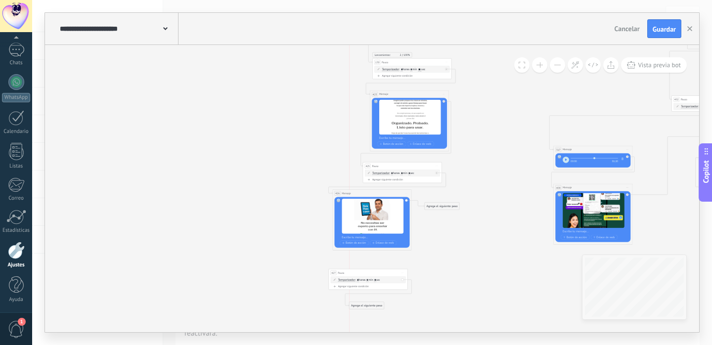
drag, startPoint x: 471, startPoint y: 211, endPoint x: 361, endPoint y: 307, distance: 146.4
click at [361, 307] on div "Agrega el siguiente paso" at bounding box center [366, 305] width 35 height 6
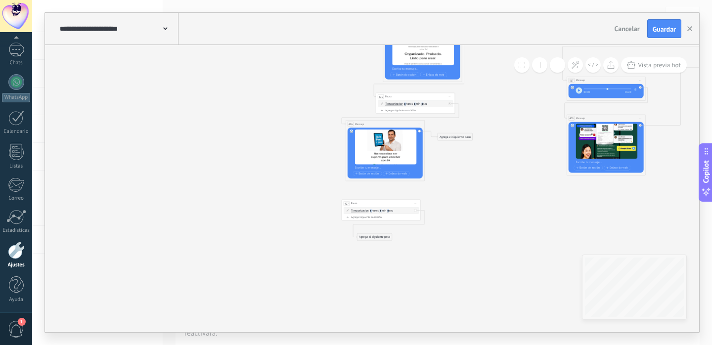
drag, startPoint x: 454, startPoint y: 132, endPoint x: 454, endPoint y: 144, distance: 12.4
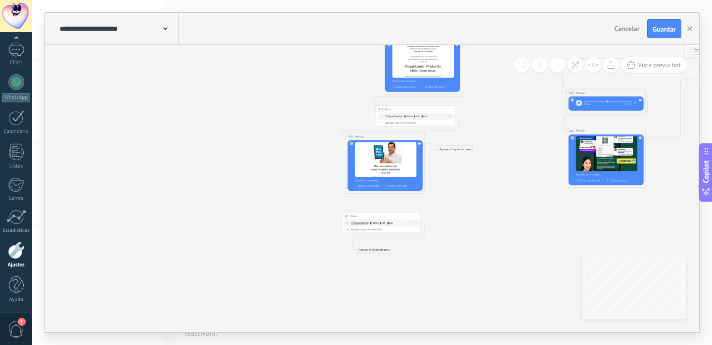
click at [454, 145] on div "Agrega el siguiente paso Mensaje Mensaje Mensaje Reacción Comentario Enviar men…" at bounding box center [454, 148] width 35 height 7
click at [457, 147] on div "Agrega el siguiente paso" at bounding box center [454, 149] width 35 height 6
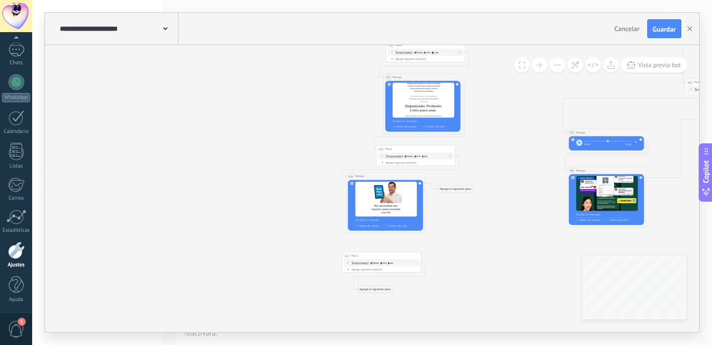
drag, startPoint x: 491, startPoint y: 130, endPoint x: 491, endPoint y: 170, distance: 40.0
drag, startPoint x: 465, startPoint y: 190, endPoint x: 399, endPoint y: 257, distance: 94.0
click at [381, 290] on div "Agrega el siguiente paso" at bounding box center [374, 289] width 35 height 6
click at [388, 295] on div "Mensaje" at bounding box center [384, 297] width 33 height 4
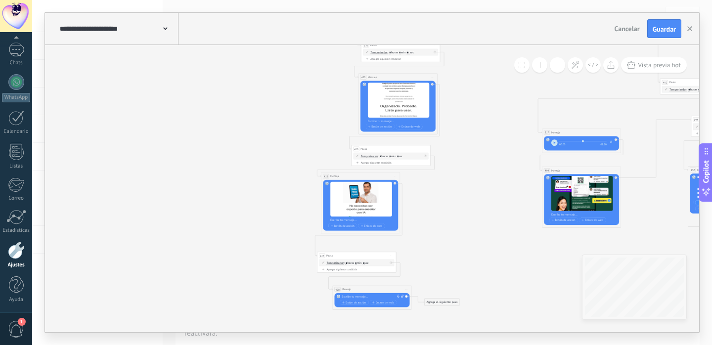
click at [401, 296] on icon at bounding box center [402, 296] width 2 height 3
click input "Subir" at bounding box center [0, 0] width 0 height 0
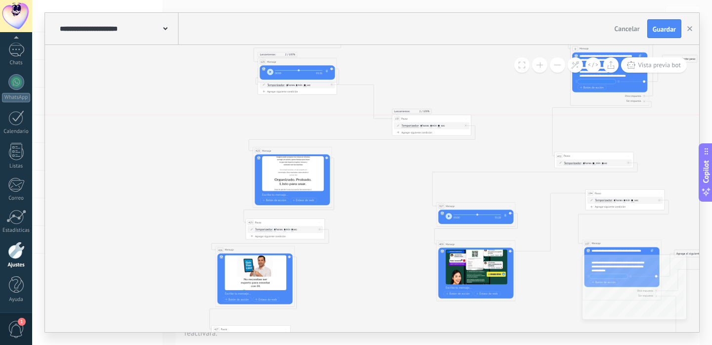
drag, startPoint x: 319, startPoint y: 116, endPoint x: 456, endPoint y: 115, distance: 136.9
click at [456, 115] on div "130 Pausa ***** Iniciar vista previa aquí Cambiar nombre Duplicar Borrar" at bounding box center [431, 118] width 79 height 7
click at [368, 85] on icon at bounding box center [364, 102] width 55 height 35
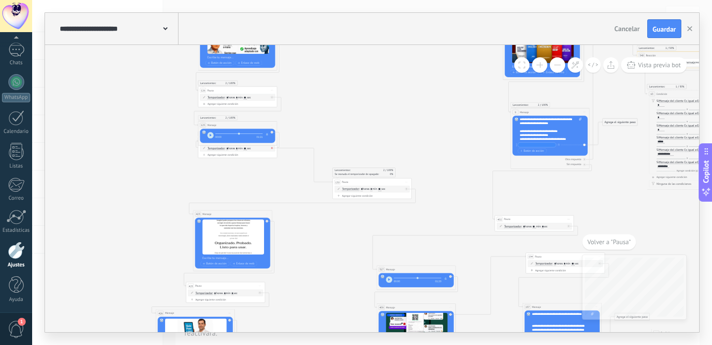
click at [270, 147] on div at bounding box center [271, 148] width 2 height 2
drag, startPoint x: 305, startPoint y: 151, endPoint x: 215, endPoint y: 217, distance: 111.7
click at [406, 189] on icon at bounding box center [406, 188] width 1 height 1
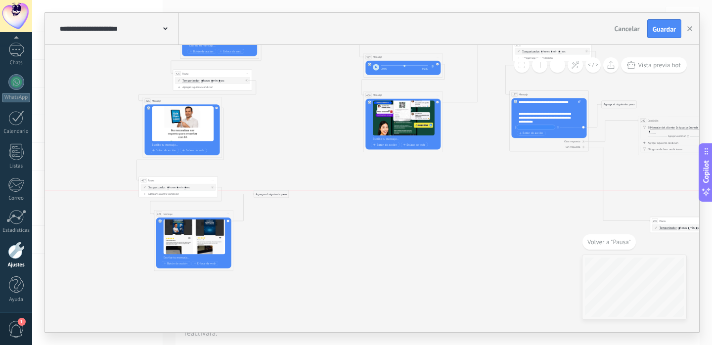
drag, startPoint x: 269, startPoint y: 229, endPoint x: 301, endPoint y: 123, distance: 110.5
click at [289, 191] on div "Agrega el siguiente paso" at bounding box center [271, 194] width 35 height 6
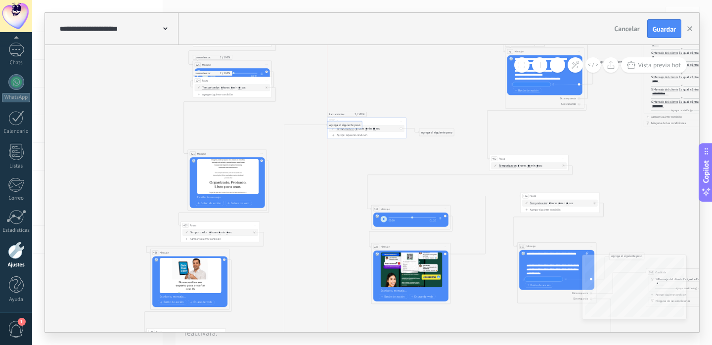
drag, startPoint x: 304, startPoint y: 271, endPoint x: 345, endPoint y: 124, distance: 152.5
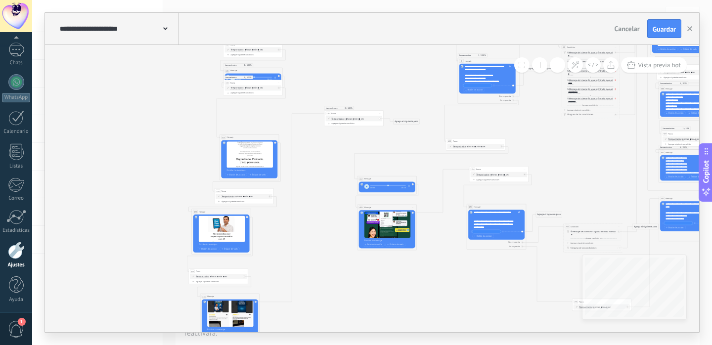
drag, startPoint x: 265, startPoint y: 83, endPoint x: 265, endPoint y: 92, distance: 8.9
click at [265, 92] on div "124 Pausa ***** Iniciar vista previa aquí Cambiar nombre Duplicar Borrar" at bounding box center [252, 91] width 59 height 5
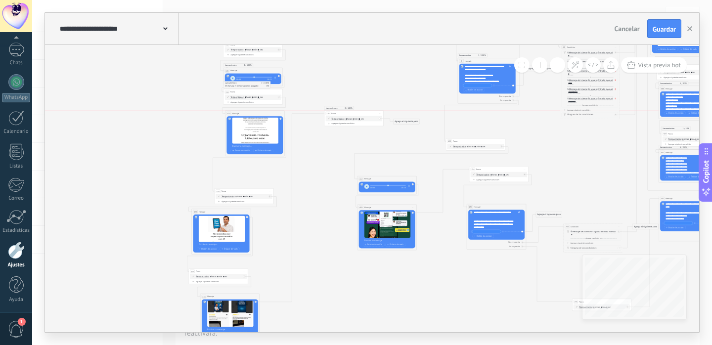
drag, startPoint x: 261, startPoint y: 138, endPoint x: 266, endPoint y: 116, distance: 23.4
click at [266, 116] on div "423 Mensaje ******* (a): Todos los contactos - canales seleccionados Todos los …" at bounding box center [254, 113] width 59 height 5
drag, startPoint x: 253, startPoint y: 189, endPoint x: 265, endPoint y: 164, distance: 27.9
click at [265, 164] on div "425 Pausa ***** Iniciar vista previa aquí Cambiar nombre Duplicar Borrar" at bounding box center [254, 166] width 59 height 5
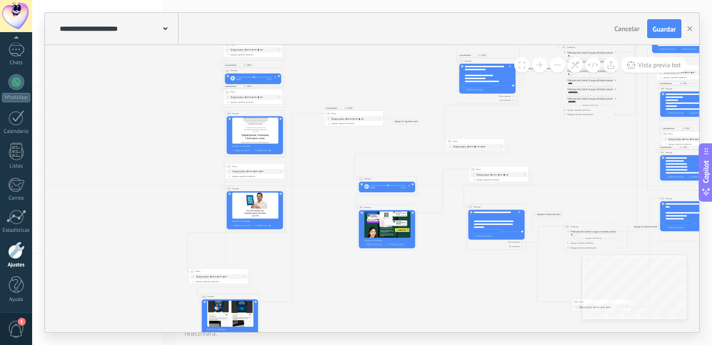
drag, startPoint x: 236, startPoint y: 211, endPoint x: 270, endPoint y: 188, distance: 40.6
click at [270, 188] on div "426 Mensaje ******* (a): Todos los contactos - canales seleccionados Todos los …" at bounding box center [254, 188] width 59 height 5
drag, startPoint x: 232, startPoint y: 270, endPoint x: 271, endPoint y: 239, distance: 50.2
click at [271, 239] on div "427 Pausa ***** Iniciar vista previa aquí Cambiar nombre Duplicar Borrar" at bounding box center [257, 239] width 59 height 5
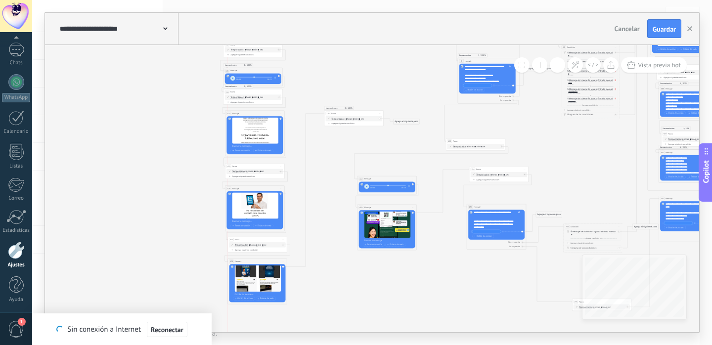
drag, startPoint x: 244, startPoint y: 298, endPoint x: 271, endPoint y: 263, distance: 44.4
click at [271, 263] on div "428 Mensaje ******* (a): Todos los contactos - canales seleccionados Todos los …" at bounding box center [257, 260] width 59 height 5
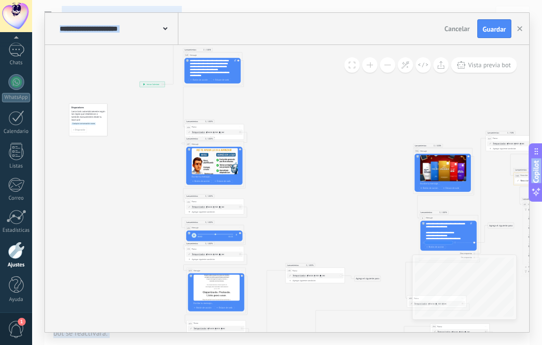
drag, startPoint x: 332, startPoint y: 209, endPoint x: 293, endPoint y: 365, distance: 161.0
click at [293, 344] on html ".abecls-1,.abecls-2{fill-rule:evenodd}.abecls-2{fill:#fff} .abhcls-1{fill:none}…" at bounding box center [271, 172] width 542 height 345
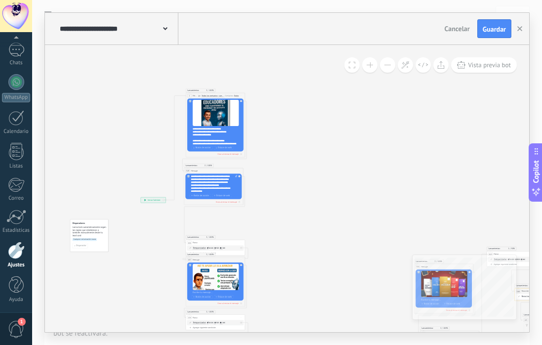
drag, startPoint x: 296, startPoint y: 145, endPoint x: 299, endPoint y: 264, distance: 119.1
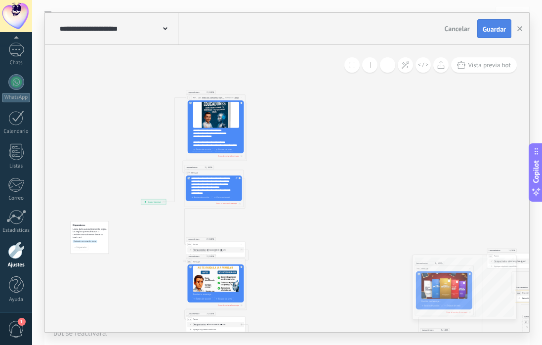
click at [497, 34] on button "Guardar" at bounding box center [494, 28] width 34 height 19
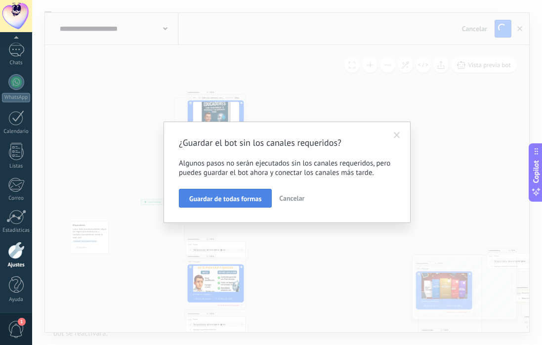
click at [245, 197] on span "Guardar de todas formas" at bounding box center [225, 198] width 72 height 7
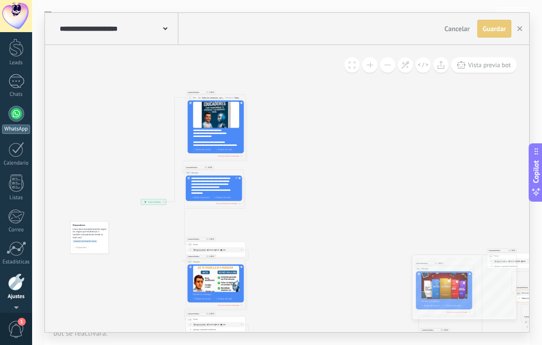
scroll to position [0, 0]
click at [13, 135] on div "Panel Leads 1 Chats WhatsApp Clientes" at bounding box center [16, 210] width 32 height 338
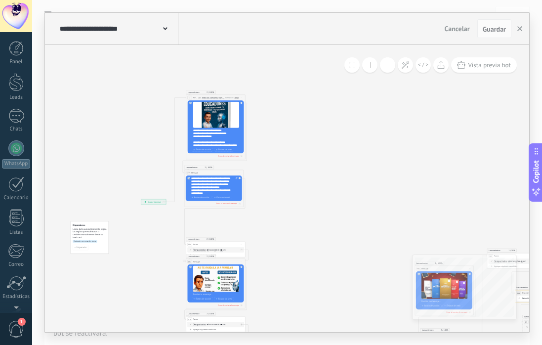
click at [15, 106] on div "Panel Leads 1 Chats WhatsApp Clientes" at bounding box center [16, 210] width 32 height 338
click at [15, 111] on div "1" at bounding box center [16, 116] width 16 height 14
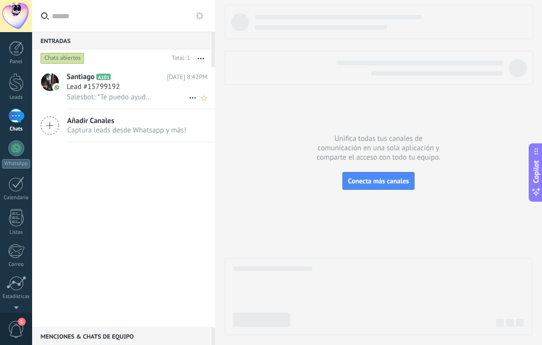
click at [142, 87] on div "Lead #15799192" at bounding box center [137, 87] width 141 height 10
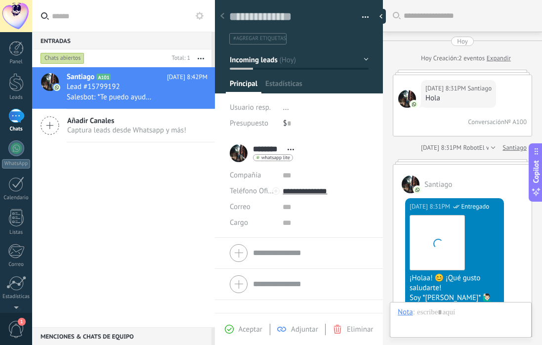
scroll to position [3246, 0]
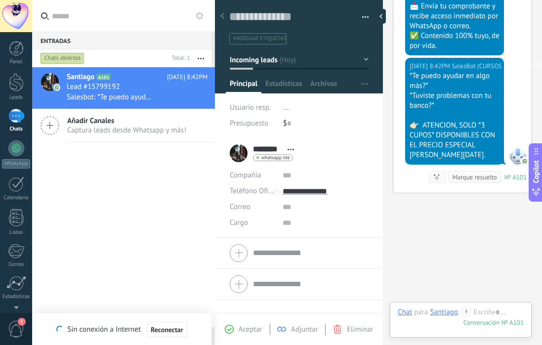
click at [361, 20] on button "button" at bounding box center [362, 17] width 14 height 15
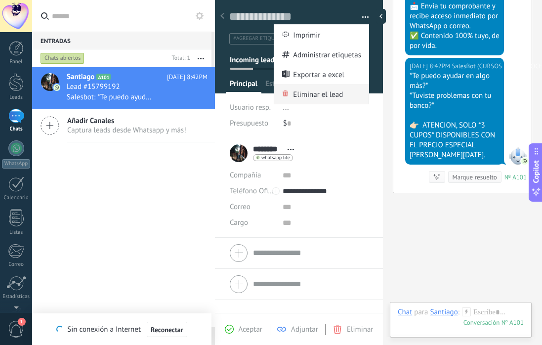
click at [317, 96] on span "Eliminar el lead" at bounding box center [318, 94] width 50 height 20
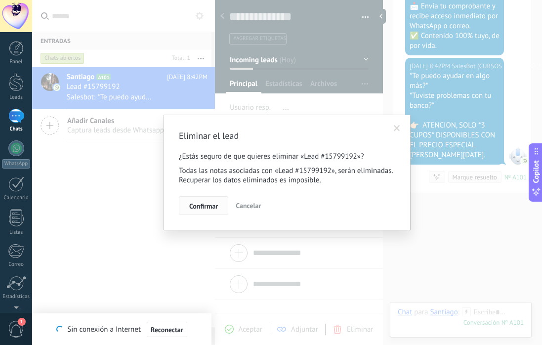
click at [207, 208] on span "Confirmar" at bounding box center [203, 206] width 29 height 7
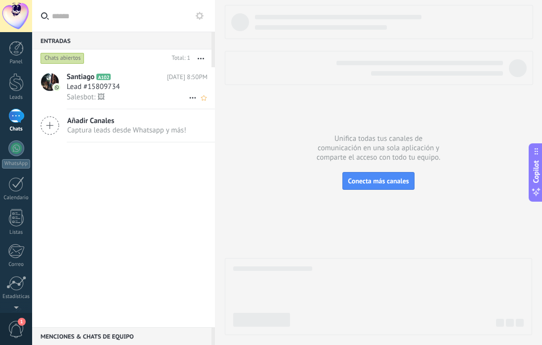
click at [106, 90] on span "Lead #15809734" at bounding box center [93, 87] width 53 height 10
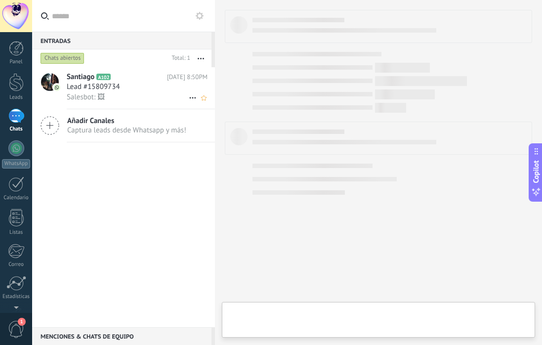
click at [106, 90] on span "Lead #15809734" at bounding box center [93, 87] width 53 height 10
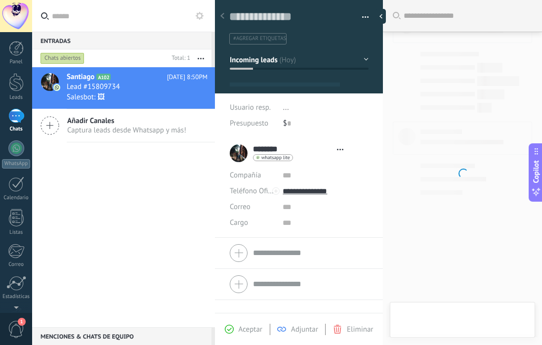
type textarea "**********"
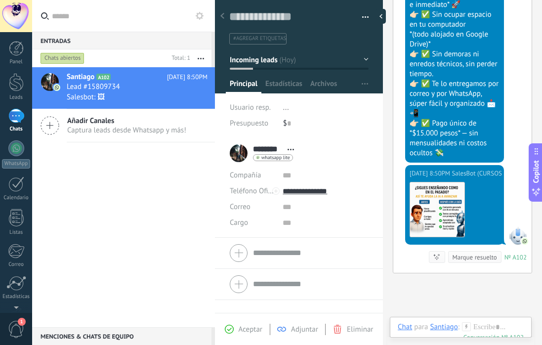
scroll to position [4003, 0]
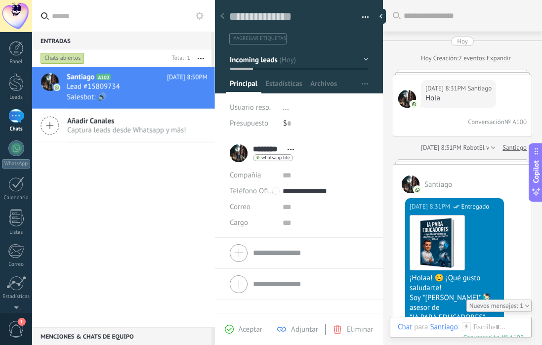
click at [382, 12] on div at bounding box center [381, 16] width 10 height 15
type textarea "**********"
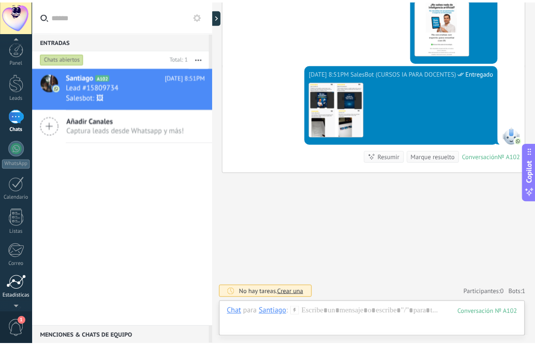
scroll to position [66, 0]
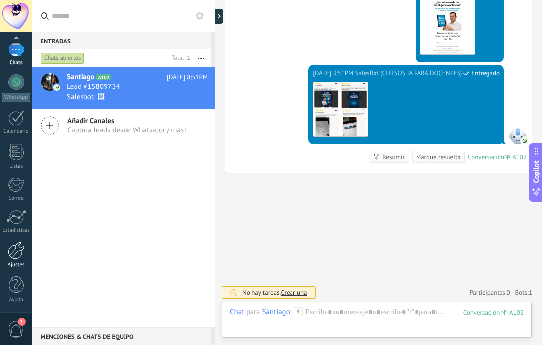
click at [16, 255] on div at bounding box center [16, 250] width 17 height 17
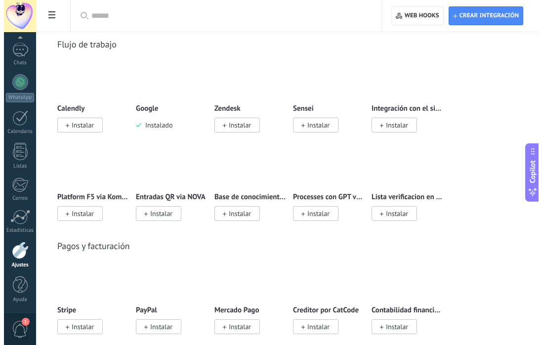
scroll to position [1587, 0]
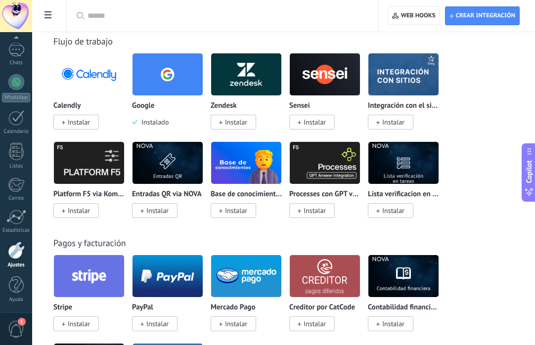
click at [18, 250] on div at bounding box center [16, 250] width 17 height 17
click at [54, 16] on span at bounding box center [48, 15] width 17 height 19
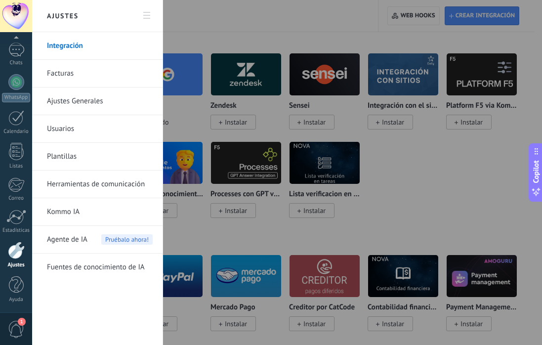
click at [86, 190] on link "Herramientas de comunicación" at bounding box center [100, 184] width 106 height 28
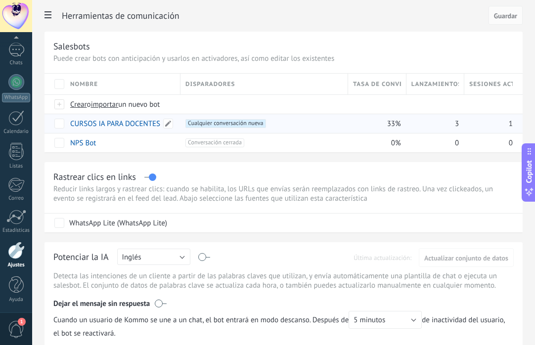
click at [146, 122] on link "CURSOS IA PARA DOCENTES" at bounding box center [115, 123] width 90 height 9
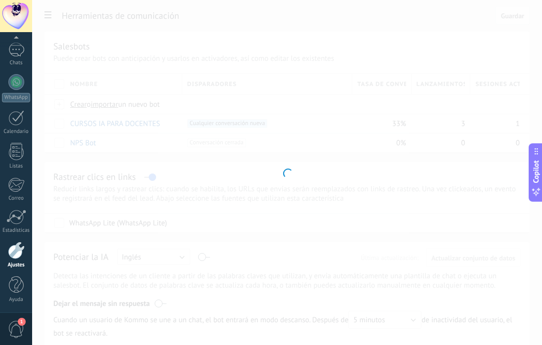
type input "**********"
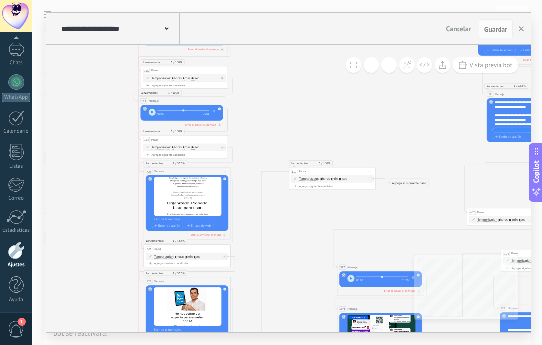
drag, startPoint x: 204, startPoint y: 106, endPoint x: 200, endPoint y: 98, distance: 8.6
click at [200, 98] on div "125 Mensaje ******* (a): Todos los contactos - canales seleccionados Todos los …" at bounding box center [181, 101] width 86 height 8
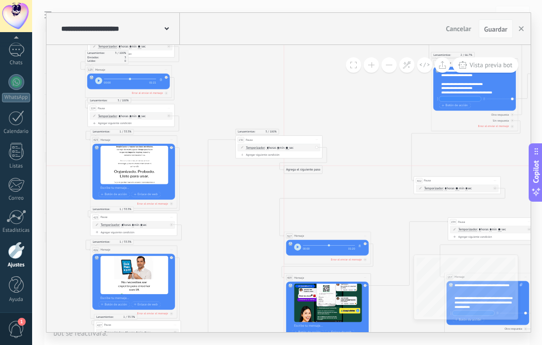
drag, startPoint x: 358, startPoint y: 152, endPoint x: 308, endPoint y: 168, distance: 53.0
click at [308, 168] on div "Agrega el siguiente paso" at bounding box center [303, 169] width 38 height 7
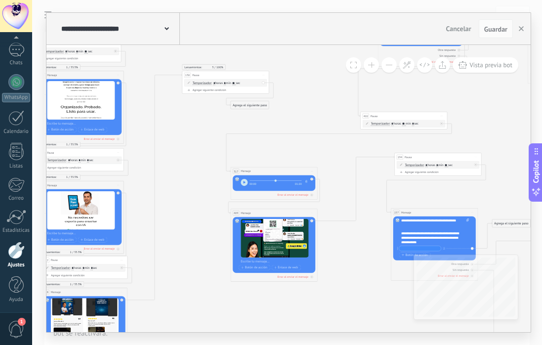
click at [255, 105] on div "Agrega el siguiente paso" at bounding box center [250, 104] width 38 height 7
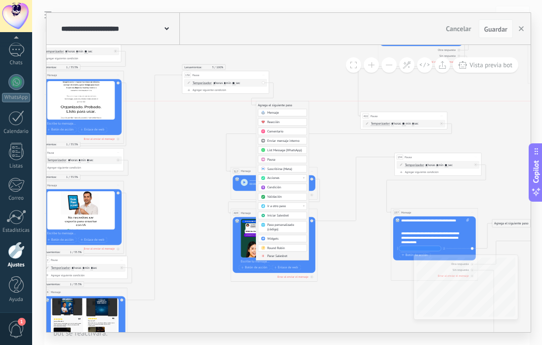
drag, startPoint x: 255, startPoint y: 105, endPoint x: 280, endPoint y: 107, distance: 24.8
click at [280, 107] on div "Agrega el siguiente paso" at bounding box center [282, 104] width 53 height 7
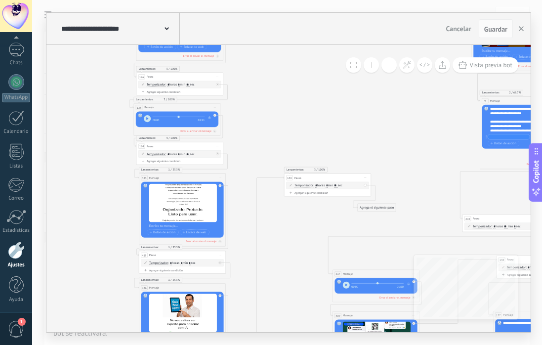
click at [149, 119] on button "button" at bounding box center [147, 118] width 7 height 7
type input "***"
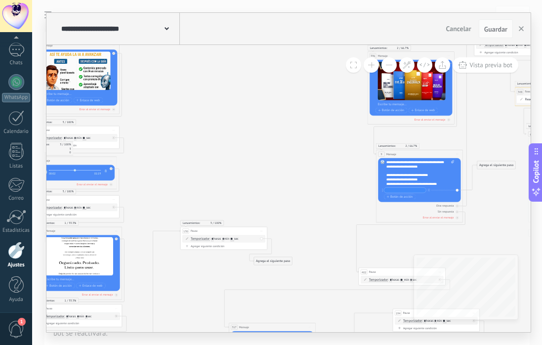
drag, startPoint x: 324, startPoint y: 118, endPoint x: 209, endPoint y: 191, distance: 136.7
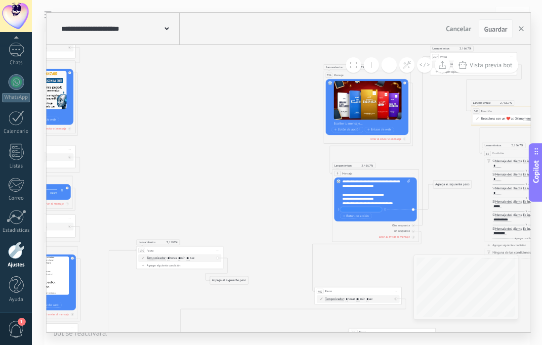
drag, startPoint x: 257, startPoint y: 174, endPoint x: 223, endPoint y: 175, distance: 33.6
drag, startPoint x: 232, startPoint y: 281, endPoint x: 338, endPoint y: 88, distance: 219.2
click at [499, 28] on span "Guardar" at bounding box center [495, 29] width 23 height 7
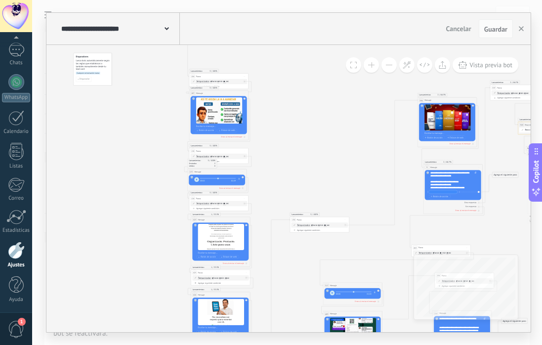
drag, startPoint x: 260, startPoint y: 102, endPoint x: 425, endPoint y: 146, distance: 170.8
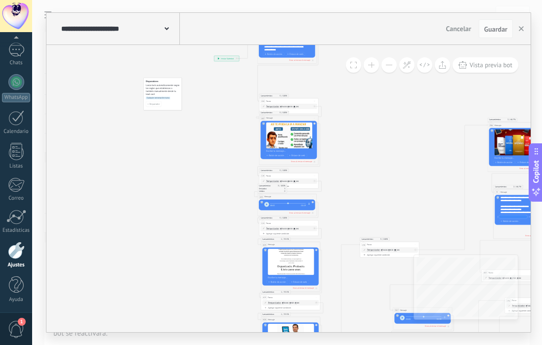
click at [162, 103] on div "Disparador" at bounding box center [163, 103] width 34 height 5
click at [169, 97] on span "Cualquier conversación nueva" at bounding box center [158, 97] width 24 height 2
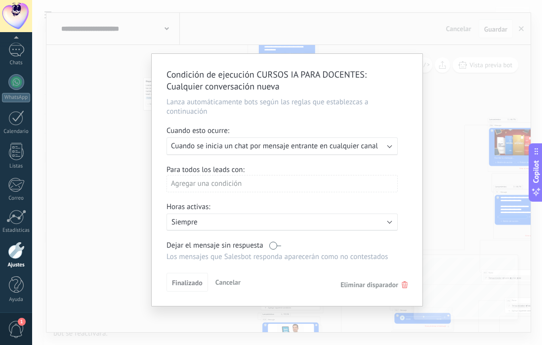
click at [279, 246] on label at bounding box center [275, 245] width 12 height 9
click at [196, 281] on span "Finalizado" at bounding box center [187, 282] width 31 height 7
click at [442, 228] on div "Condición de ejecución CURSOS IA PARA DOCENTES : Cualquier conversación nueva L…" at bounding box center [287, 172] width 510 height 345
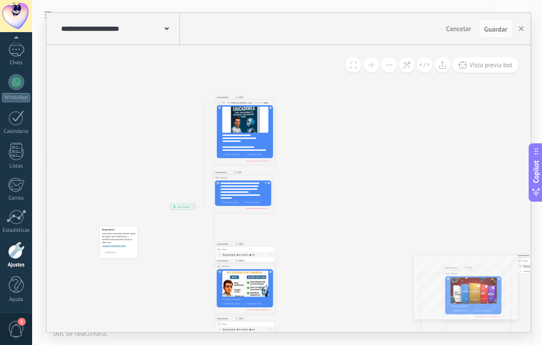
click at [185, 207] on div "**********" at bounding box center [182, 206] width 25 height 5
click at [496, 31] on span "Guardar" at bounding box center [495, 29] width 23 height 7
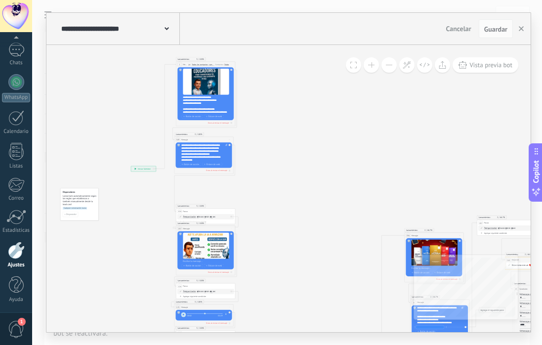
drag, startPoint x: 376, startPoint y: 173, endPoint x: 272, endPoint y: 99, distance: 127.2
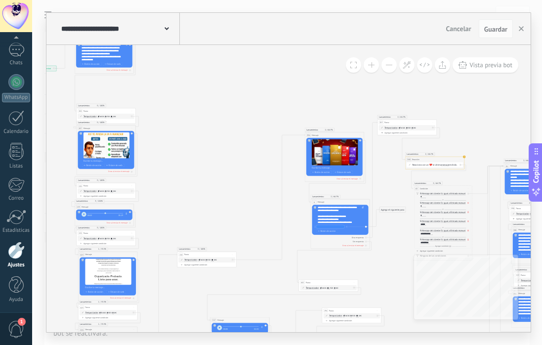
drag, startPoint x: 336, startPoint y: 127, endPoint x: 319, endPoint y: 37, distance: 91.6
click at [318, 37] on div "**********" at bounding box center [288, 172] width 484 height 319
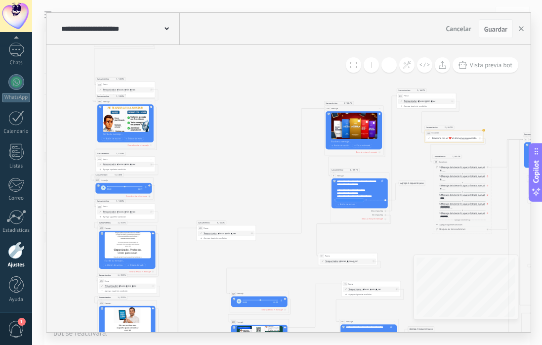
click at [373, 194] on div "**********" at bounding box center [360, 188] width 46 height 18
click at [493, 41] on div "**********" at bounding box center [288, 29] width 484 height 32
click at [493, 33] on span "Guardar" at bounding box center [495, 29] width 23 height 7
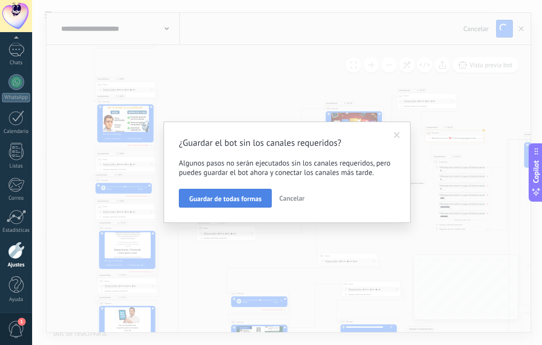
click at [241, 200] on span "Guardar de todas formas" at bounding box center [225, 198] width 72 height 7
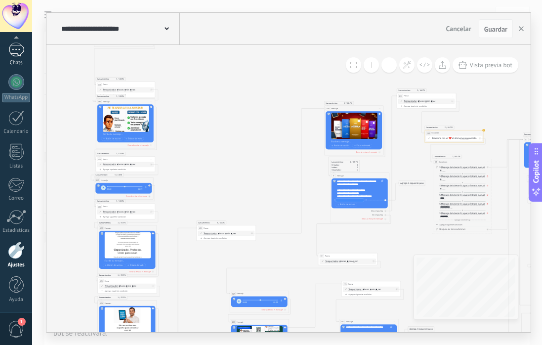
click at [15, 62] on div "Chats" at bounding box center [16, 63] width 29 height 6
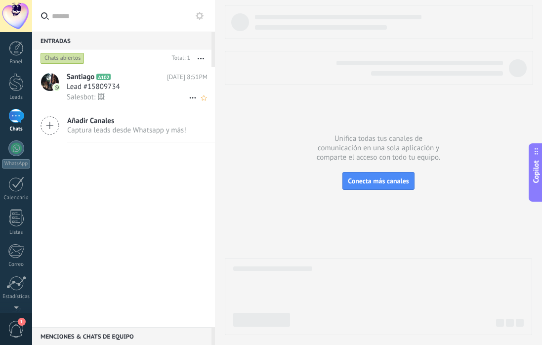
click at [117, 91] on span "Lead #15809734" at bounding box center [93, 87] width 53 height 10
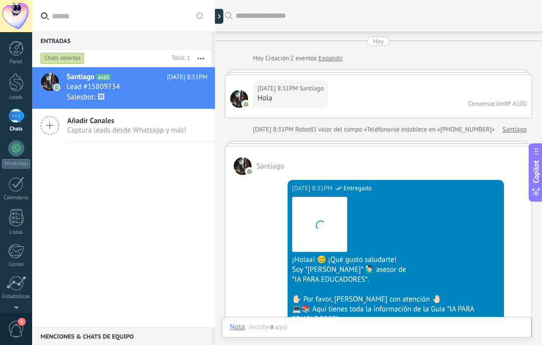
scroll to position [3224, 0]
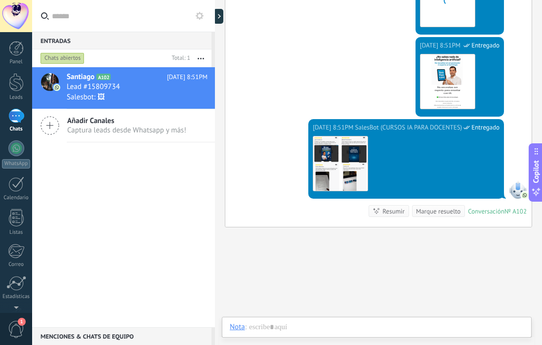
click at [215, 16] on div at bounding box center [215, 172] width 0 height 345
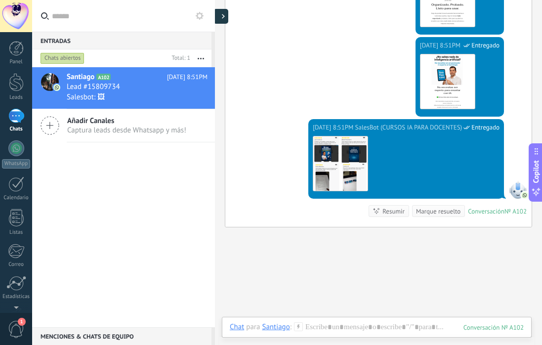
click at [223, 16] on use at bounding box center [223, 16] width 3 height 4
type textarea "**********"
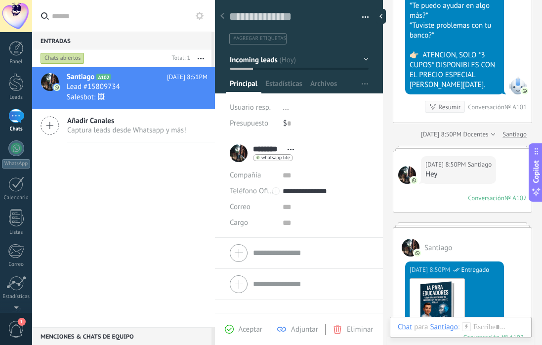
click at [362, 18] on span "button" at bounding box center [365, 19] width 7 height 2
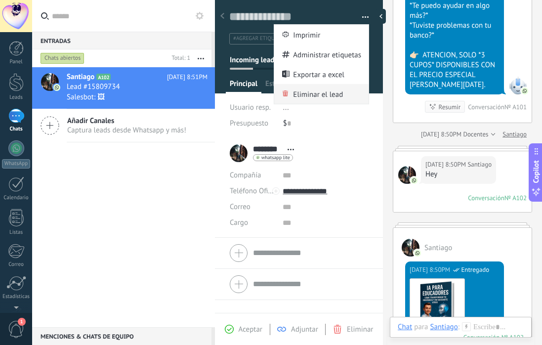
click at [328, 94] on span "Eliminar el lead" at bounding box center [318, 94] width 50 height 20
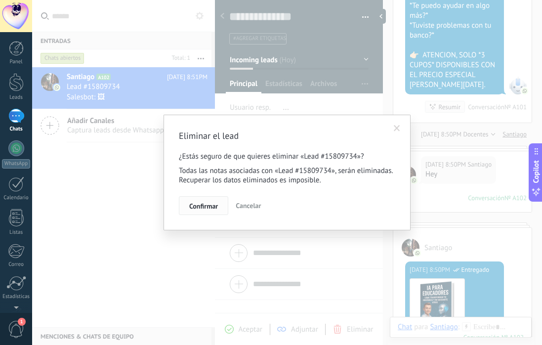
click at [215, 207] on span "Confirmar" at bounding box center [203, 206] width 29 height 7
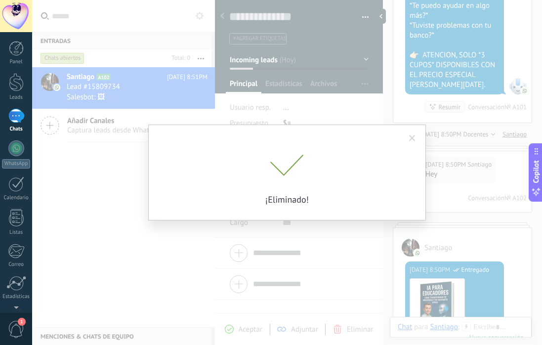
scroll to position [3240, 0]
